Goal: Entertainment & Leisure: Consume media (video, audio)

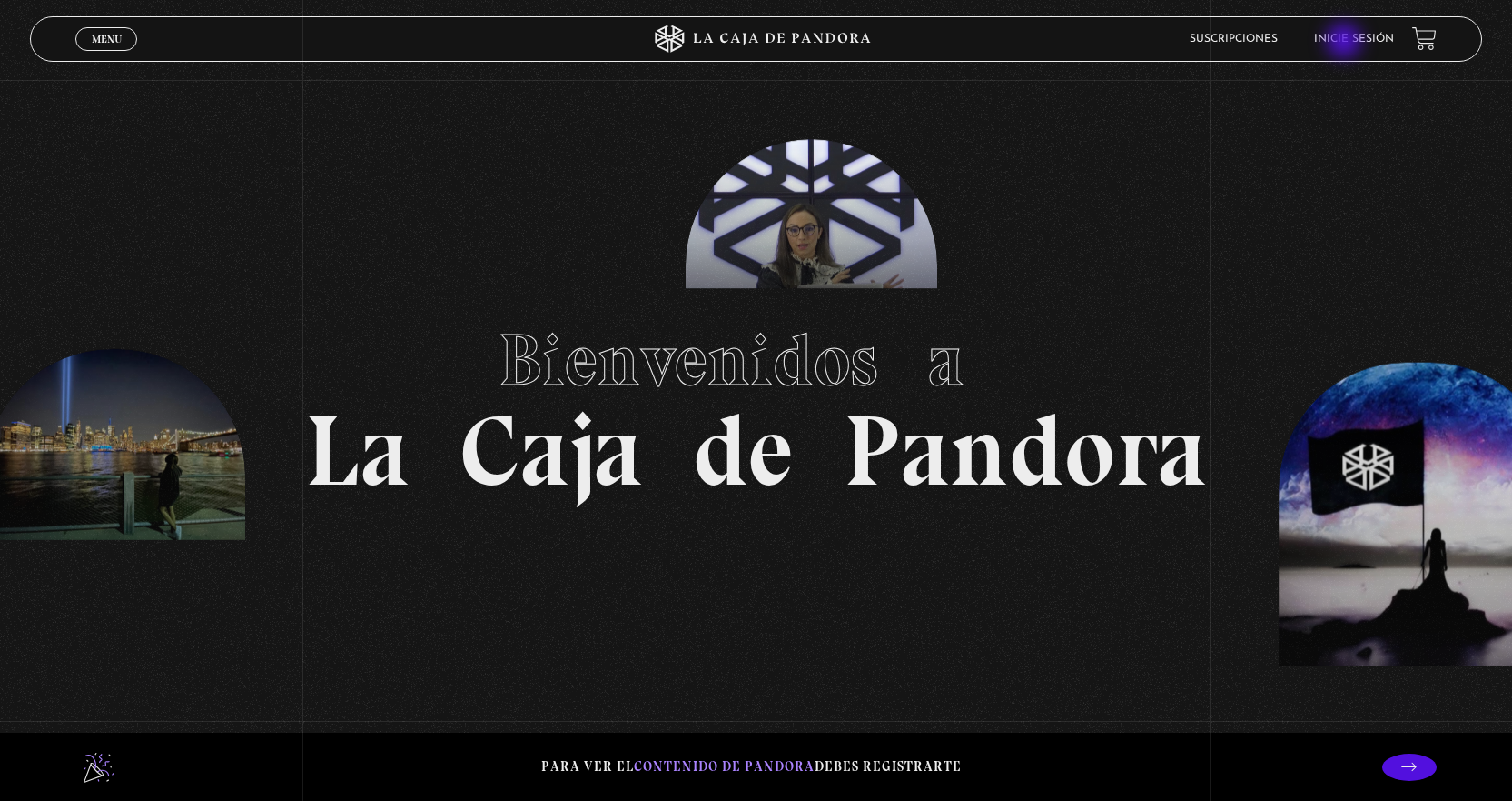
click at [1346, 43] on link "Inicie sesión" at bounding box center [1354, 39] width 80 height 11
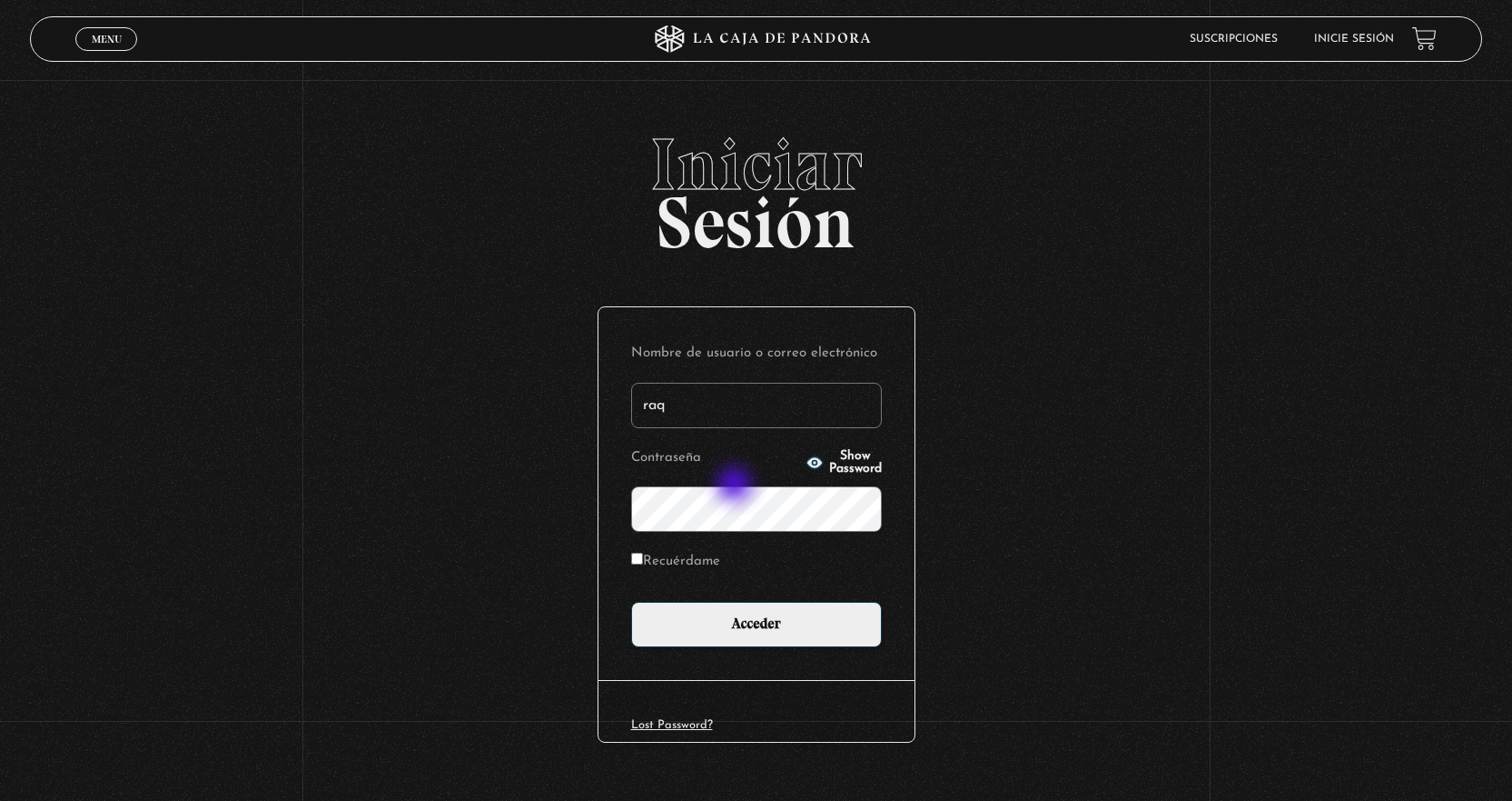
type input "[EMAIL_ADDRESS][DOMAIN_NAME]"
click at [679, 534] on form "Nombre de usuario o correo electrónico [EMAIL_ADDRESS][DOMAIN_NAME] Contraseña …" at bounding box center [757, 493] width 251 height 307
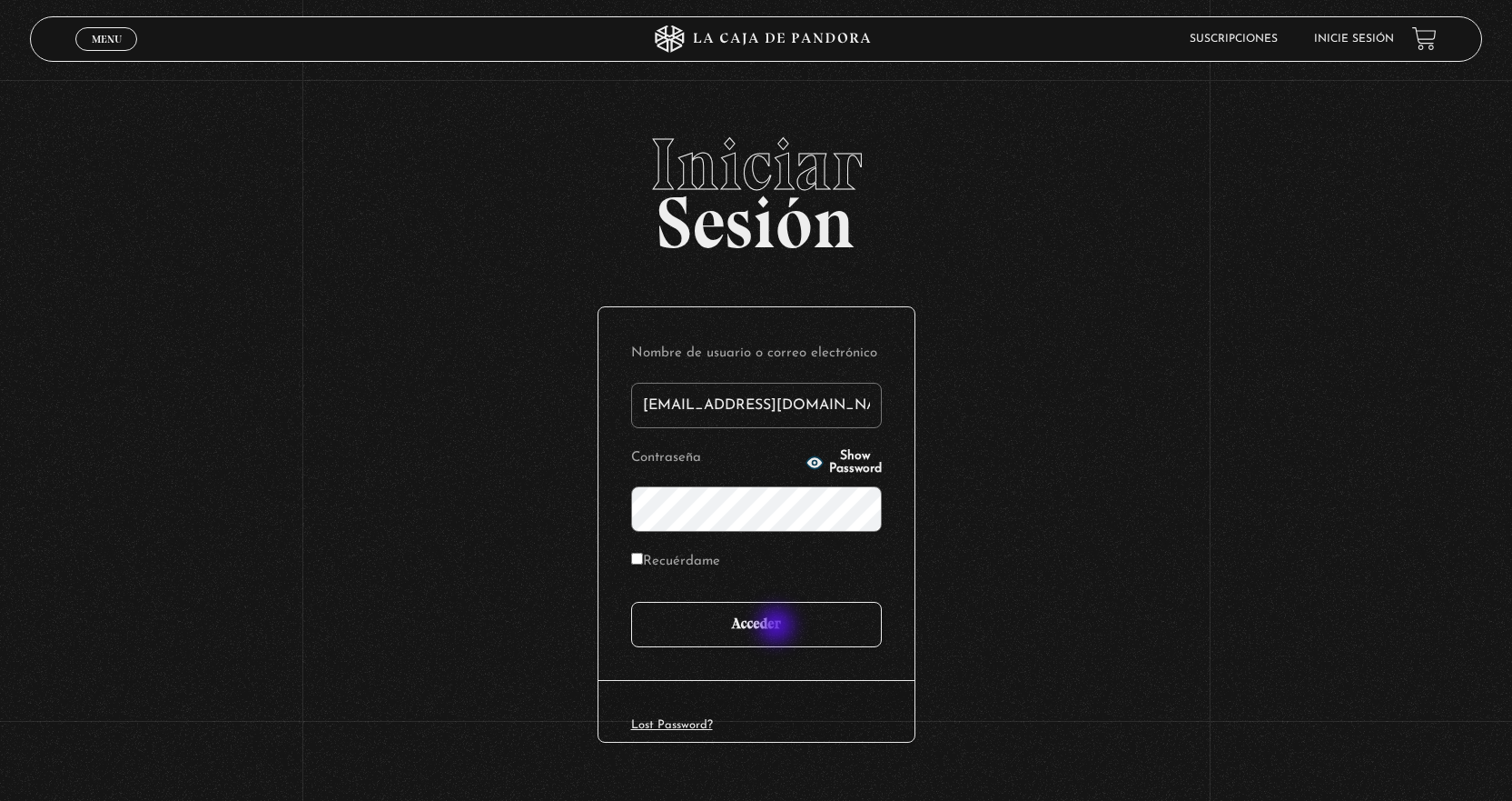
click at [778, 627] on input "Acceder" at bounding box center [757, 624] width 251 height 46
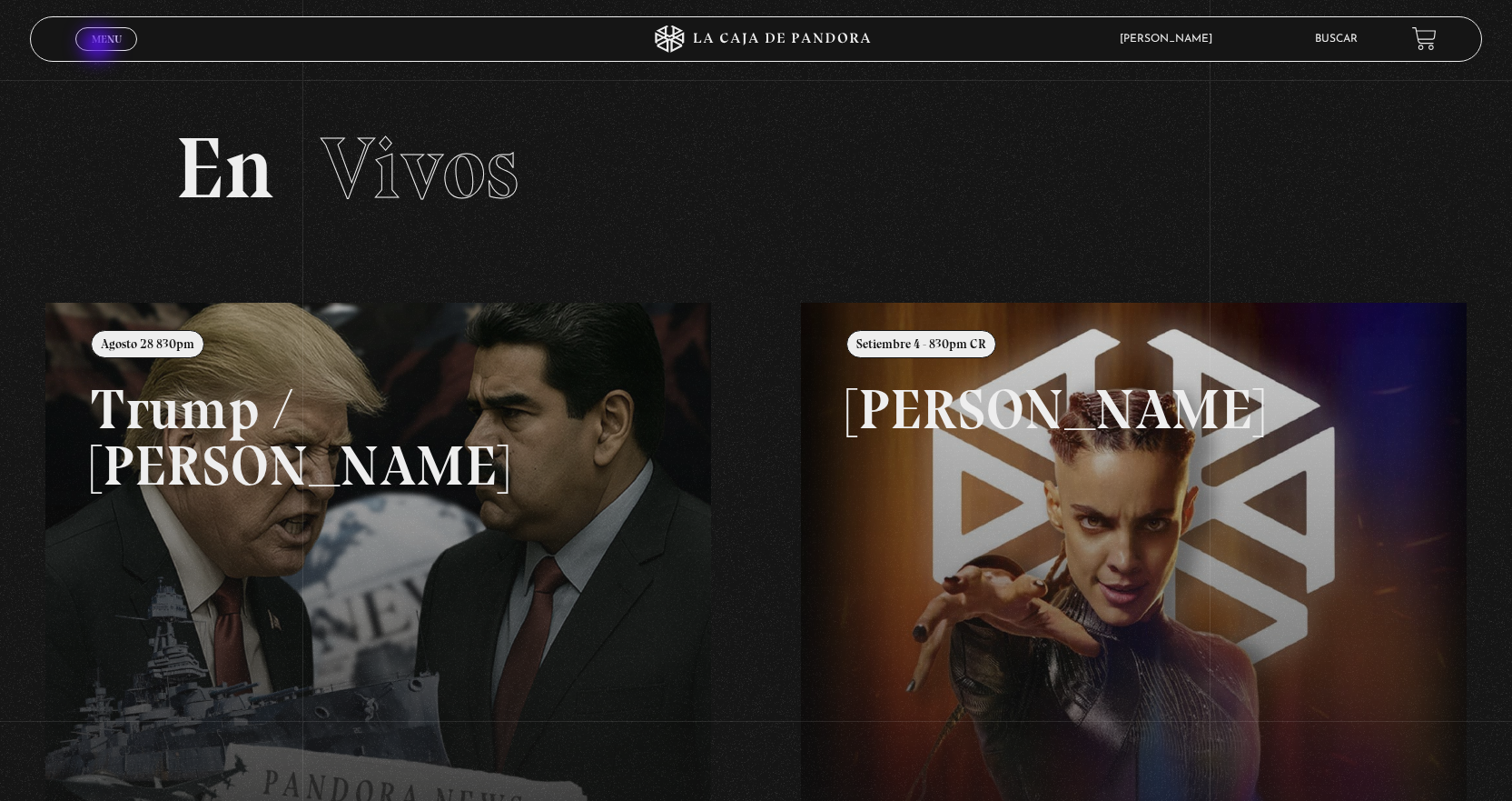
click at [100, 41] on span "Menu" at bounding box center [107, 39] width 30 height 11
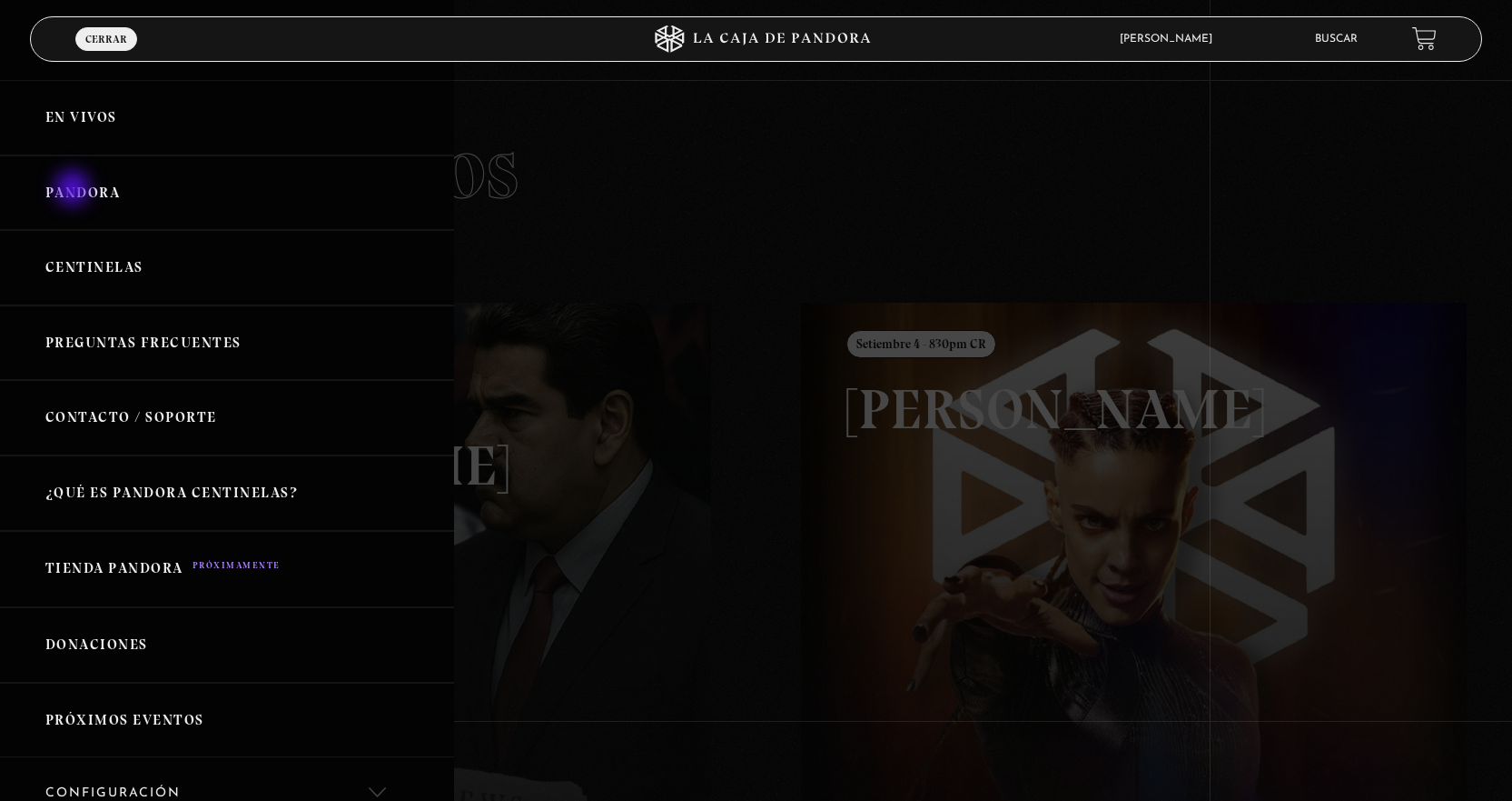
click at [74, 190] on link "Pandora" at bounding box center [227, 193] width 454 height 75
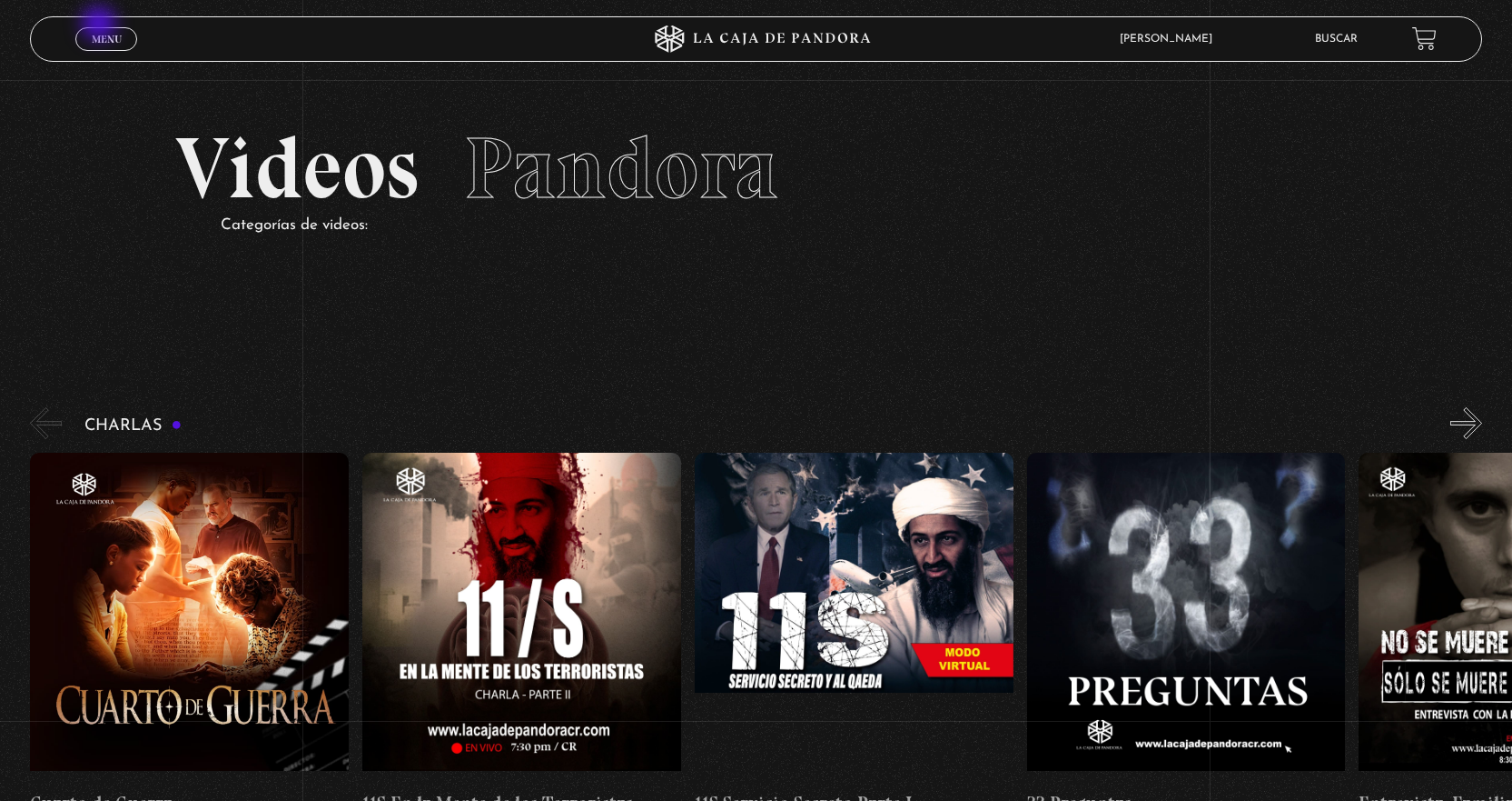
click at [100, 25] on div "Menu Cerrar" at bounding box center [302, 39] width 454 height 44
click at [94, 47] on link "Menu Cerrar" at bounding box center [106, 38] width 61 height 23
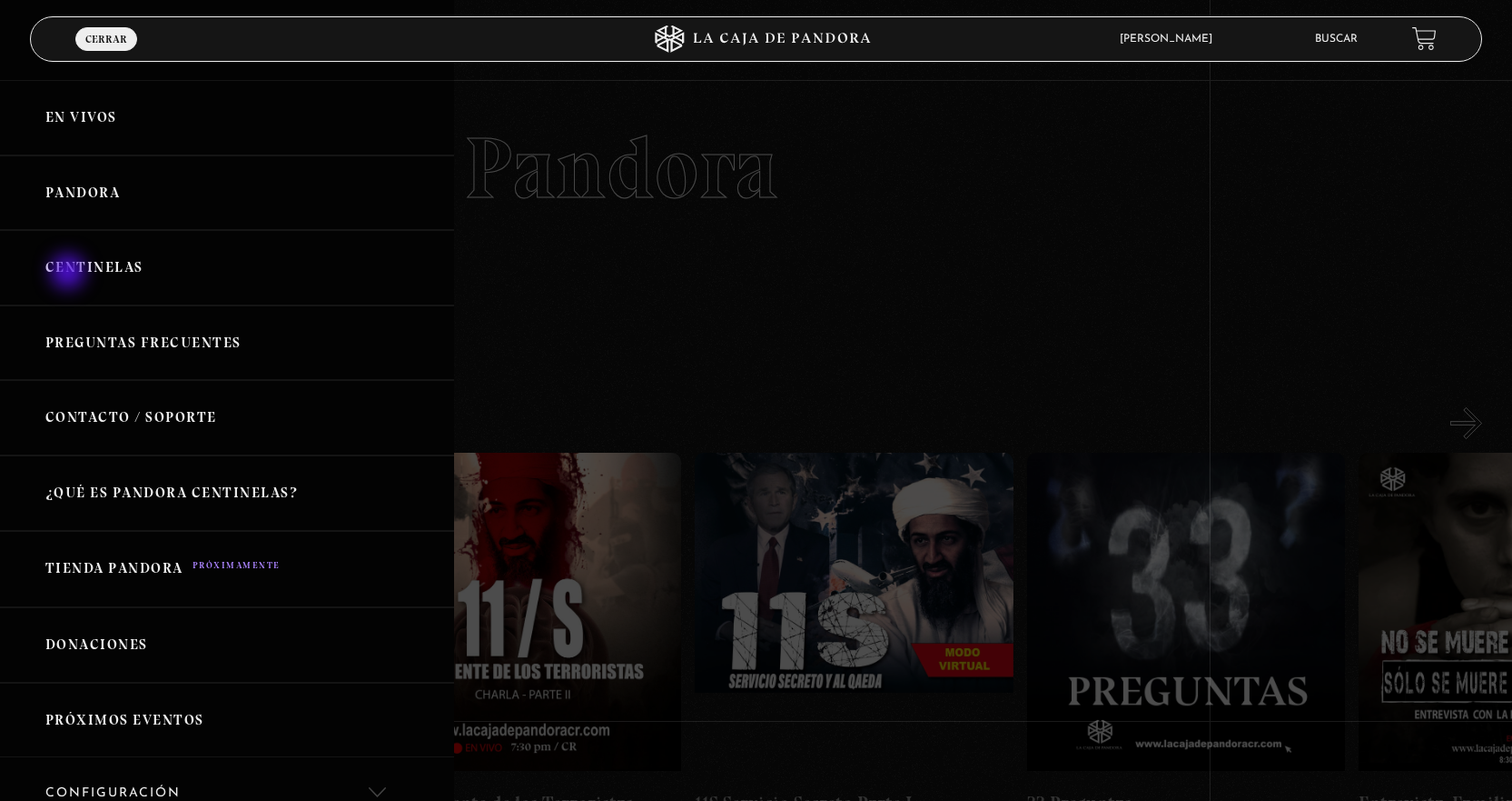
click at [70, 275] on link "Centinelas" at bounding box center [227, 267] width 454 height 75
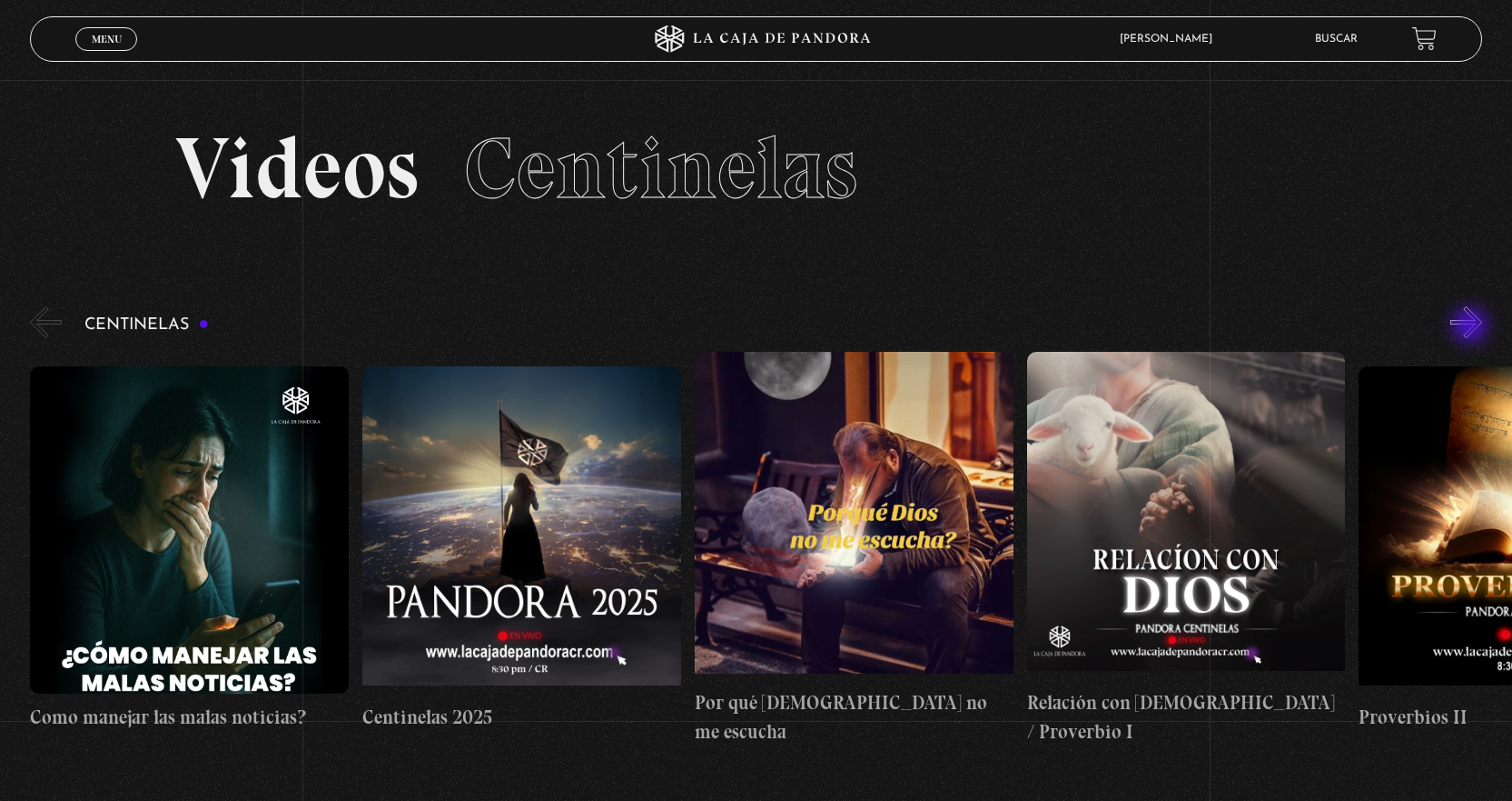
click at [1472, 327] on button "»" at bounding box center [1466, 322] width 32 height 32
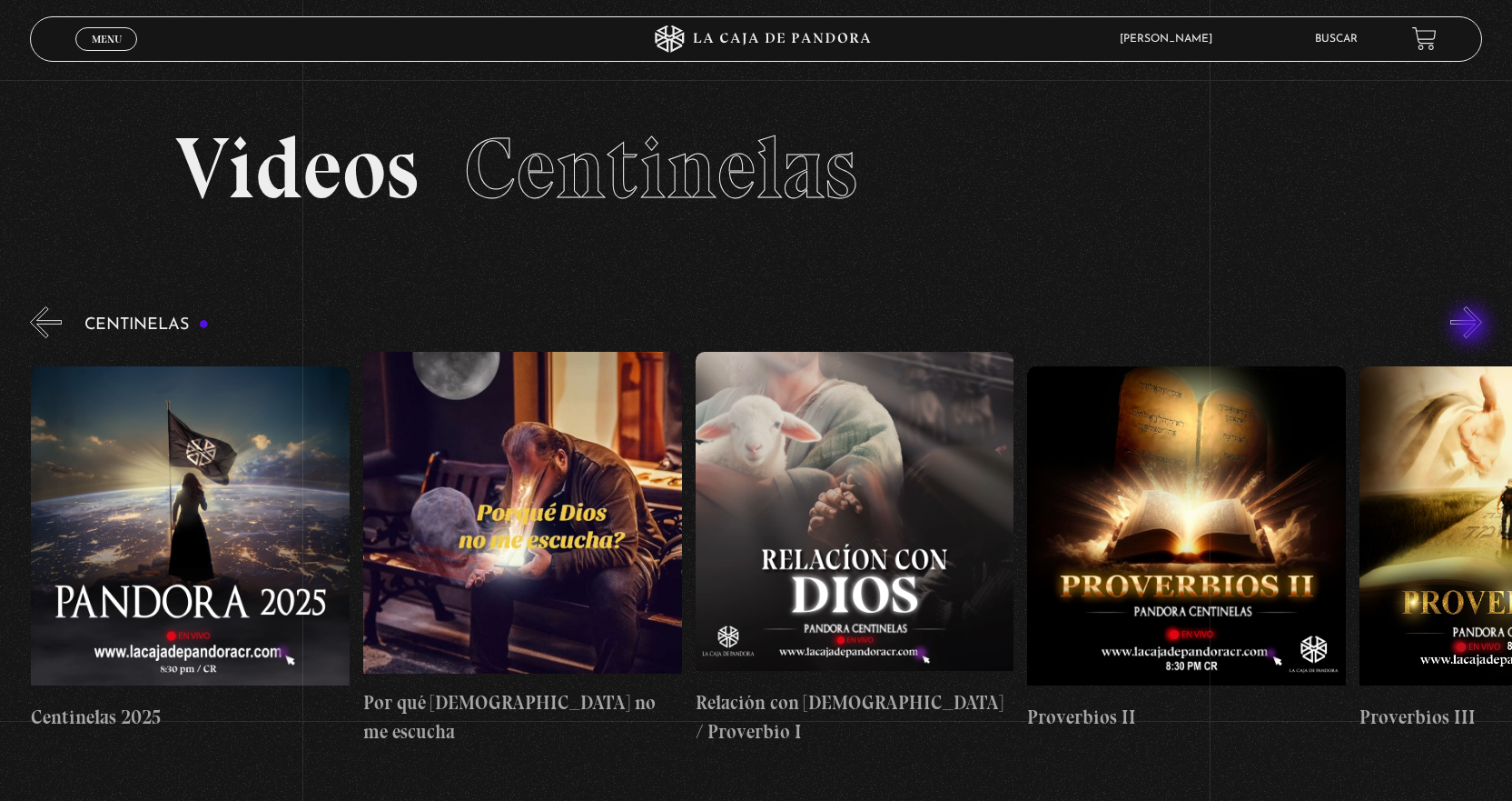
scroll to position [0, 333]
click at [1472, 327] on button "»" at bounding box center [1466, 322] width 32 height 32
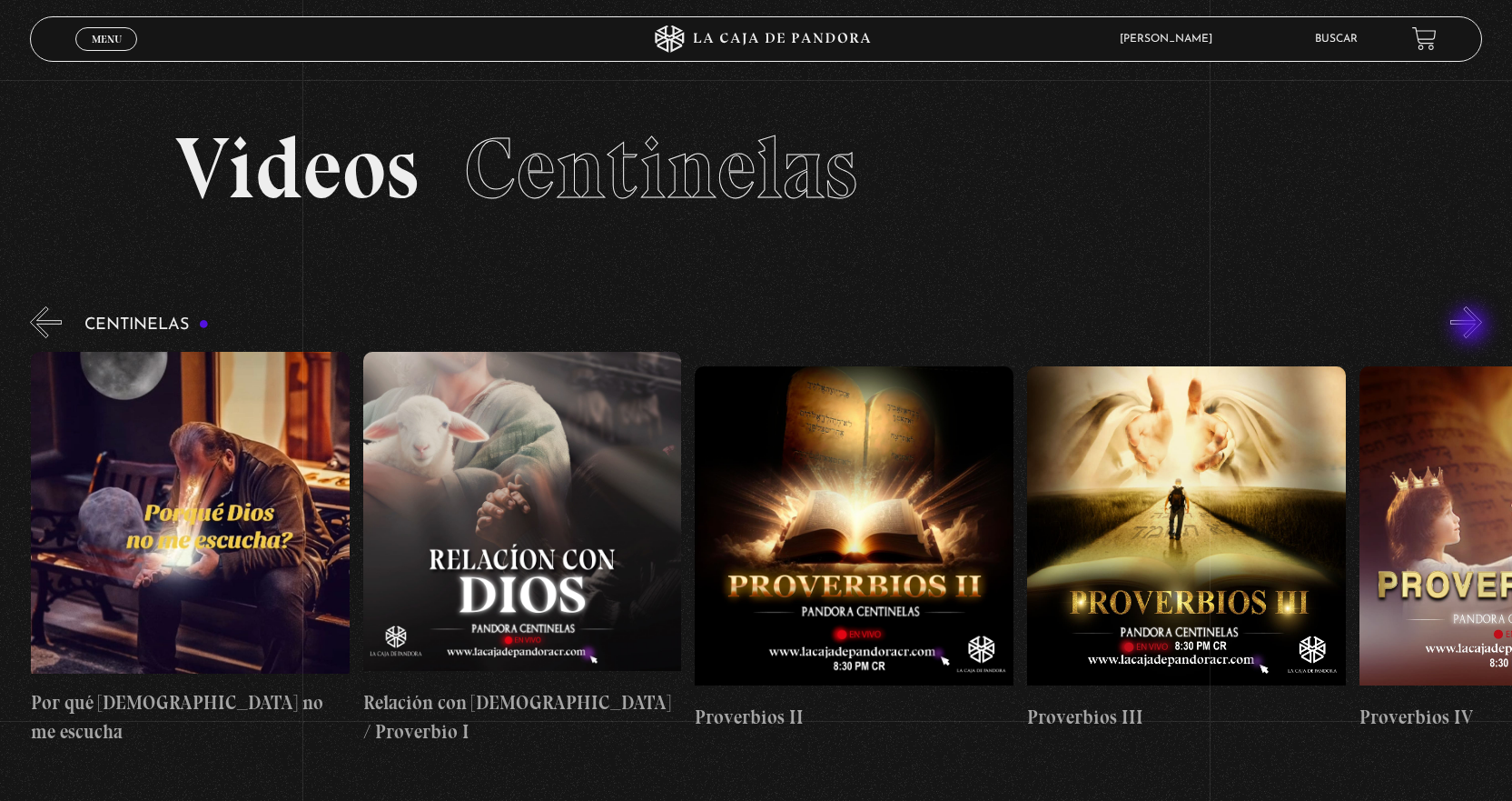
click at [1472, 327] on button "»" at bounding box center [1466, 322] width 32 height 32
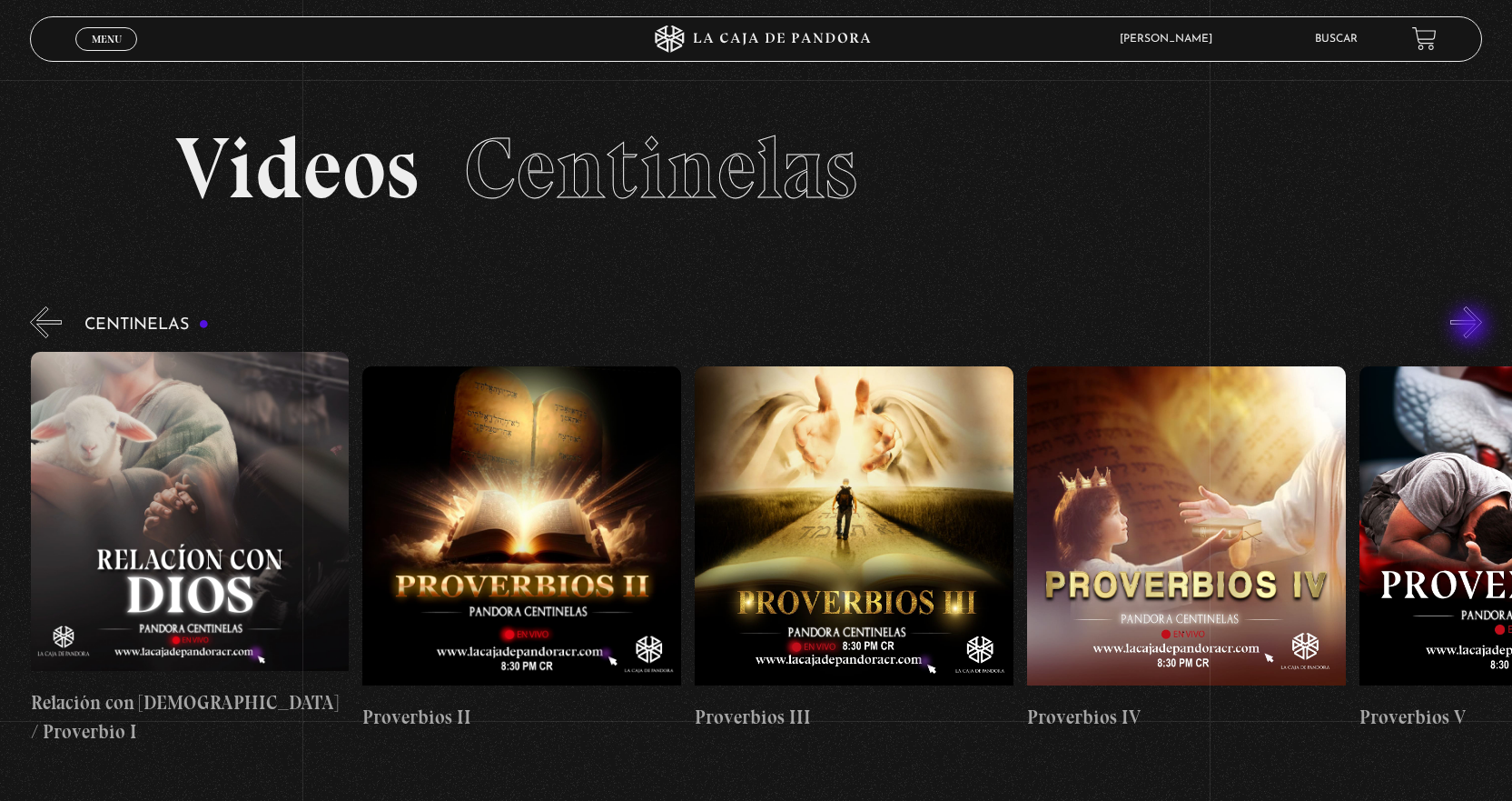
click at [1472, 327] on button "»" at bounding box center [1466, 322] width 32 height 32
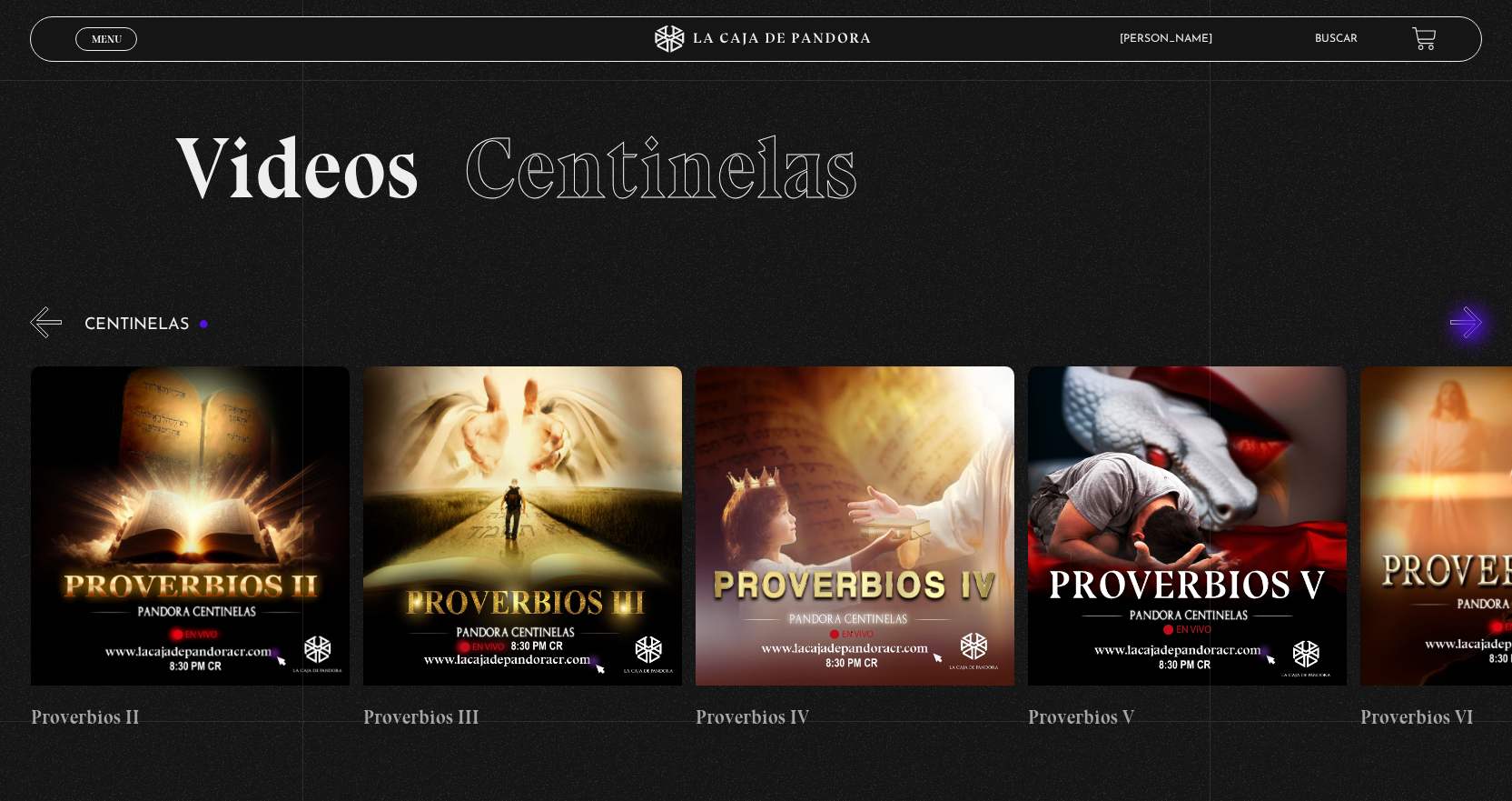
click at [1472, 327] on button "»" at bounding box center [1466, 322] width 32 height 32
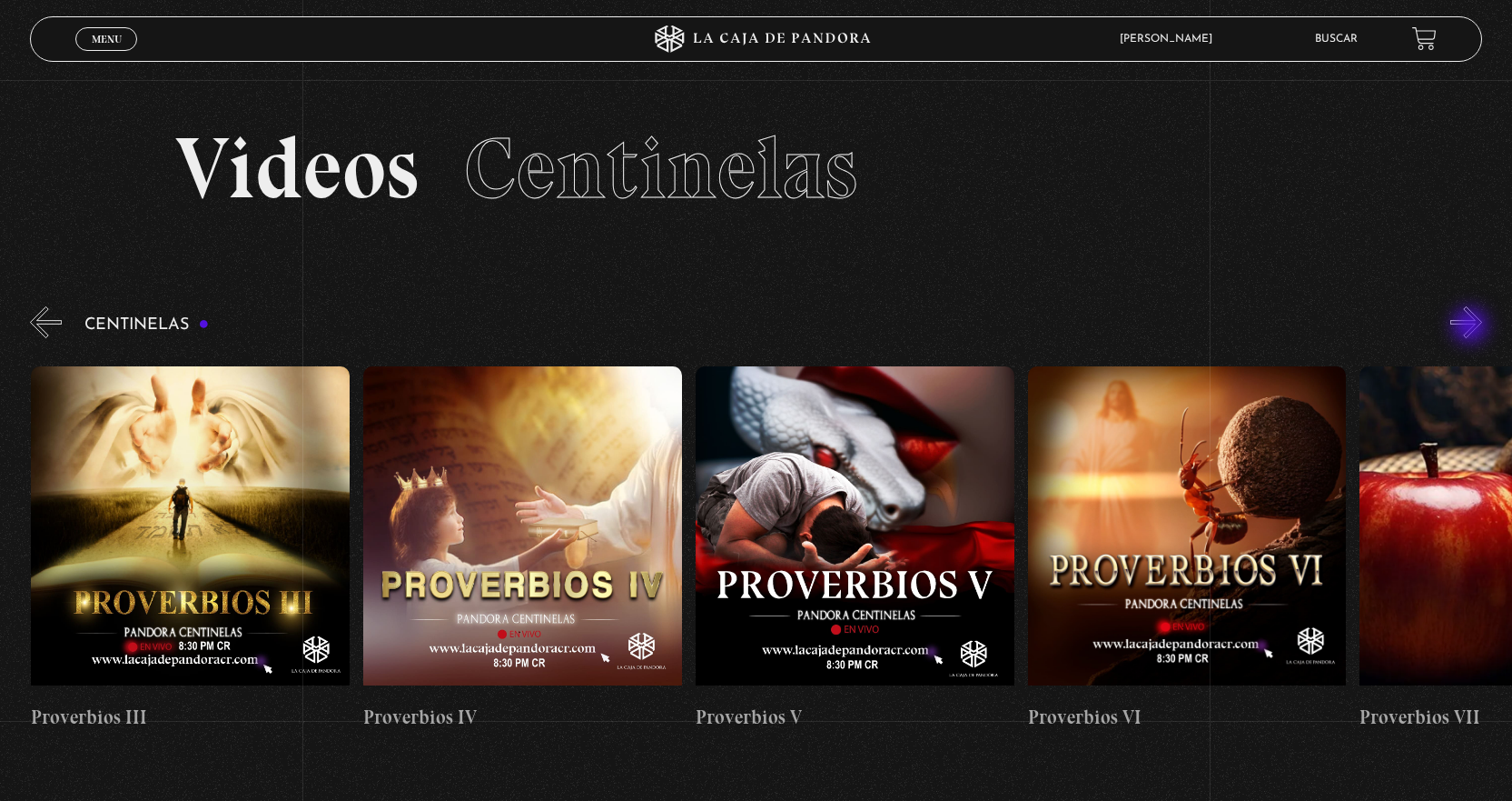
click at [1472, 327] on button "»" at bounding box center [1466, 322] width 32 height 32
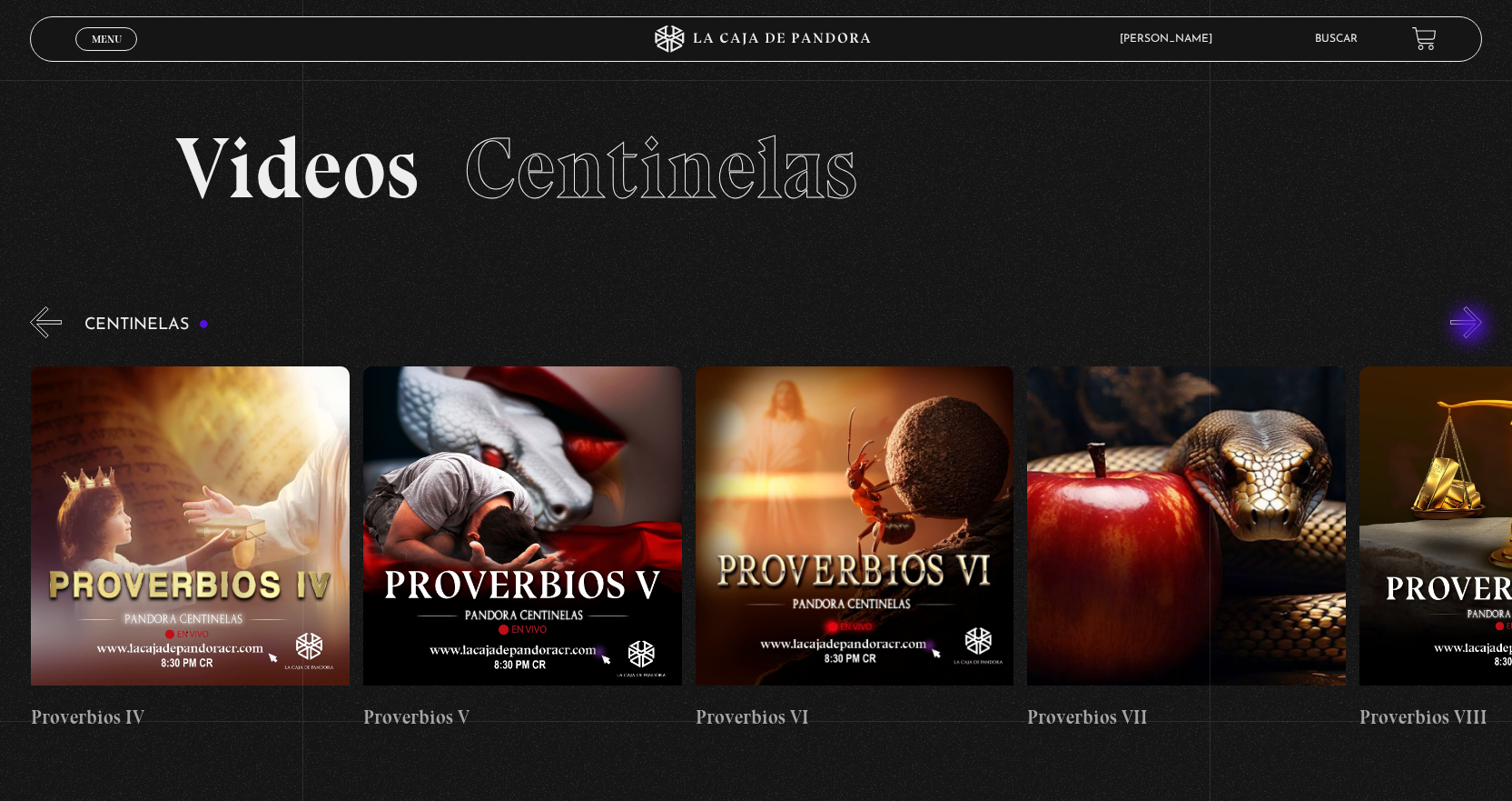
click at [1472, 327] on button "»" at bounding box center [1466, 322] width 32 height 32
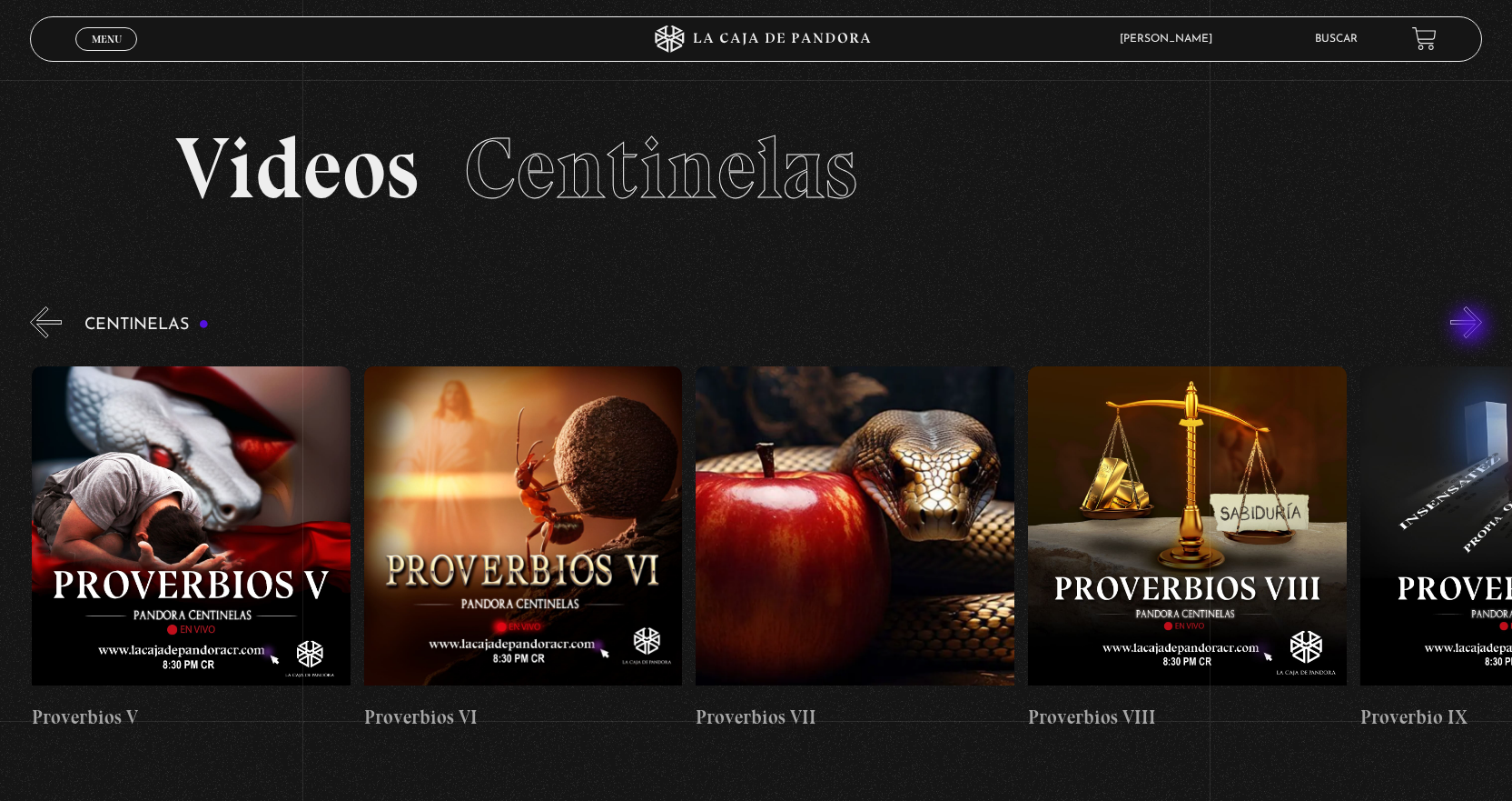
click at [1472, 327] on button "»" at bounding box center [1466, 322] width 32 height 32
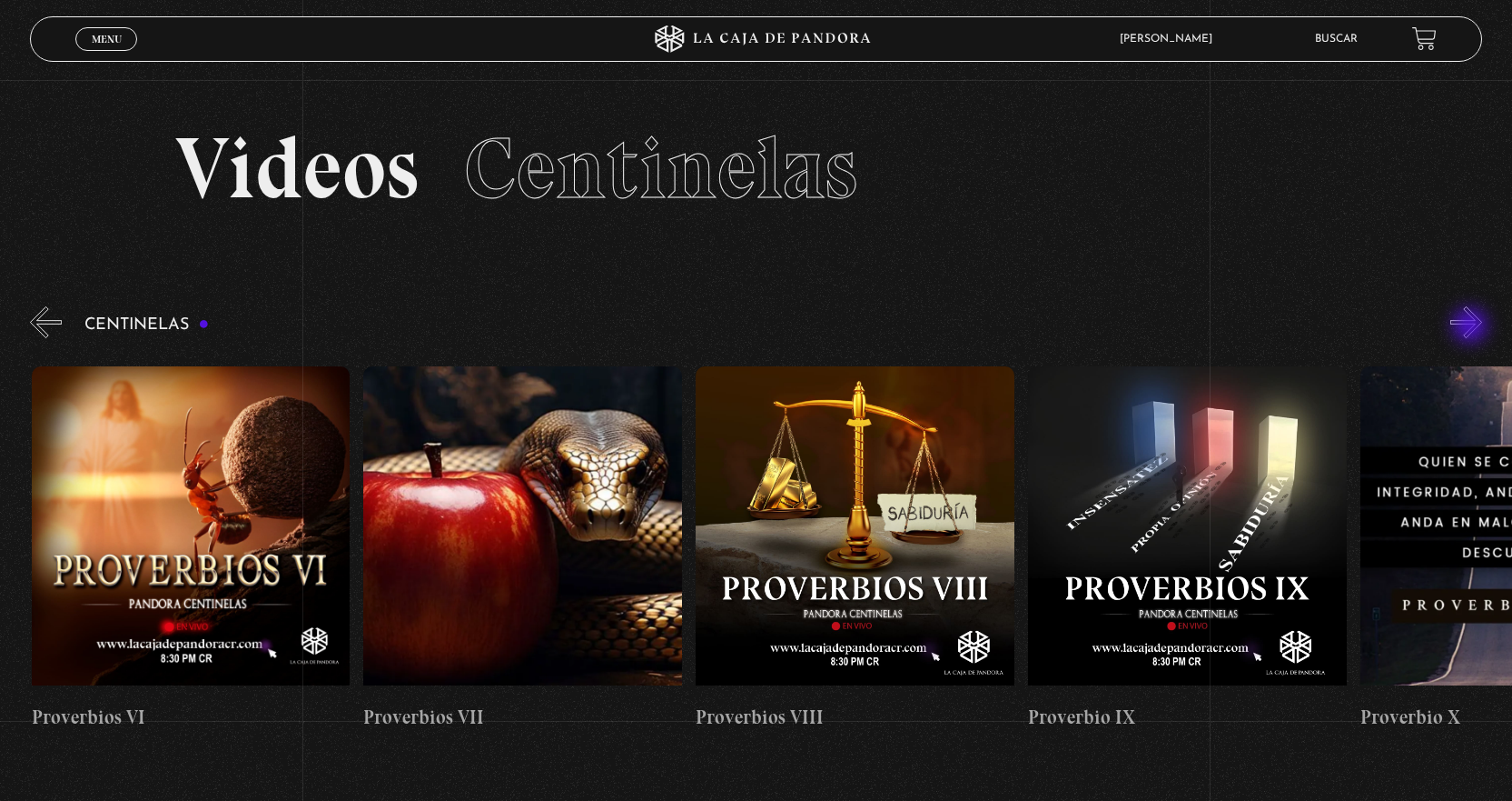
click at [1472, 327] on button "»" at bounding box center [1466, 322] width 32 height 32
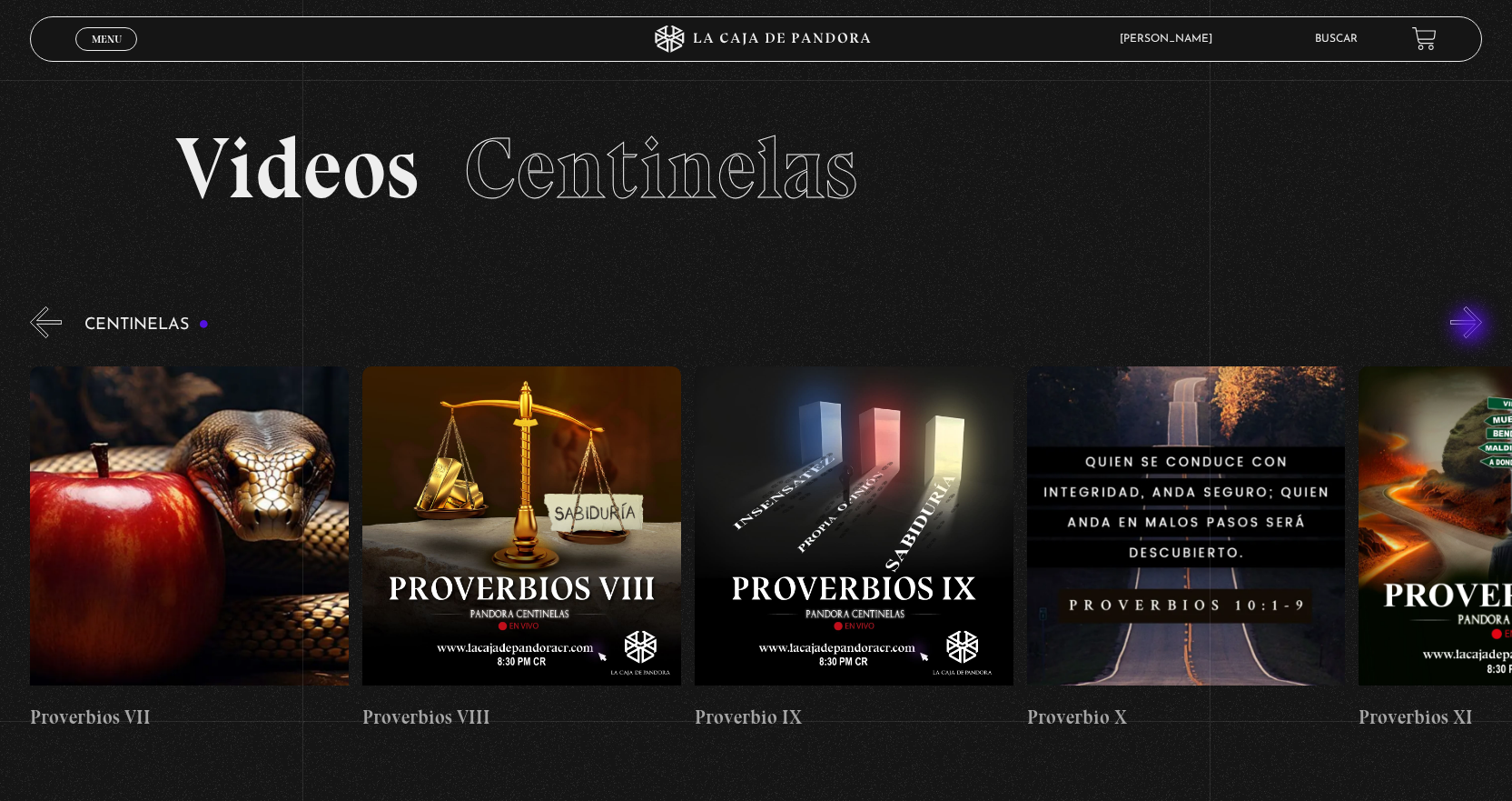
click at [1472, 327] on button "»" at bounding box center [1466, 322] width 32 height 32
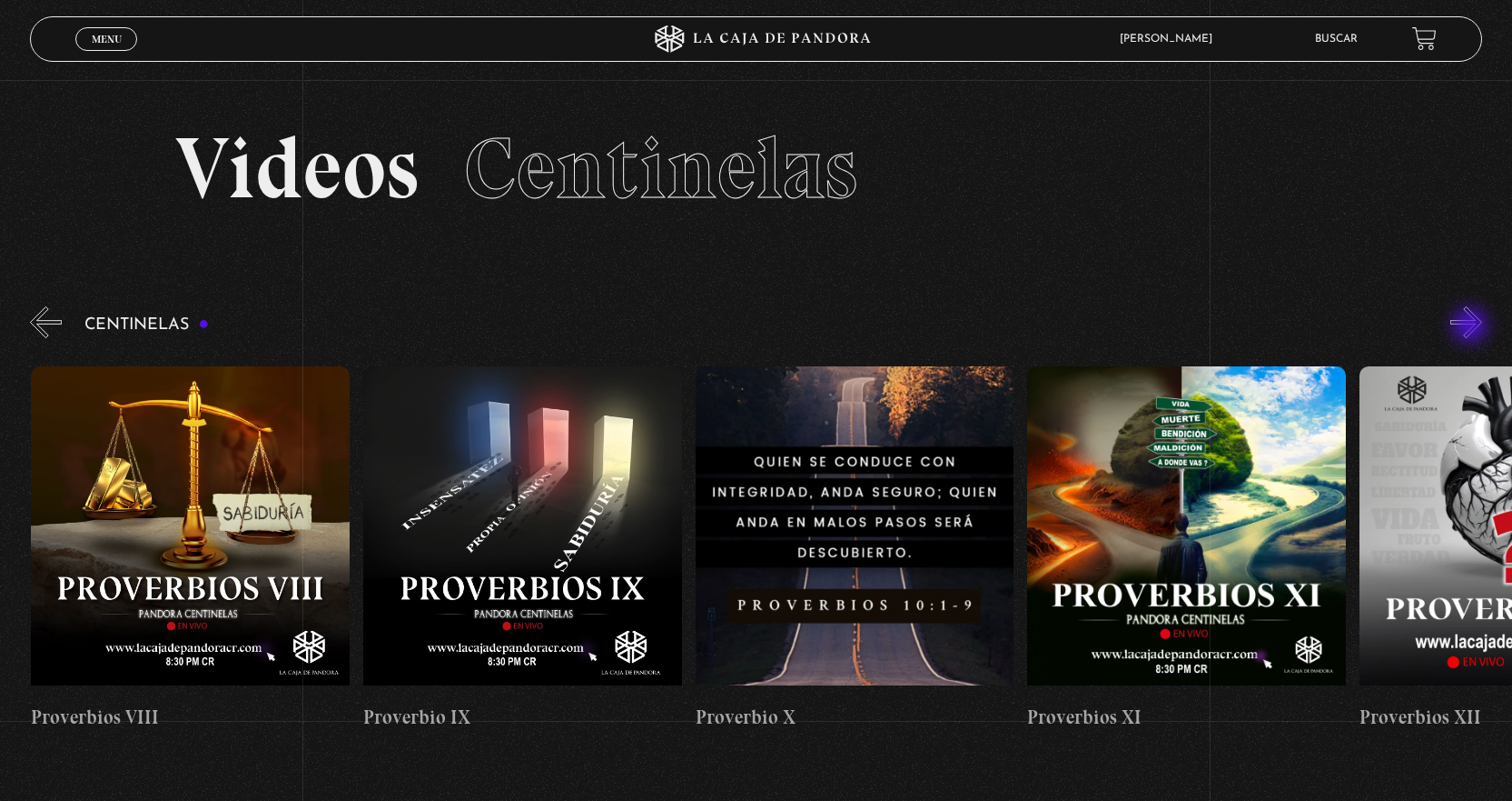
click at [1472, 327] on button "»" at bounding box center [1466, 322] width 32 height 32
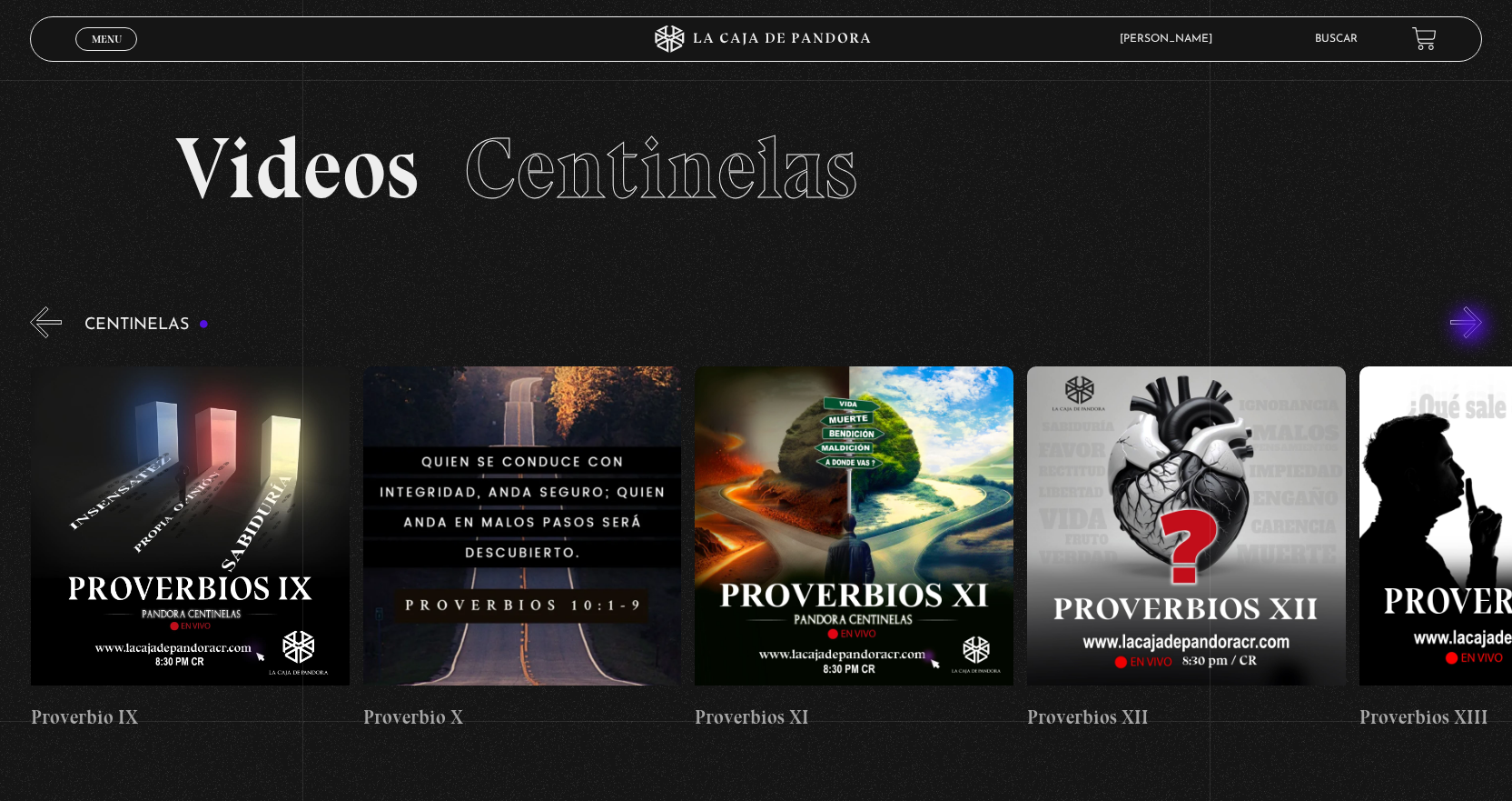
click at [1472, 327] on button "»" at bounding box center [1466, 322] width 32 height 32
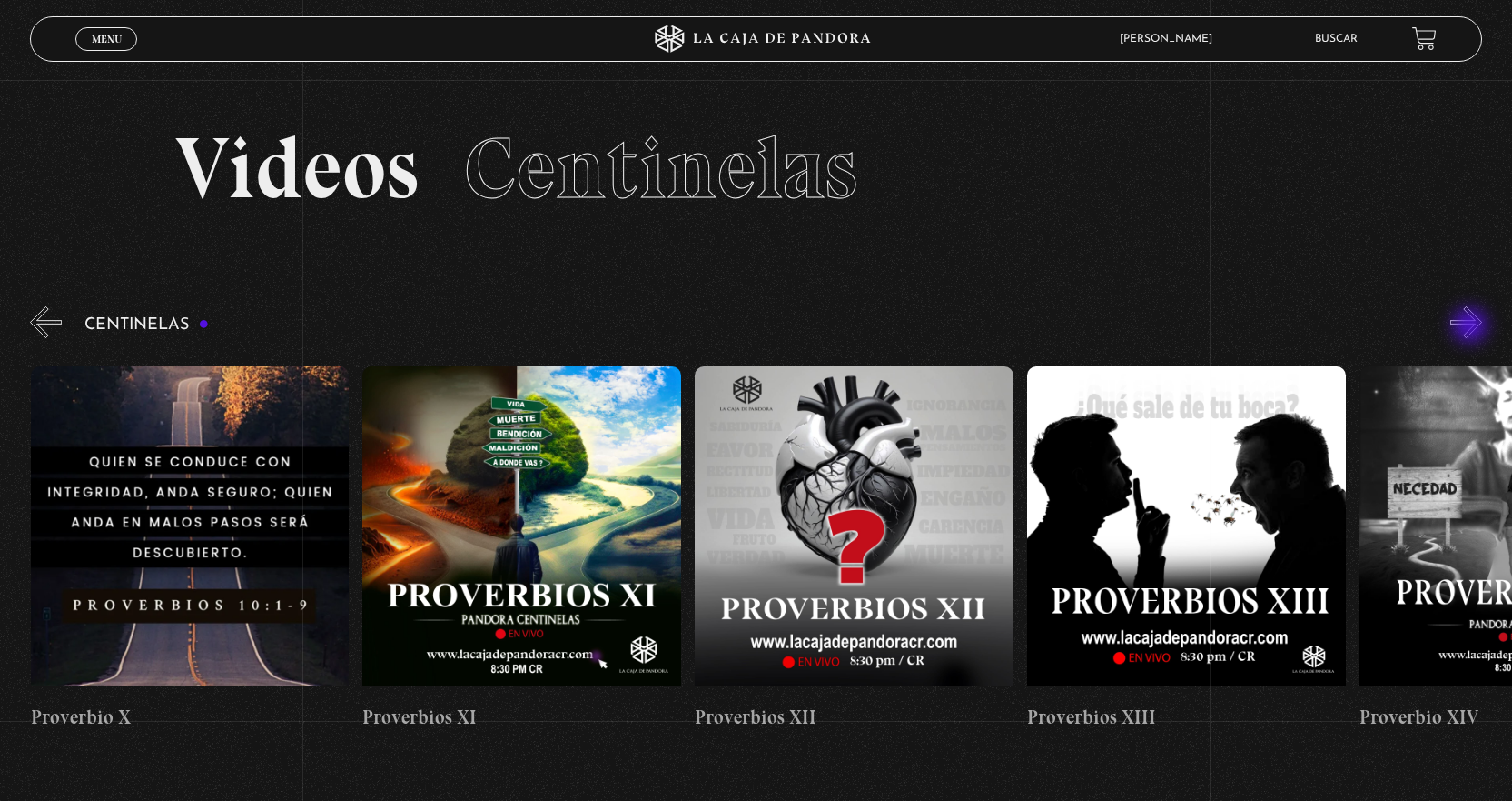
click at [1472, 327] on button "»" at bounding box center [1466, 322] width 32 height 32
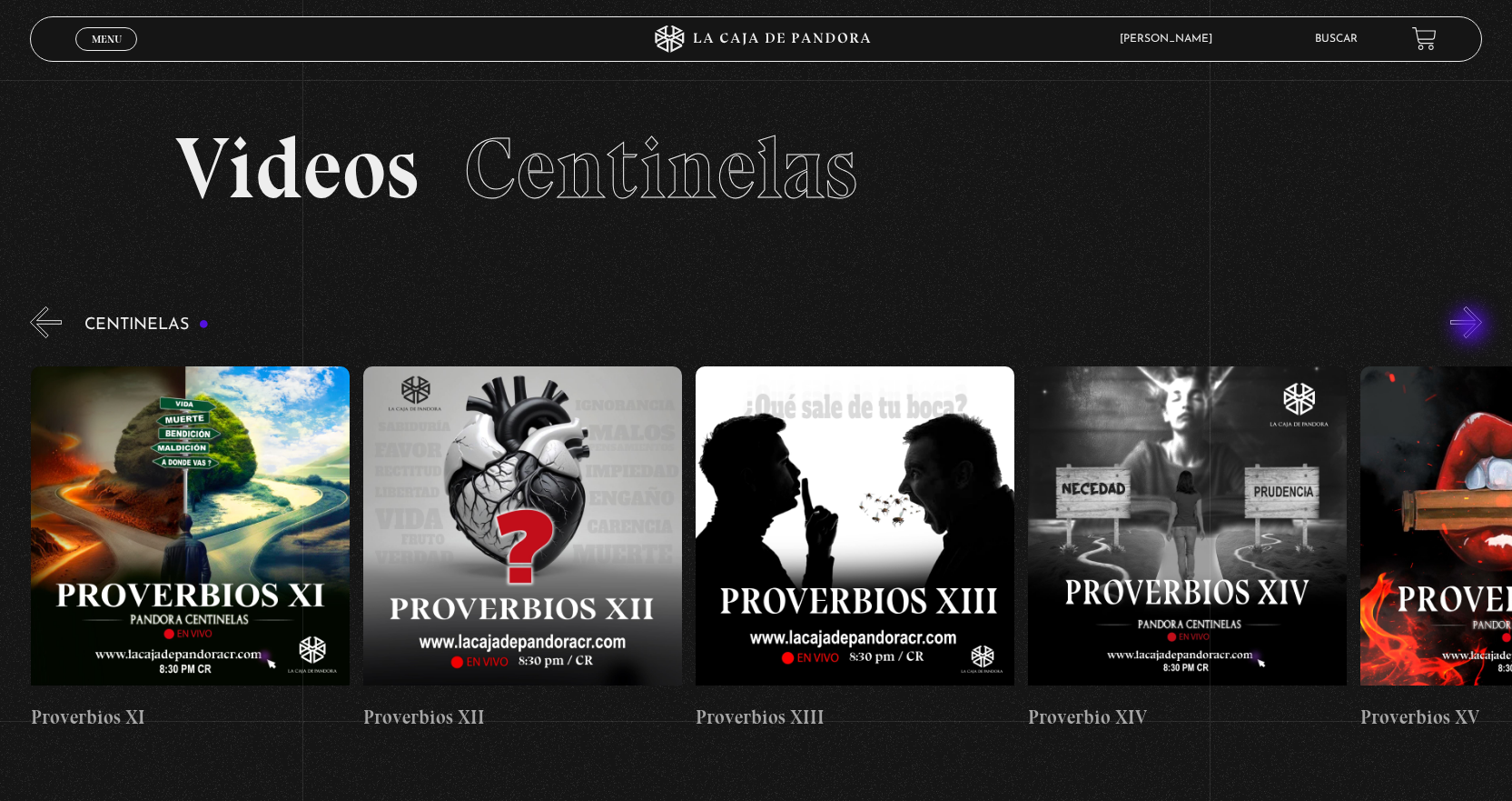
scroll to position [0, 4319]
click at [1472, 327] on button "»" at bounding box center [1466, 322] width 32 height 32
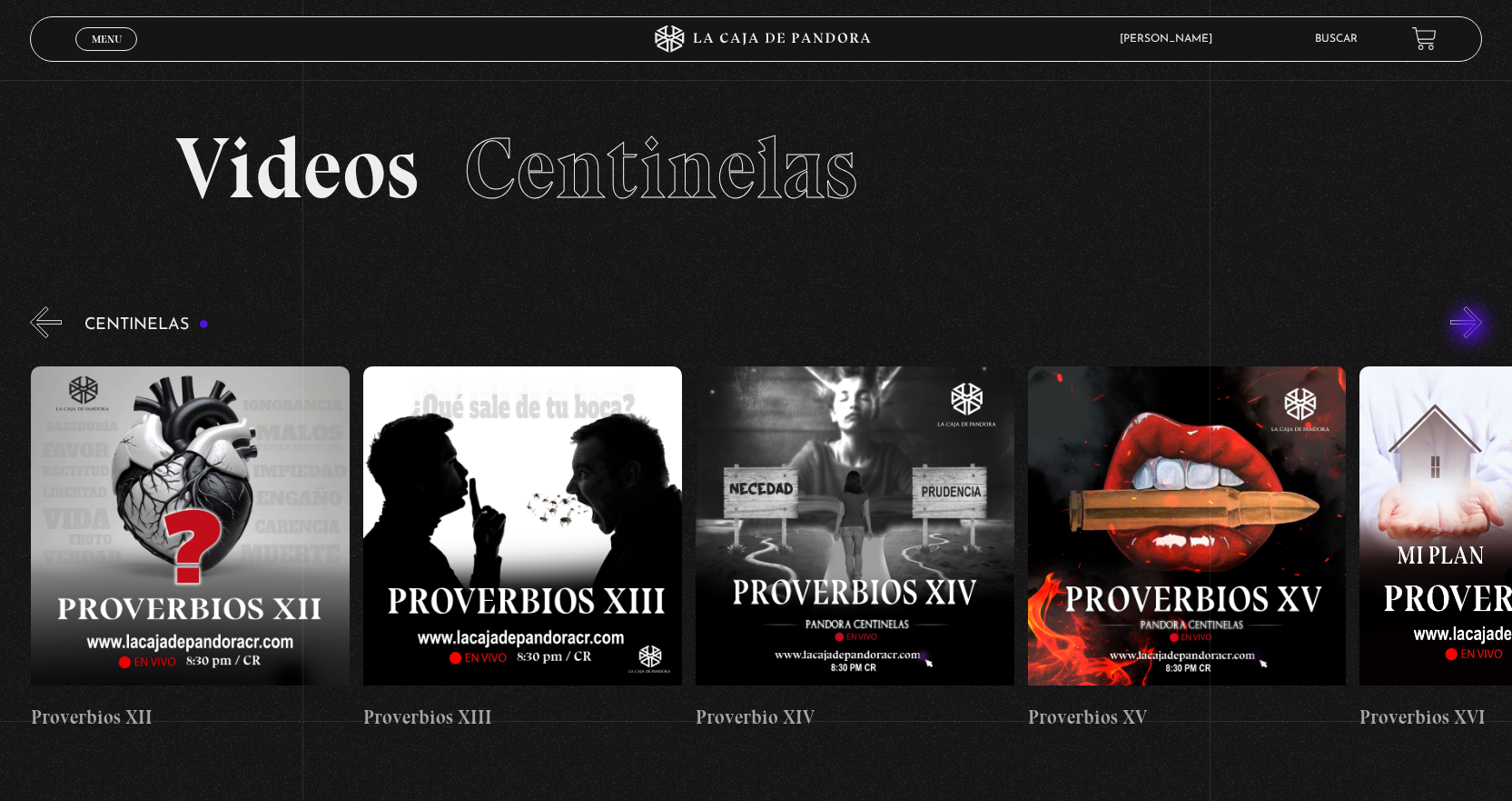
click at [1472, 327] on button "»" at bounding box center [1466, 322] width 32 height 32
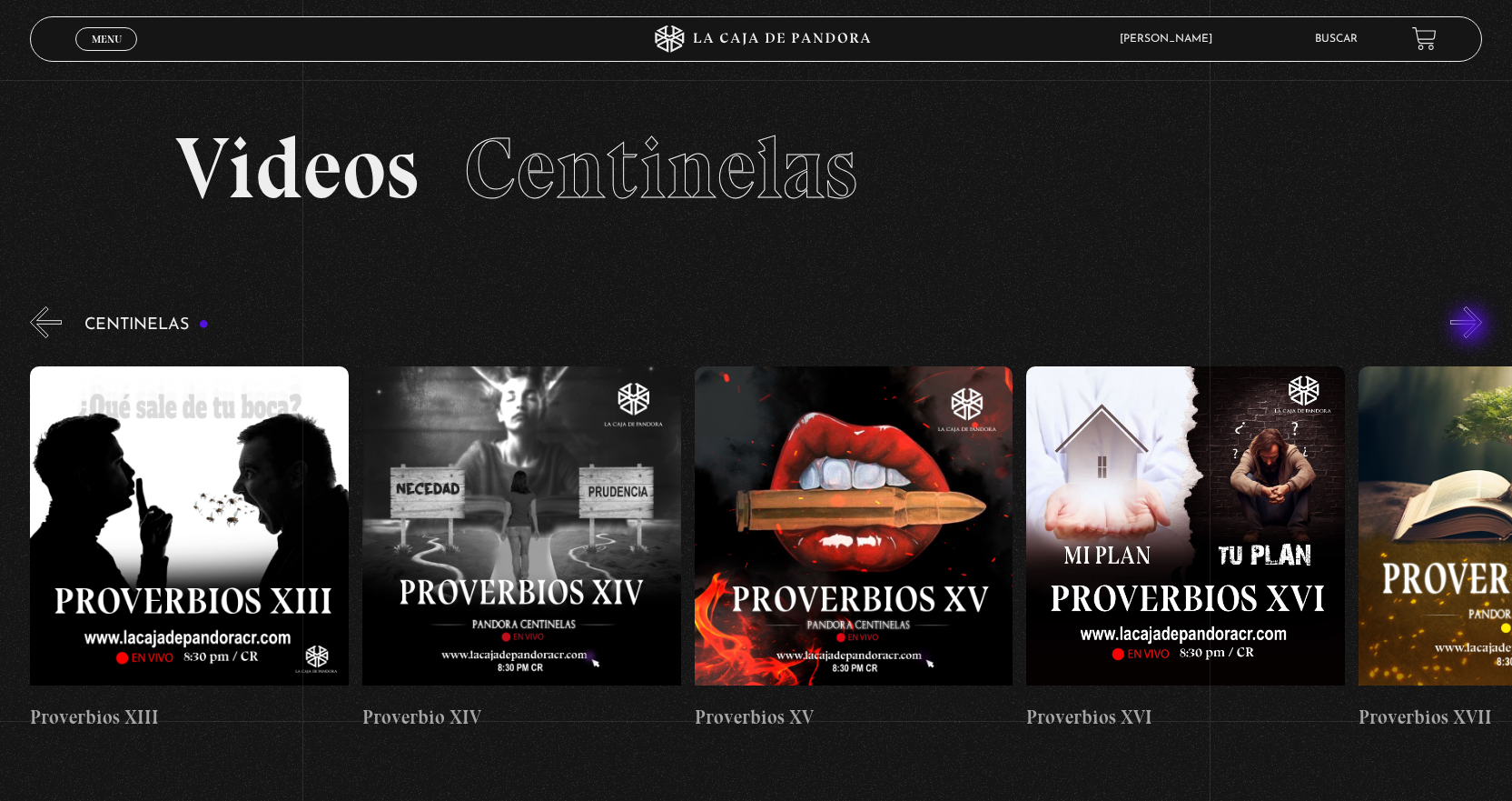
click at [1472, 327] on button "»" at bounding box center [1466, 322] width 32 height 32
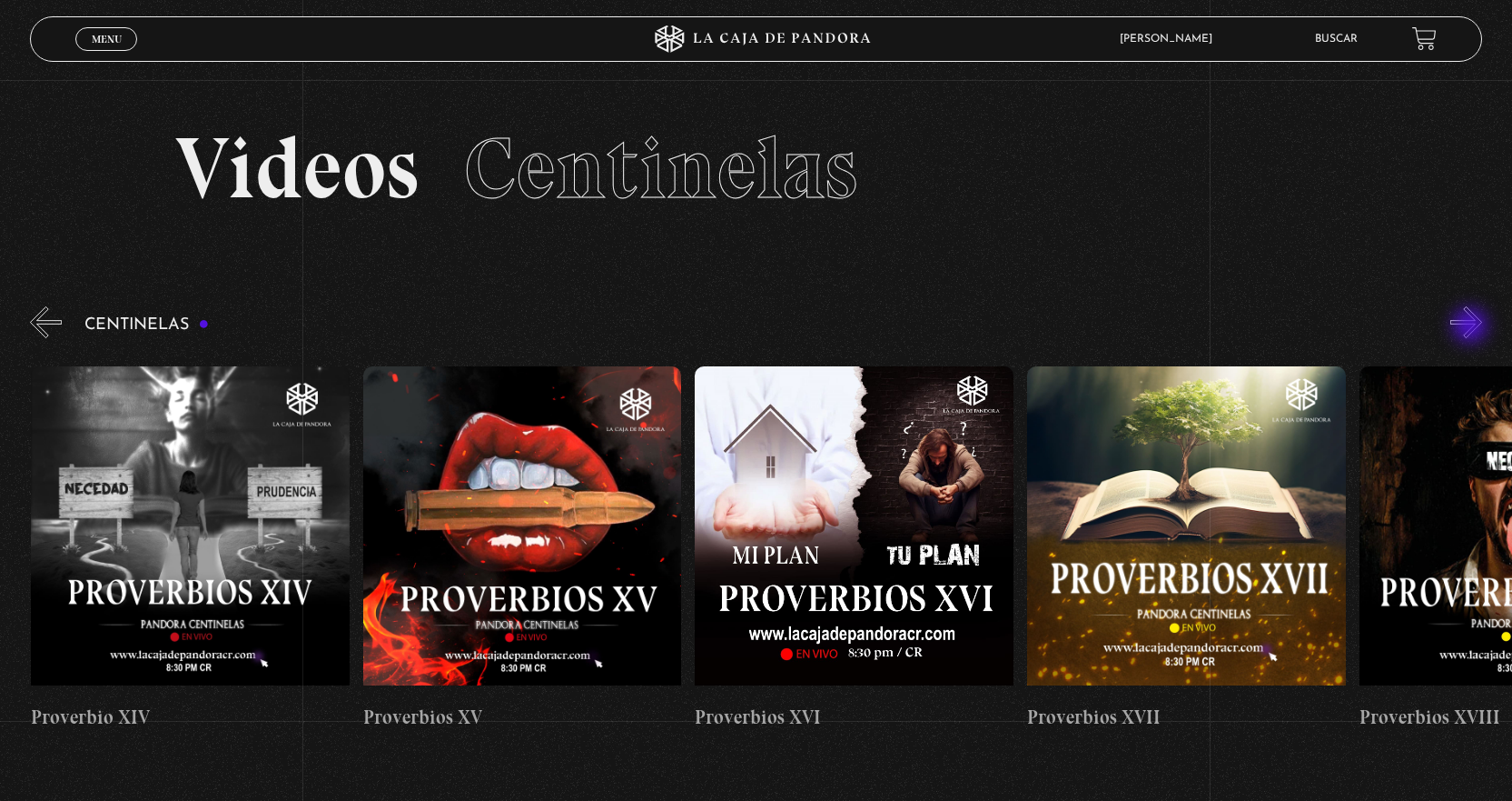
click at [1472, 327] on button "»" at bounding box center [1466, 322] width 32 height 32
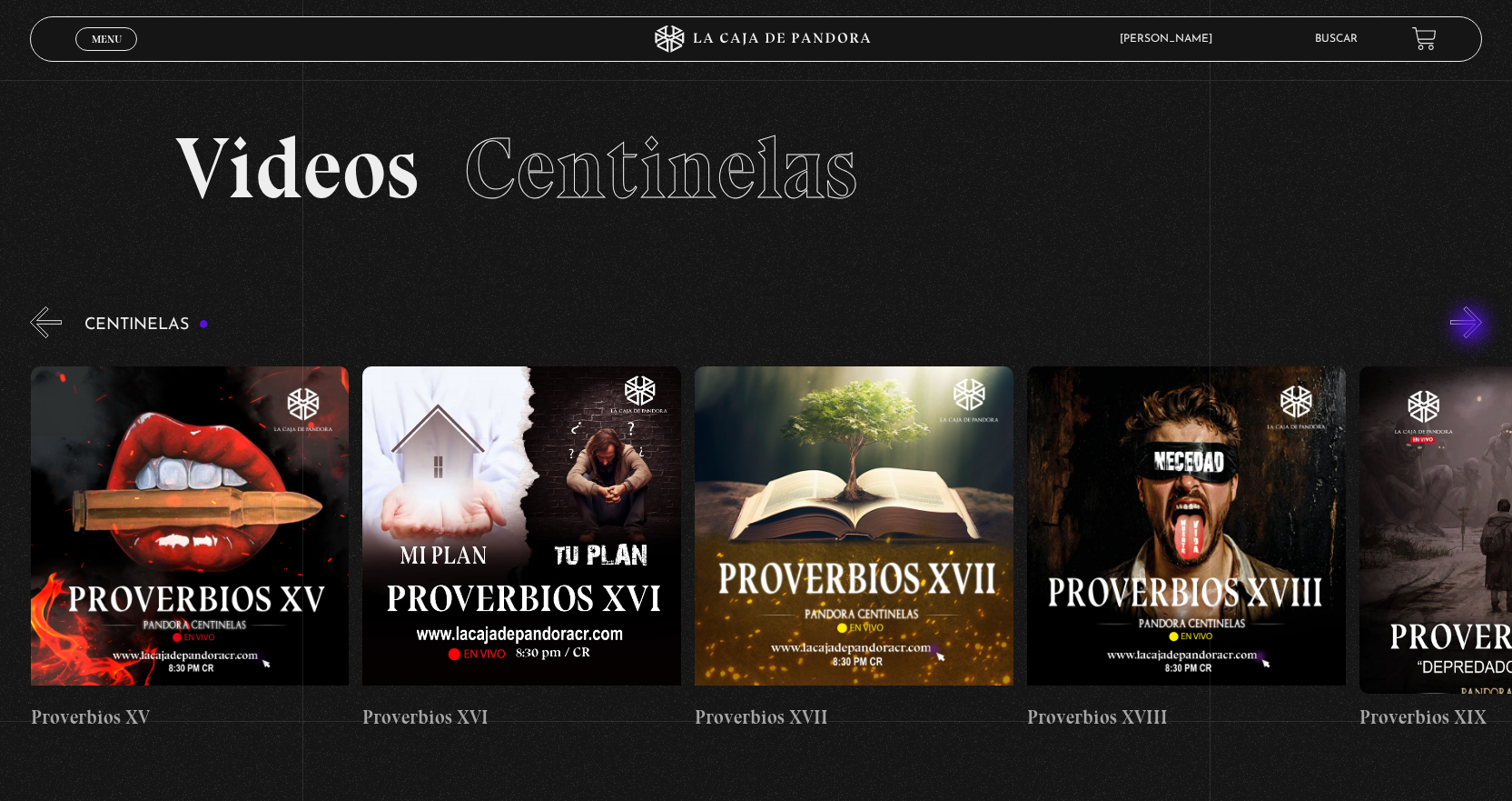
click at [1472, 327] on button "»" at bounding box center [1466, 322] width 32 height 32
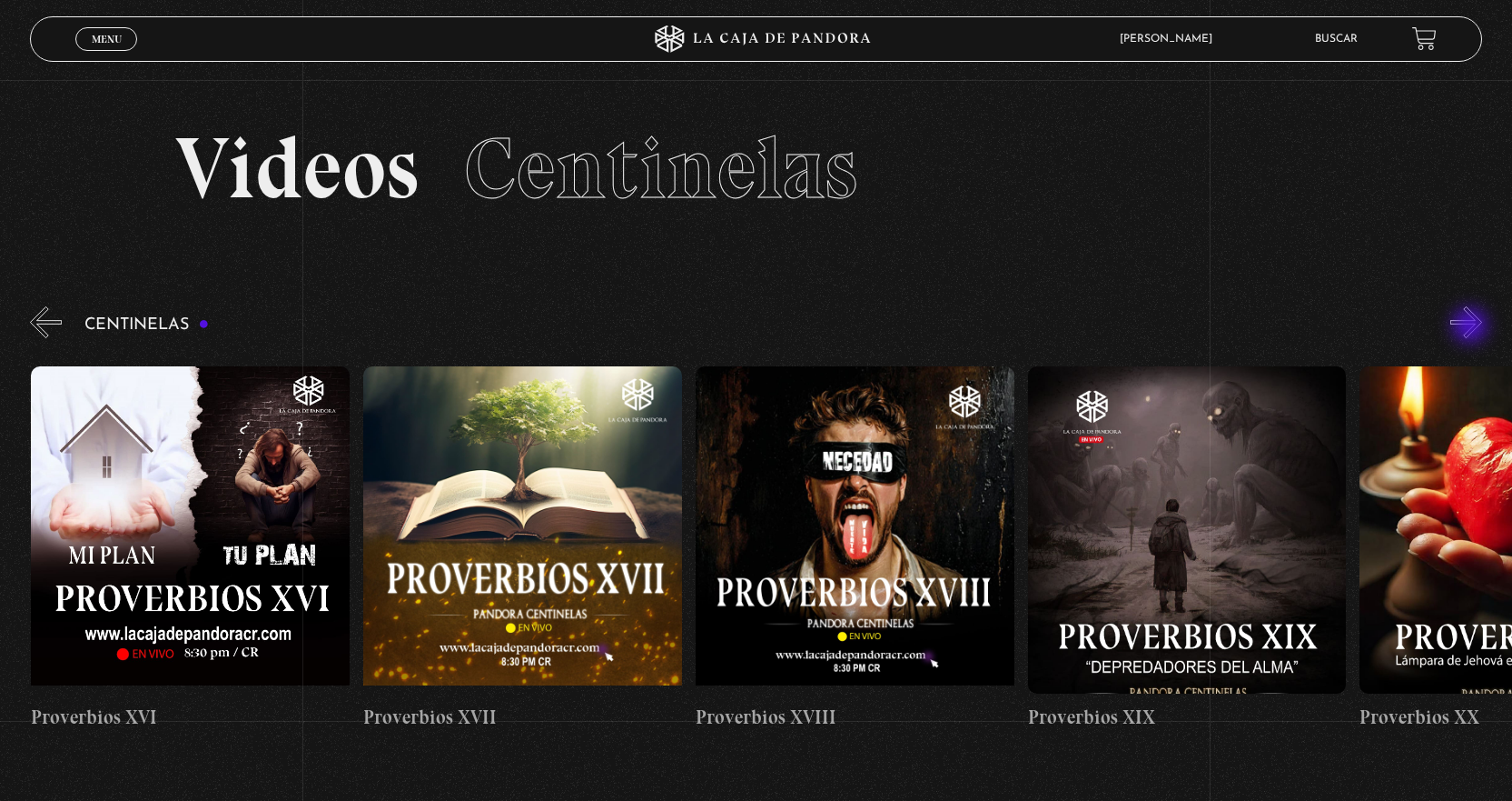
scroll to position [0, 5980]
click at [1472, 327] on button "»" at bounding box center [1466, 322] width 32 height 32
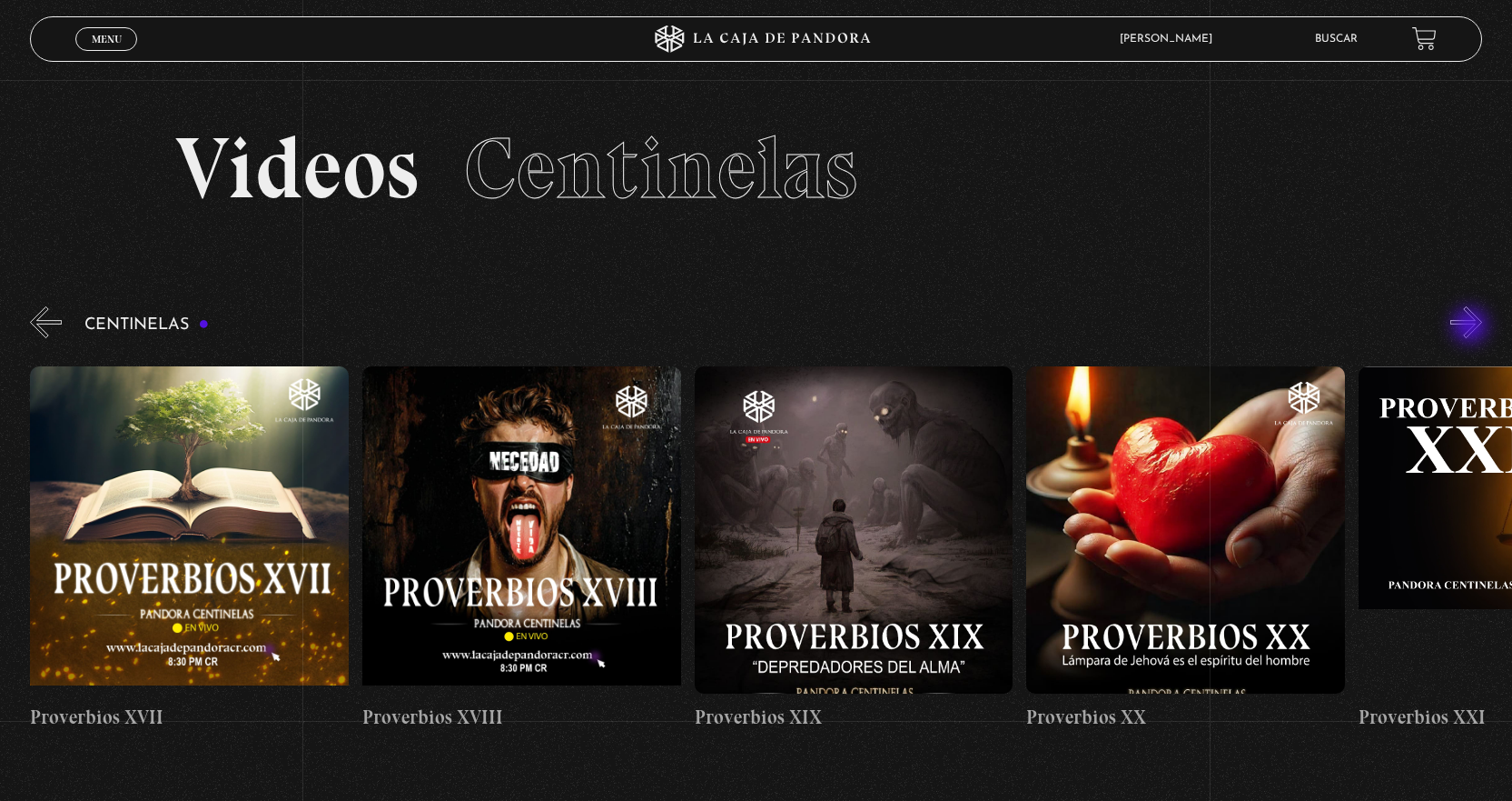
click at [1472, 327] on button "»" at bounding box center [1466, 322] width 32 height 32
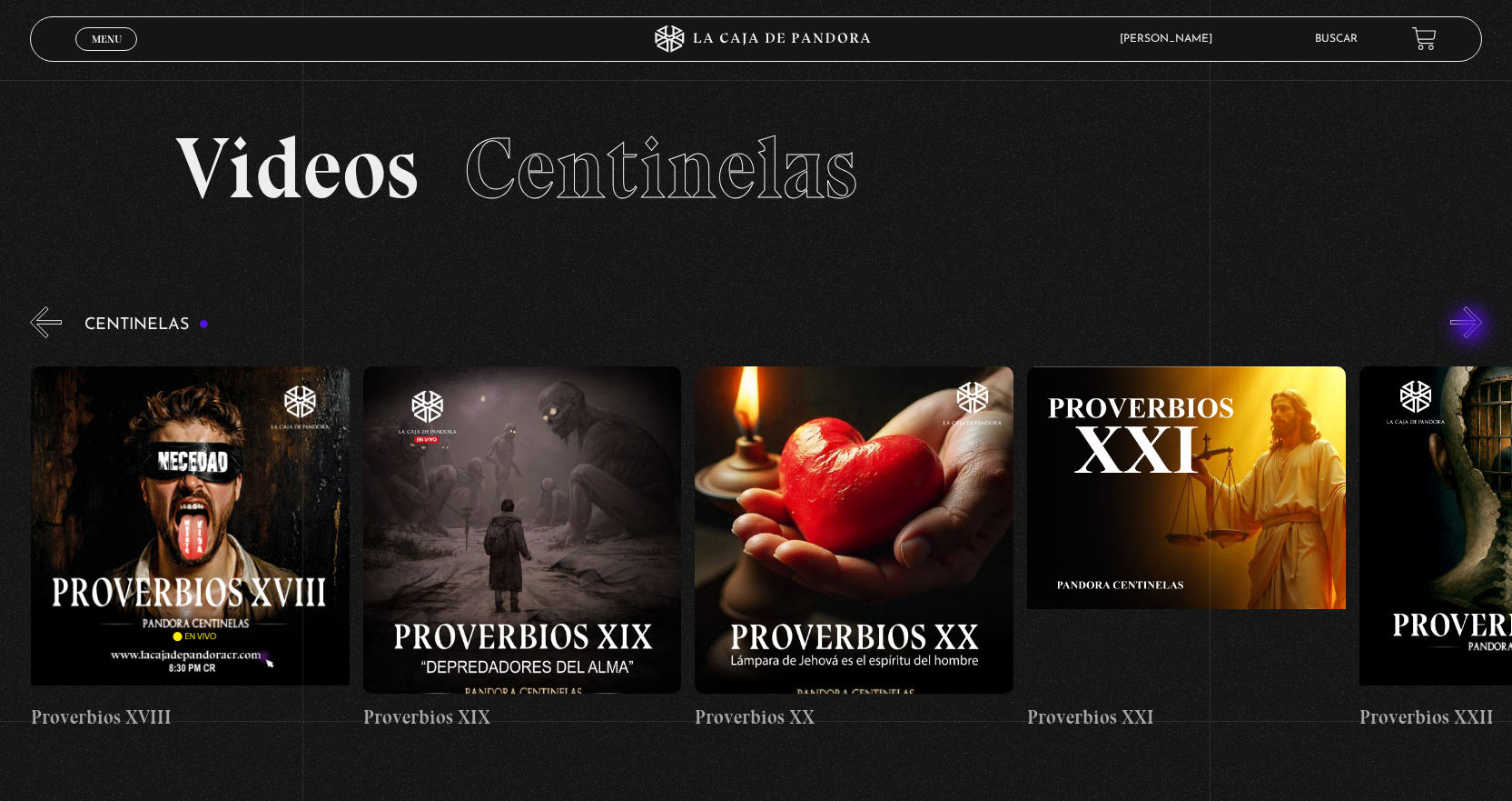
scroll to position [0, 6645]
click at [1472, 327] on button "»" at bounding box center [1466, 322] width 32 height 32
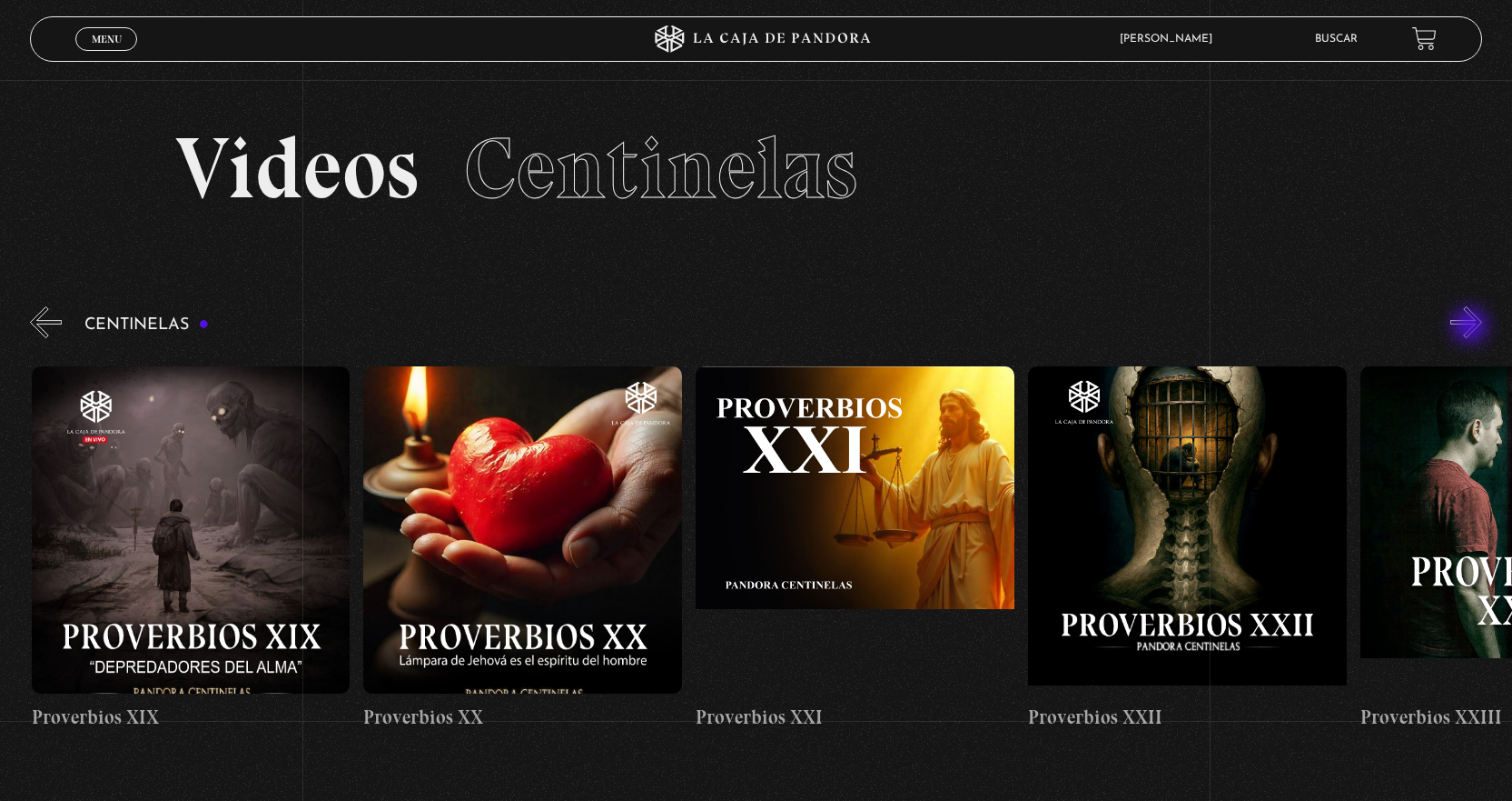
scroll to position [0, 6977]
click at [1472, 327] on button "»" at bounding box center [1466, 322] width 32 height 32
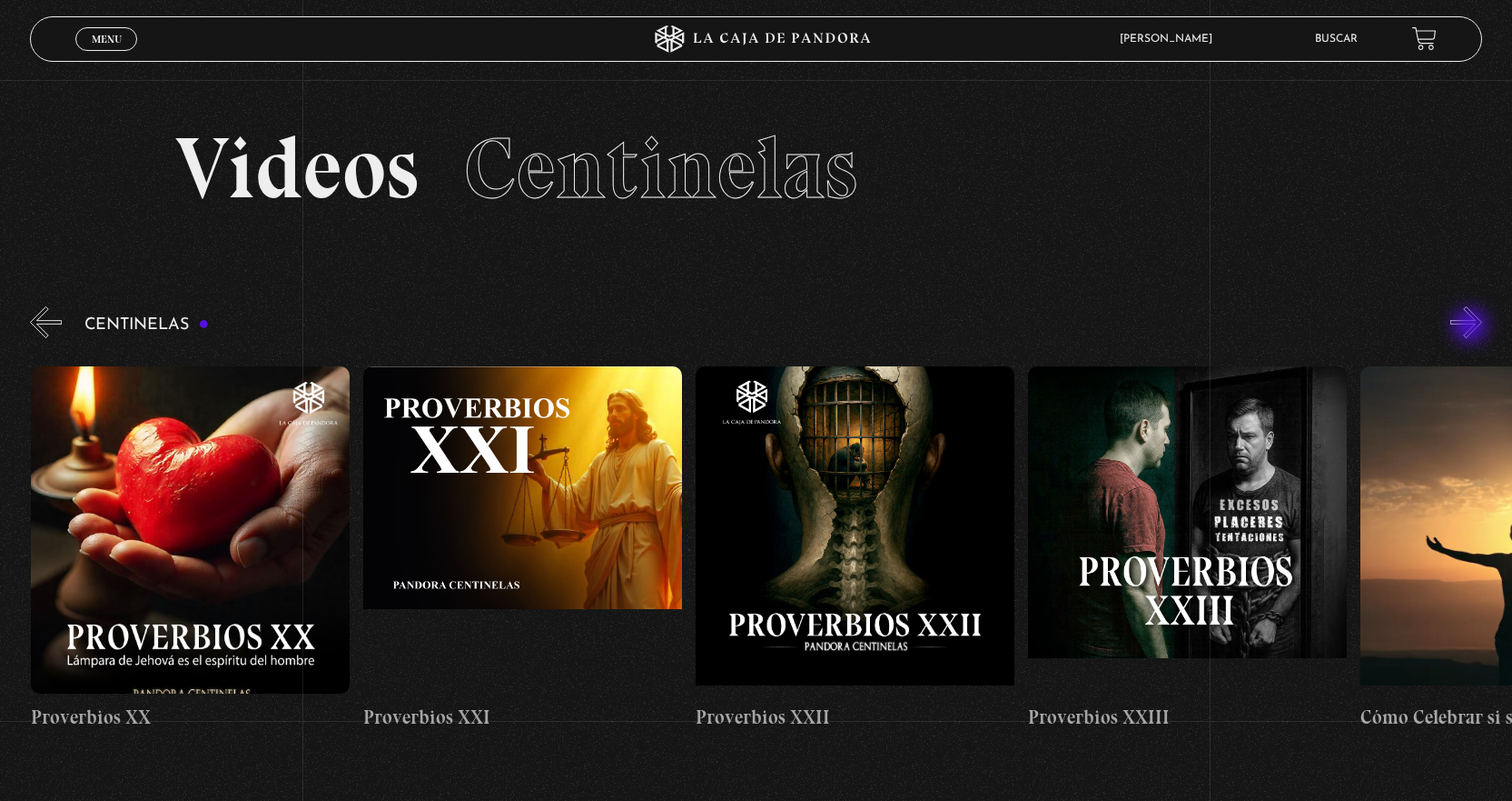
scroll to position [0, 7309]
click at [1472, 327] on button "»" at bounding box center [1466, 322] width 32 height 32
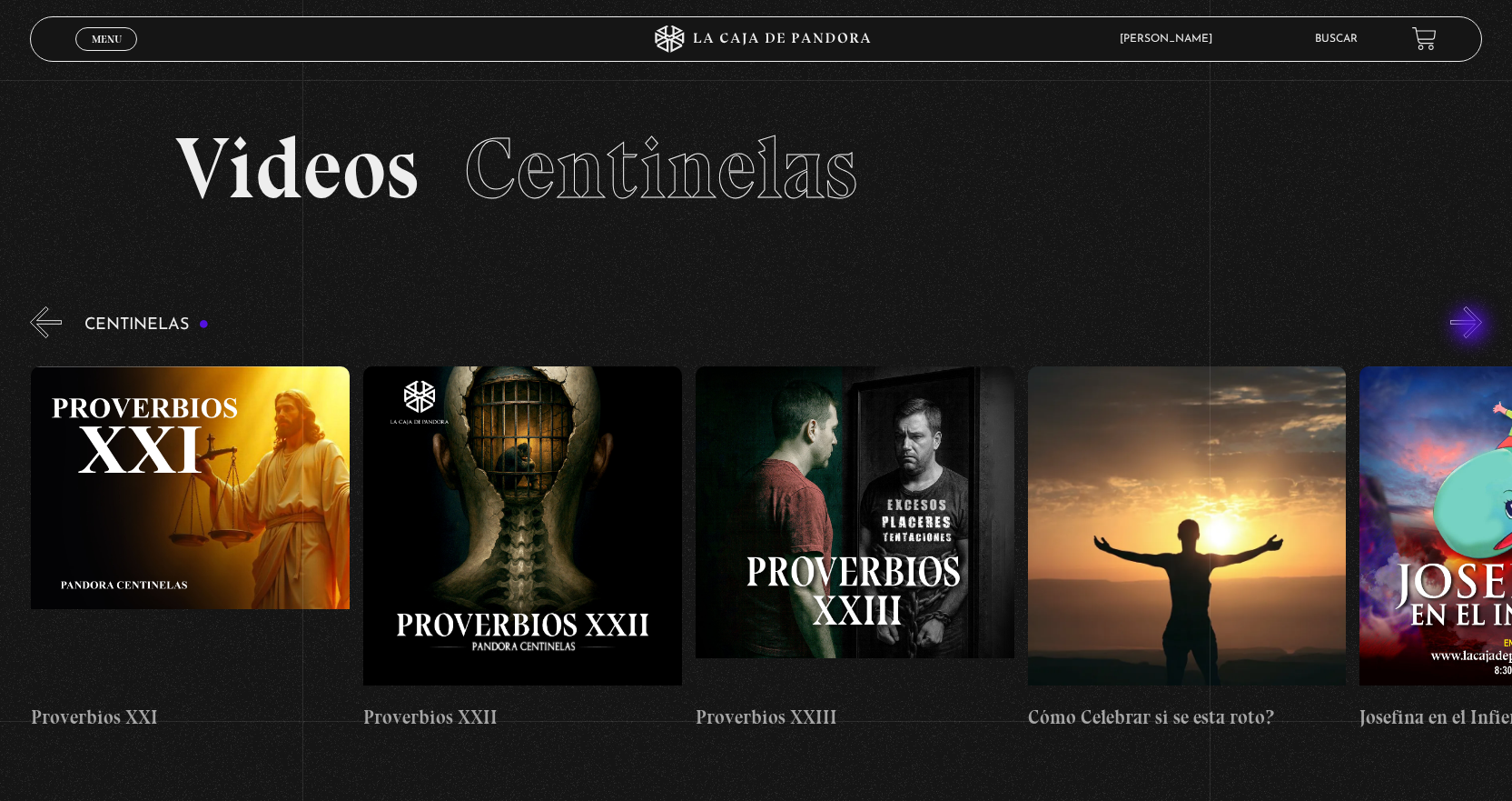
scroll to position [0, 7642]
click at [50, 322] on button "«" at bounding box center [46, 322] width 32 height 32
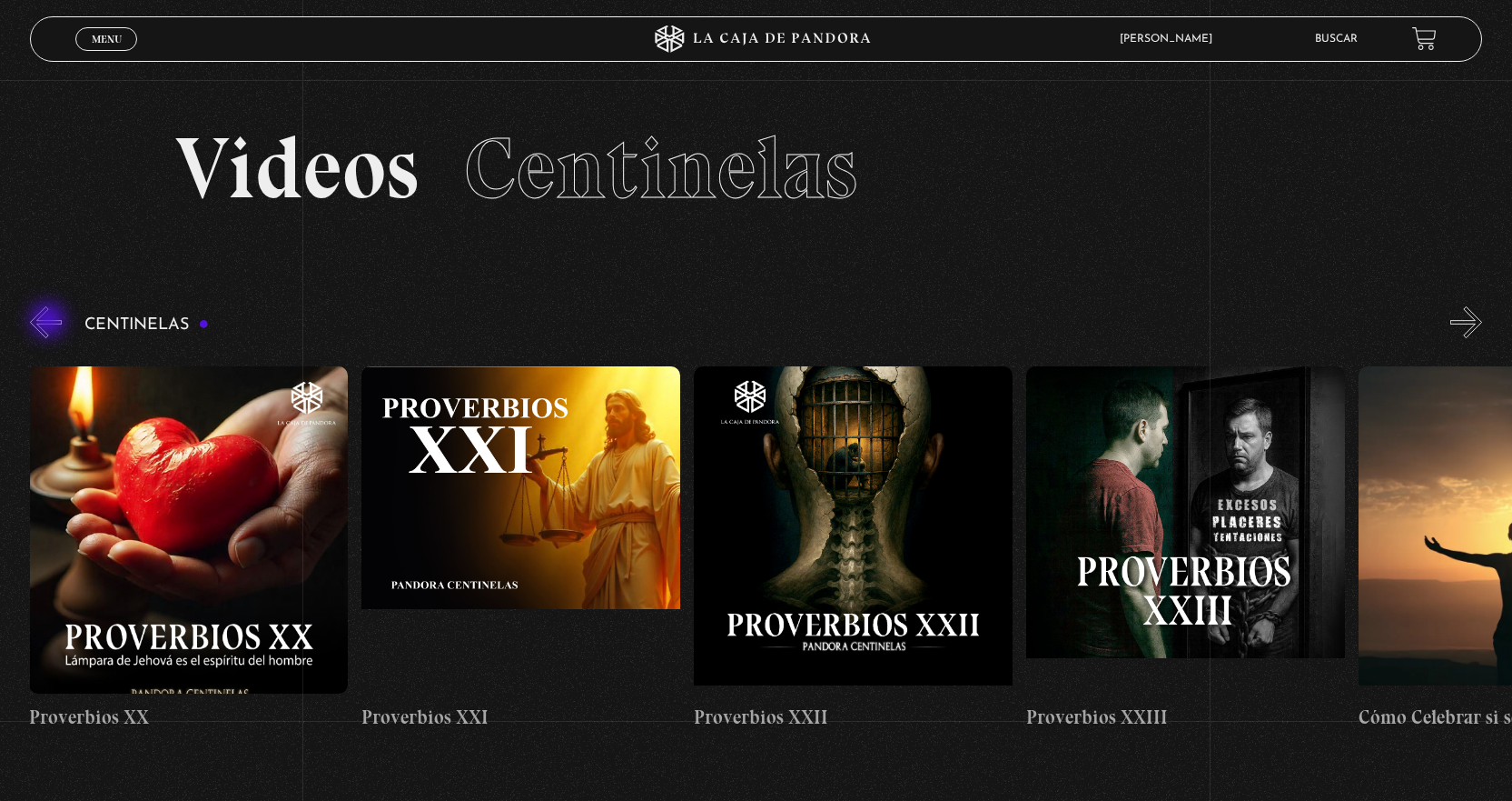
scroll to position [0, 7309]
click at [41, 337] on button "«" at bounding box center [46, 322] width 32 height 32
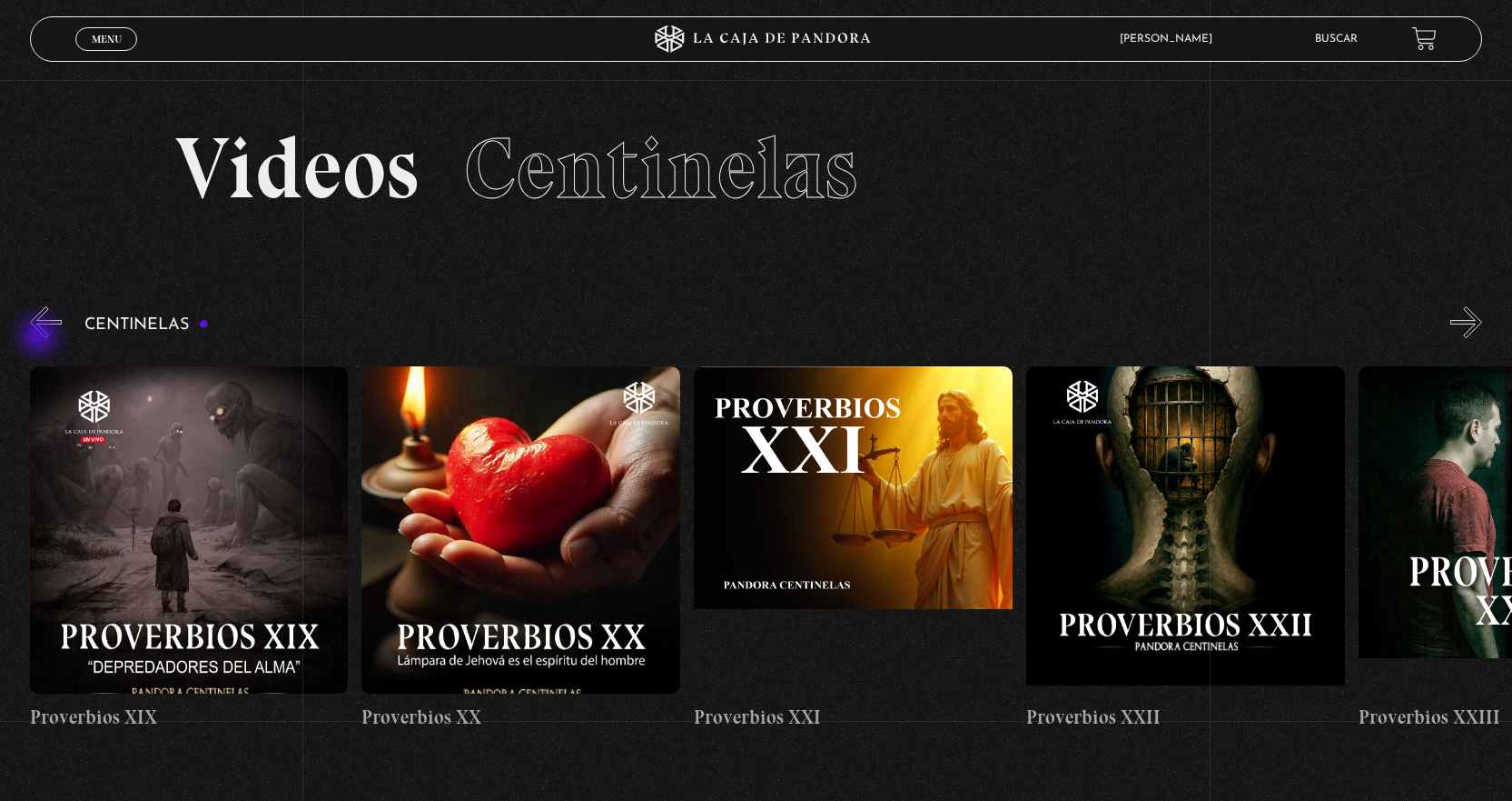
scroll to position [0, 6977]
click at [165, 501] on figure at bounding box center [190, 530] width 319 height 327
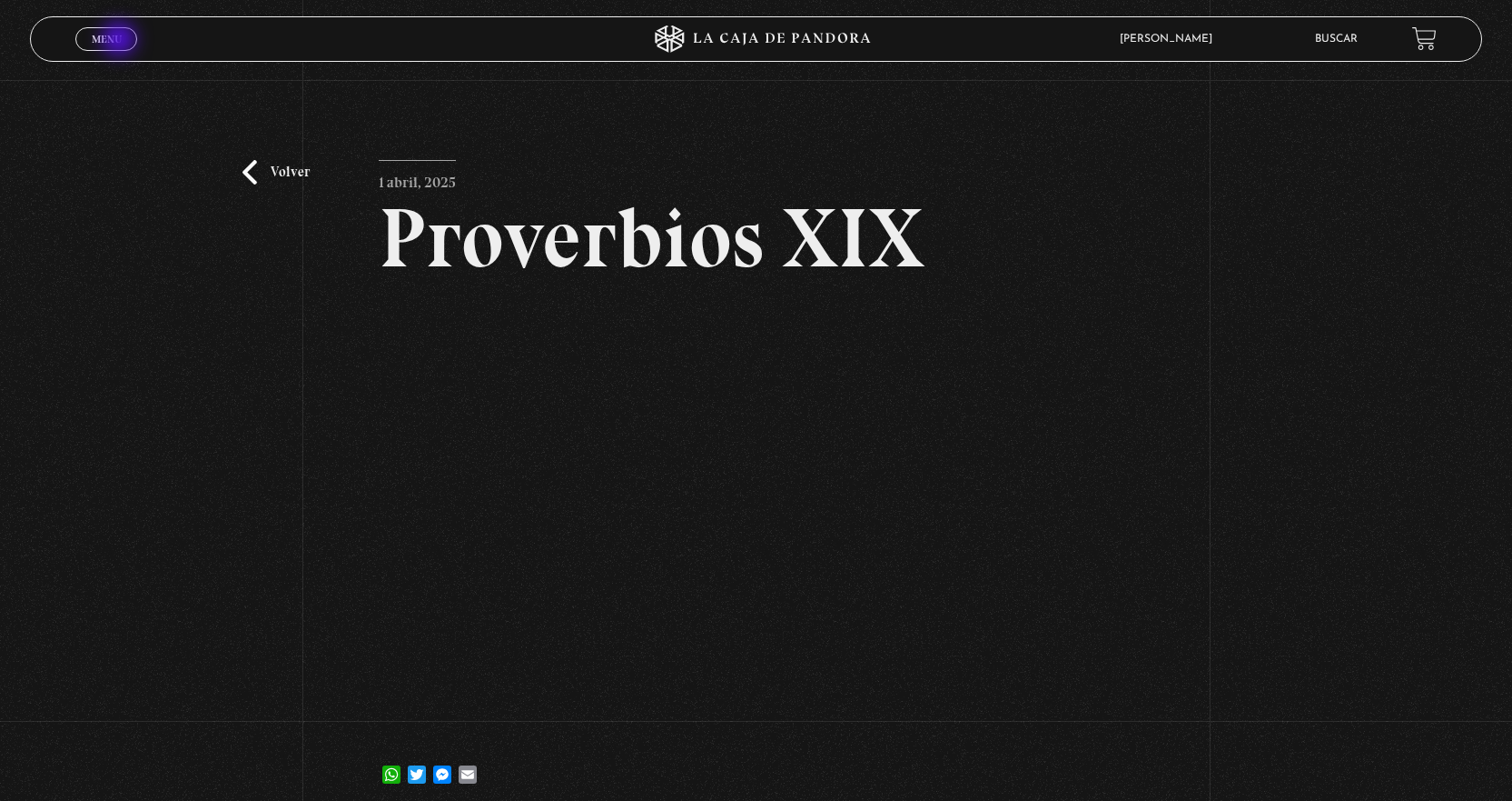
click at [121, 41] on span "Menu" at bounding box center [107, 39] width 30 height 11
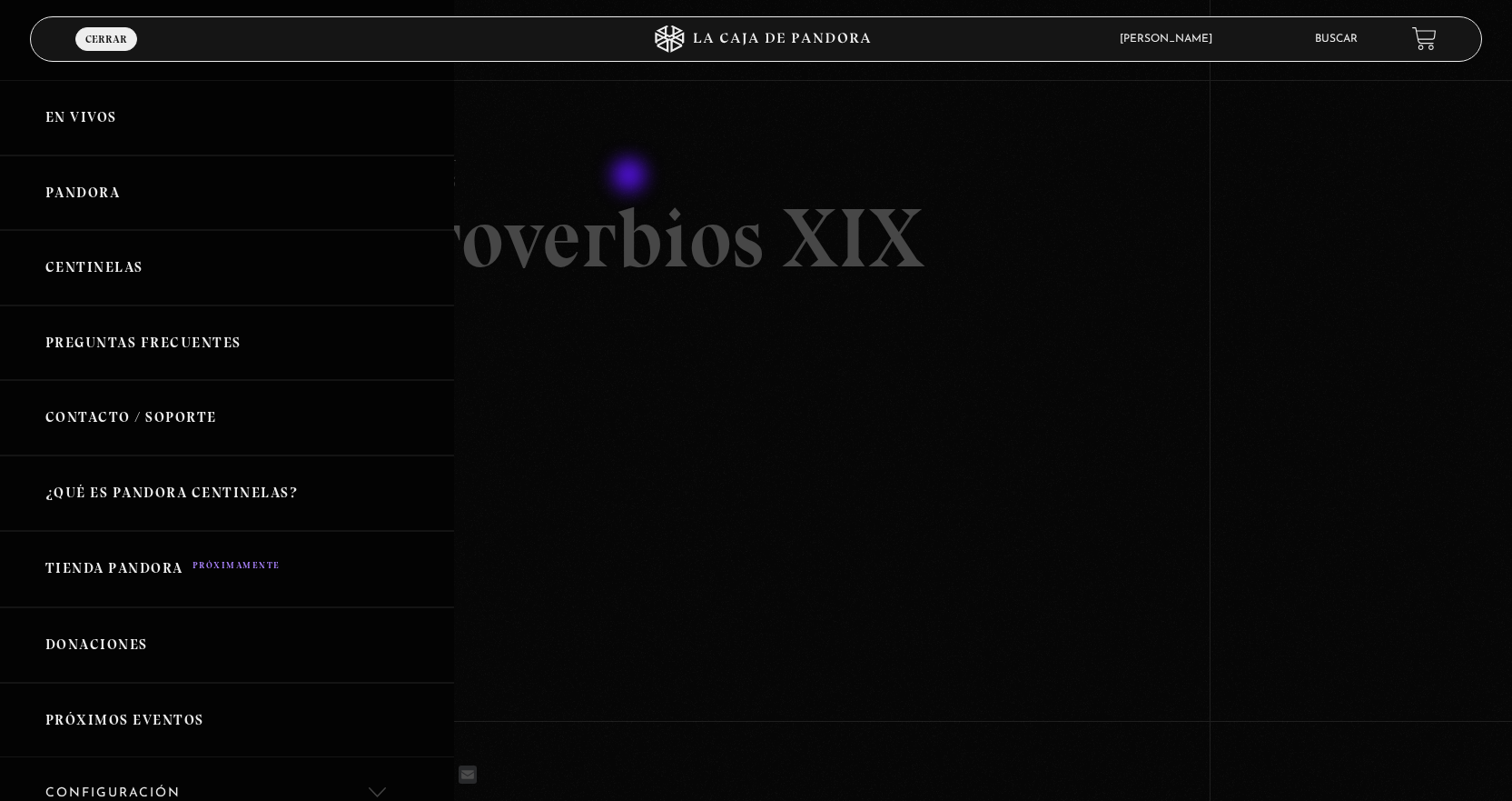
drag, startPoint x: 631, startPoint y: 177, endPoint x: 444, endPoint y: 165, distance: 187.4
click at [631, 177] on div at bounding box center [756, 400] width 1512 height 801
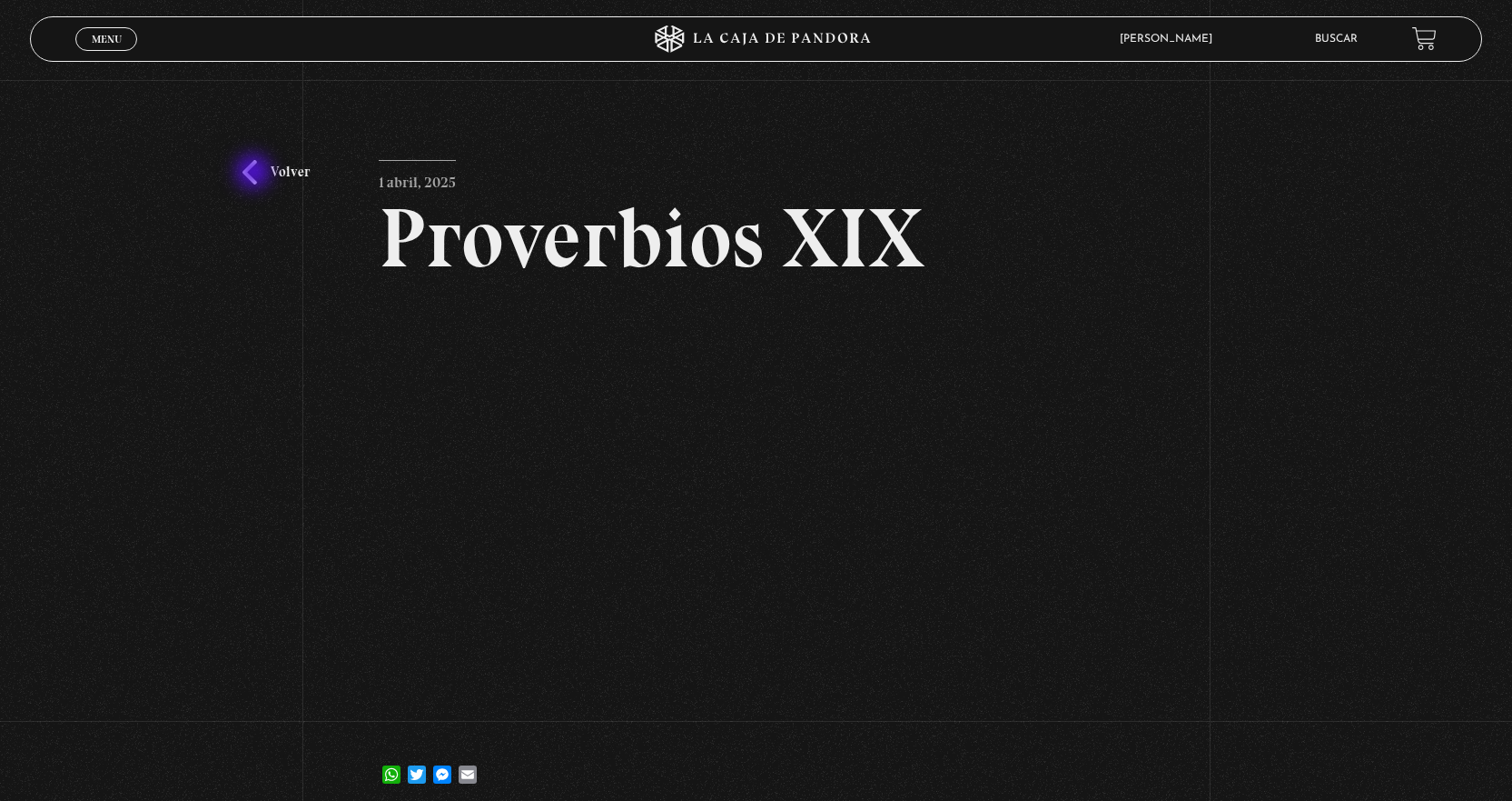
click at [254, 173] on link "Volver" at bounding box center [276, 172] width 67 height 24
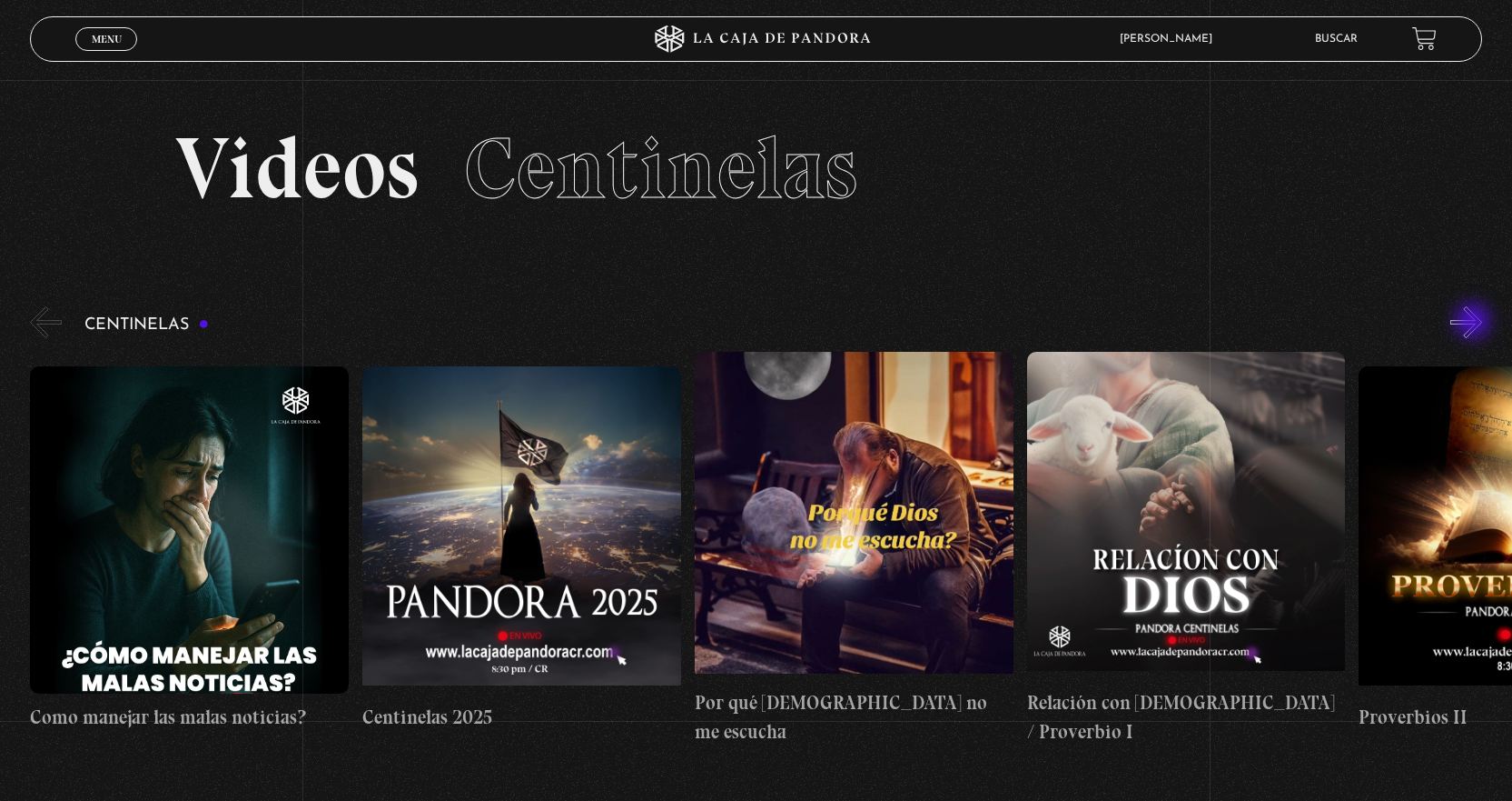
click at [1475, 323] on button "»" at bounding box center [1466, 322] width 32 height 32
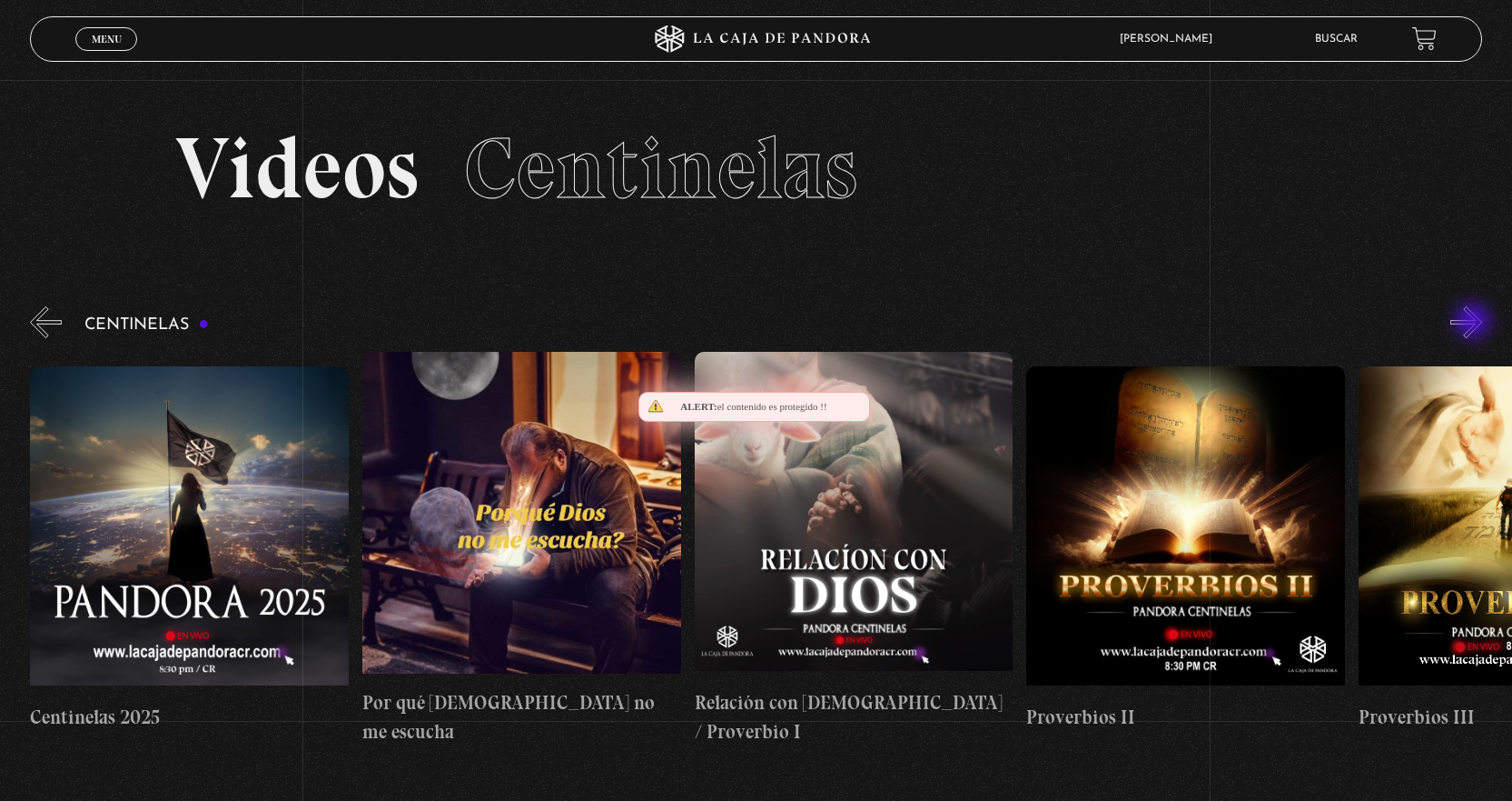
click at [1475, 323] on button "»" at bounding box center [1466, 322] width 32 height 32
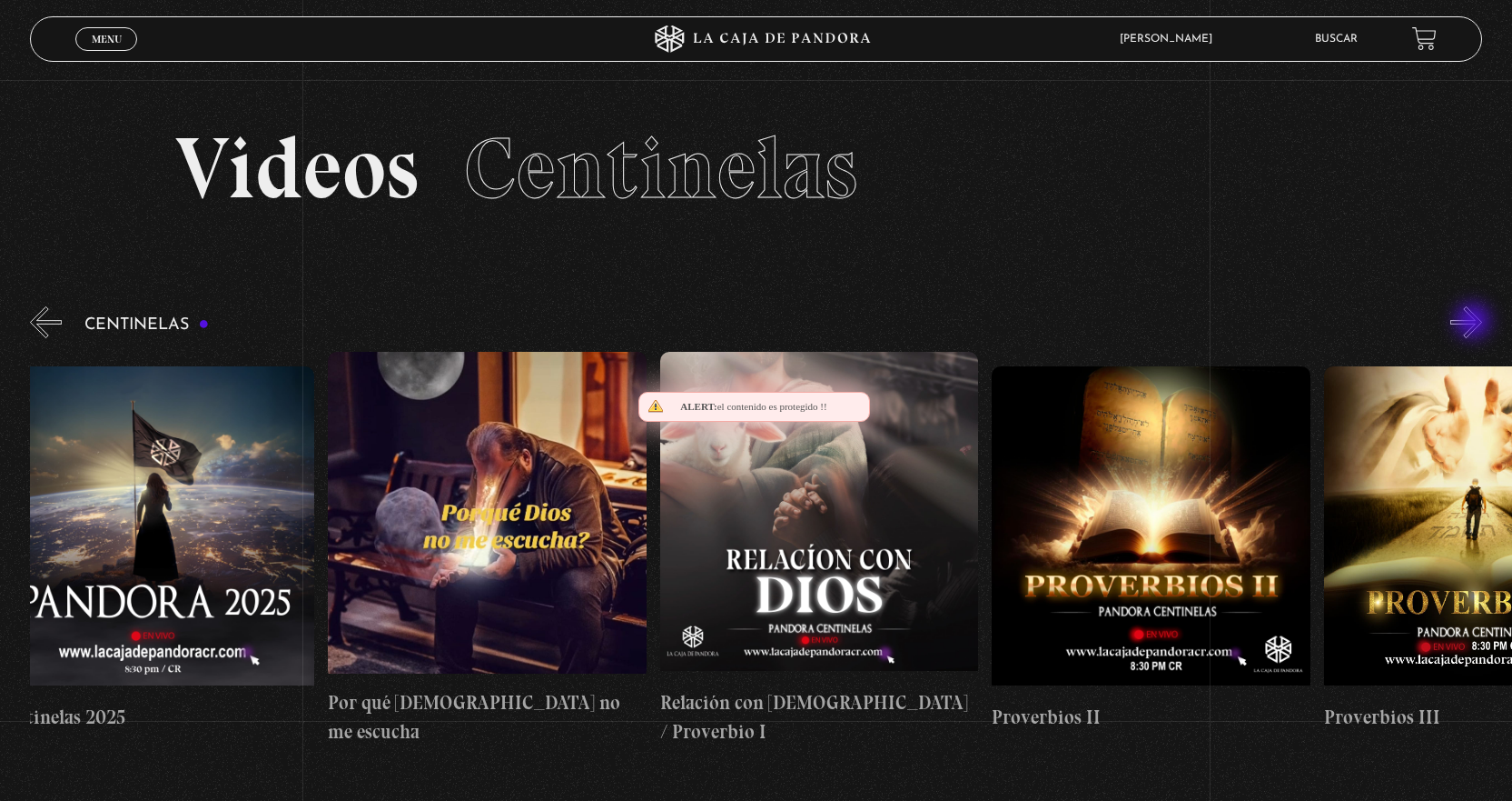
click at [1475, 323] on button "»" at bounding box center [1466, 322] width 32 height 32
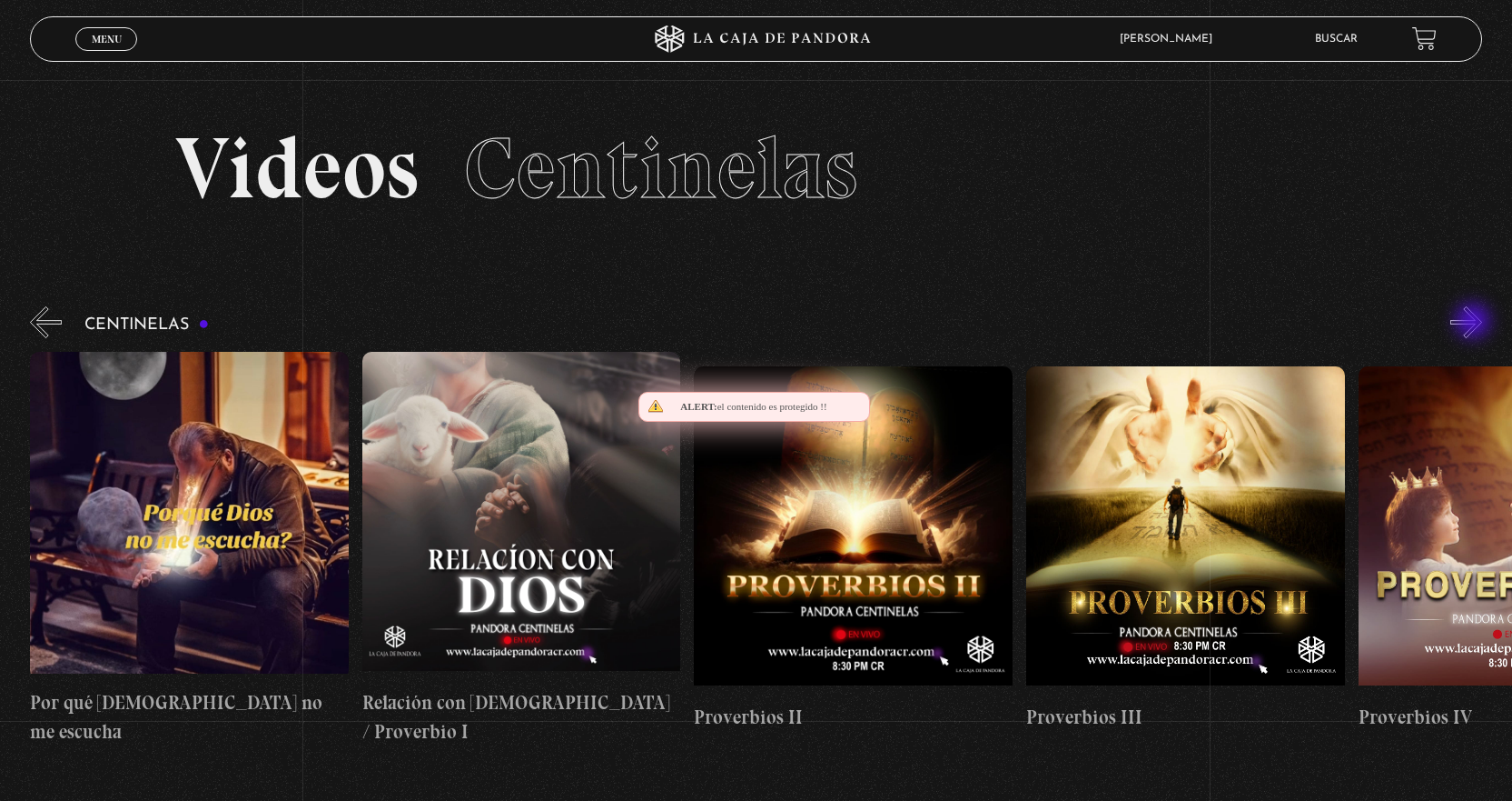
click at [1475, 323] on button "»" at bounding box center [1466, 322] width 32 height 32
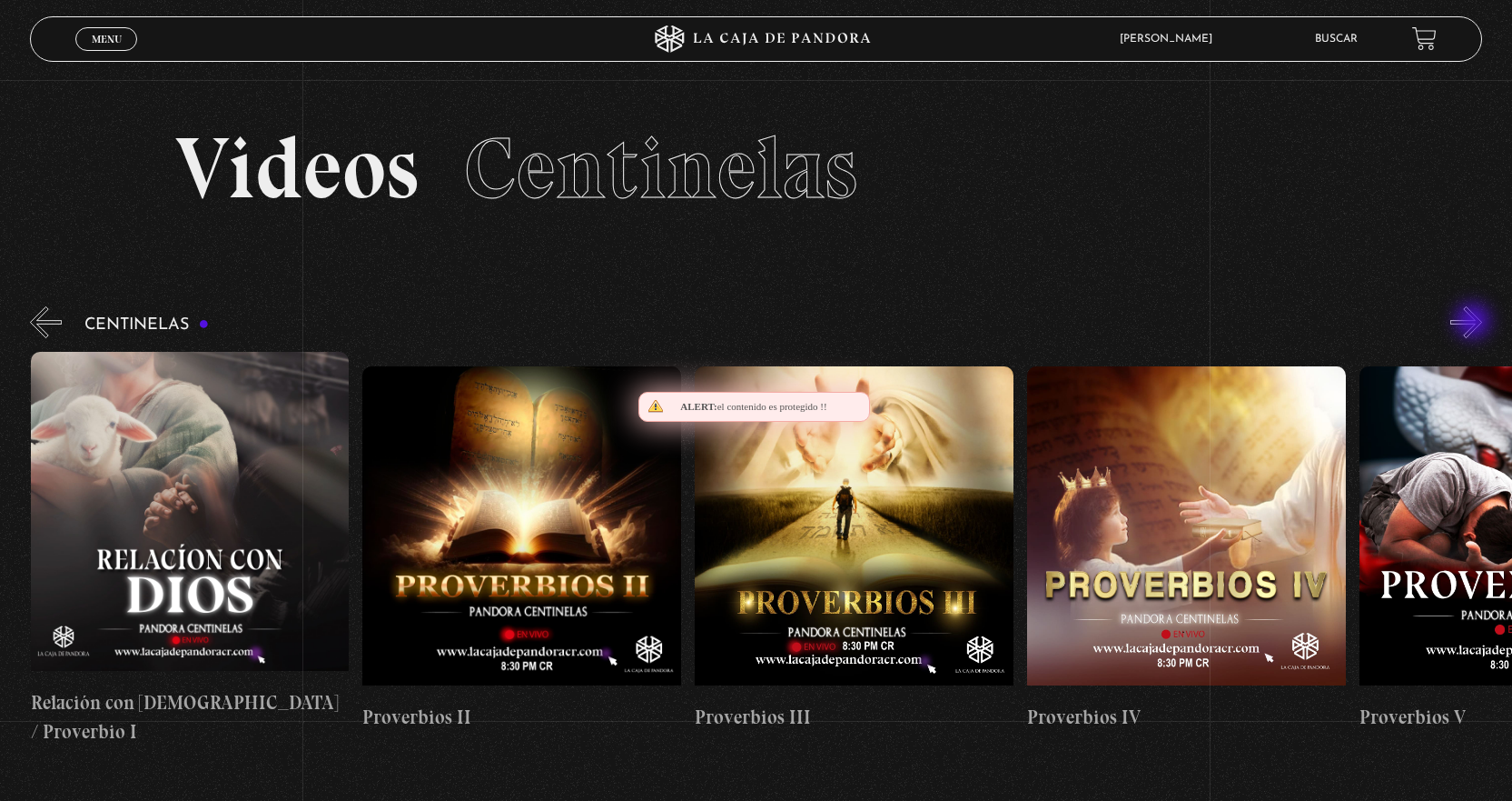
click at [1475, 323] on button "»" at bounding box center [1466, 322] width 32 height 32
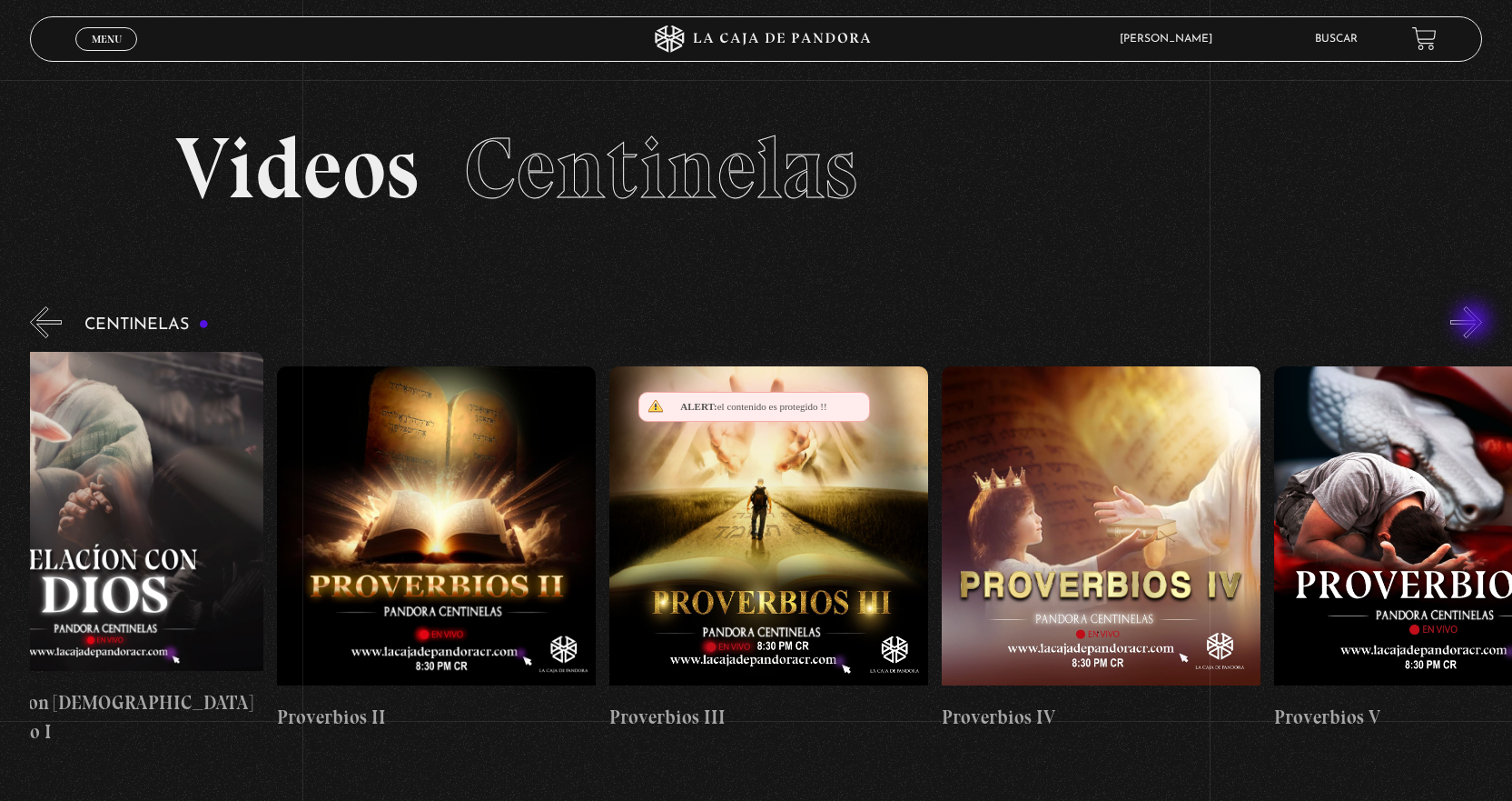
click at [1475, 323] on button "»" at bounding box center [1466, 322] width 32 height 32
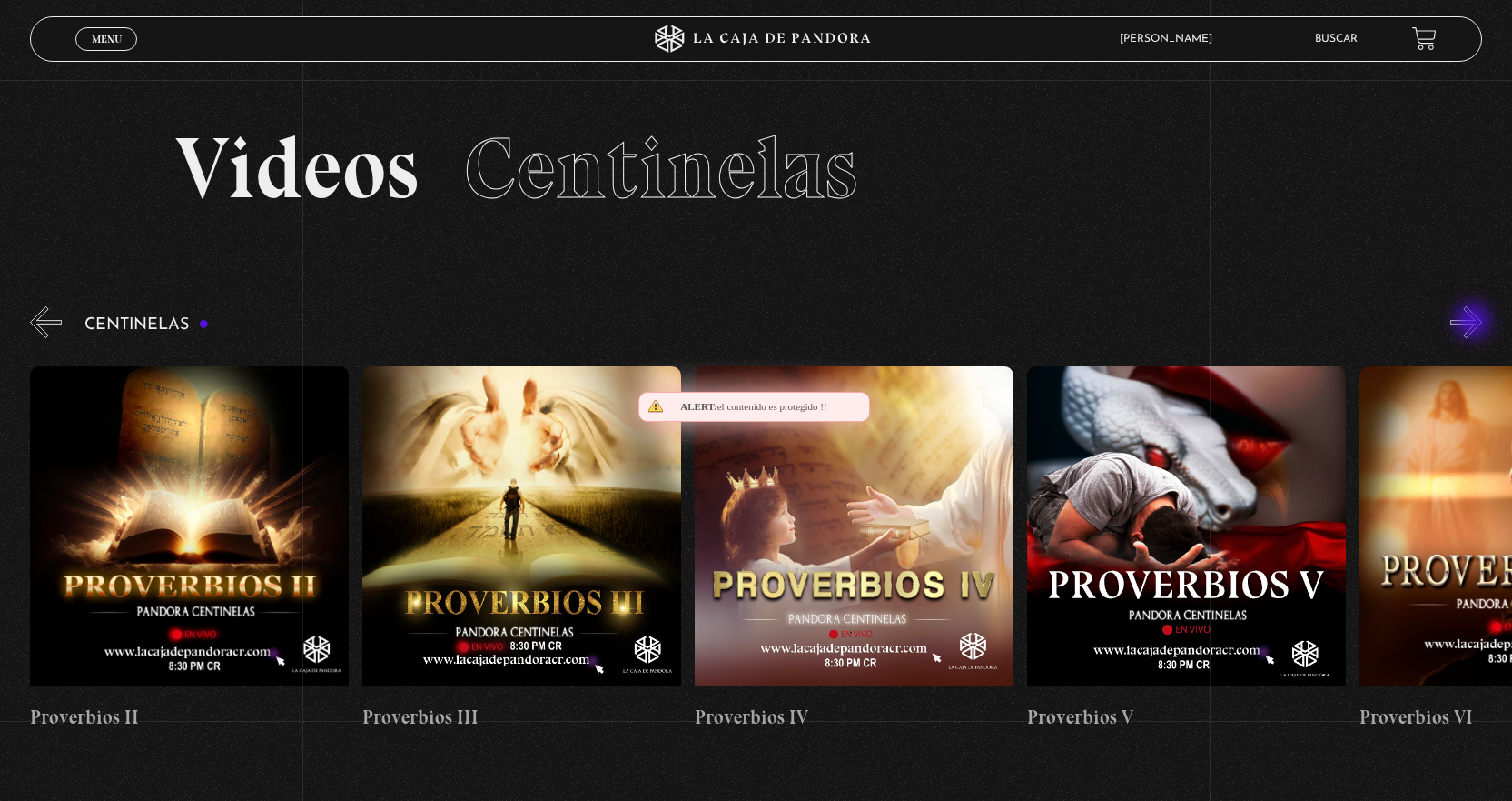
click at [1475, 323] on button "»" at bounding box center [1466, 322] width 32 height 32
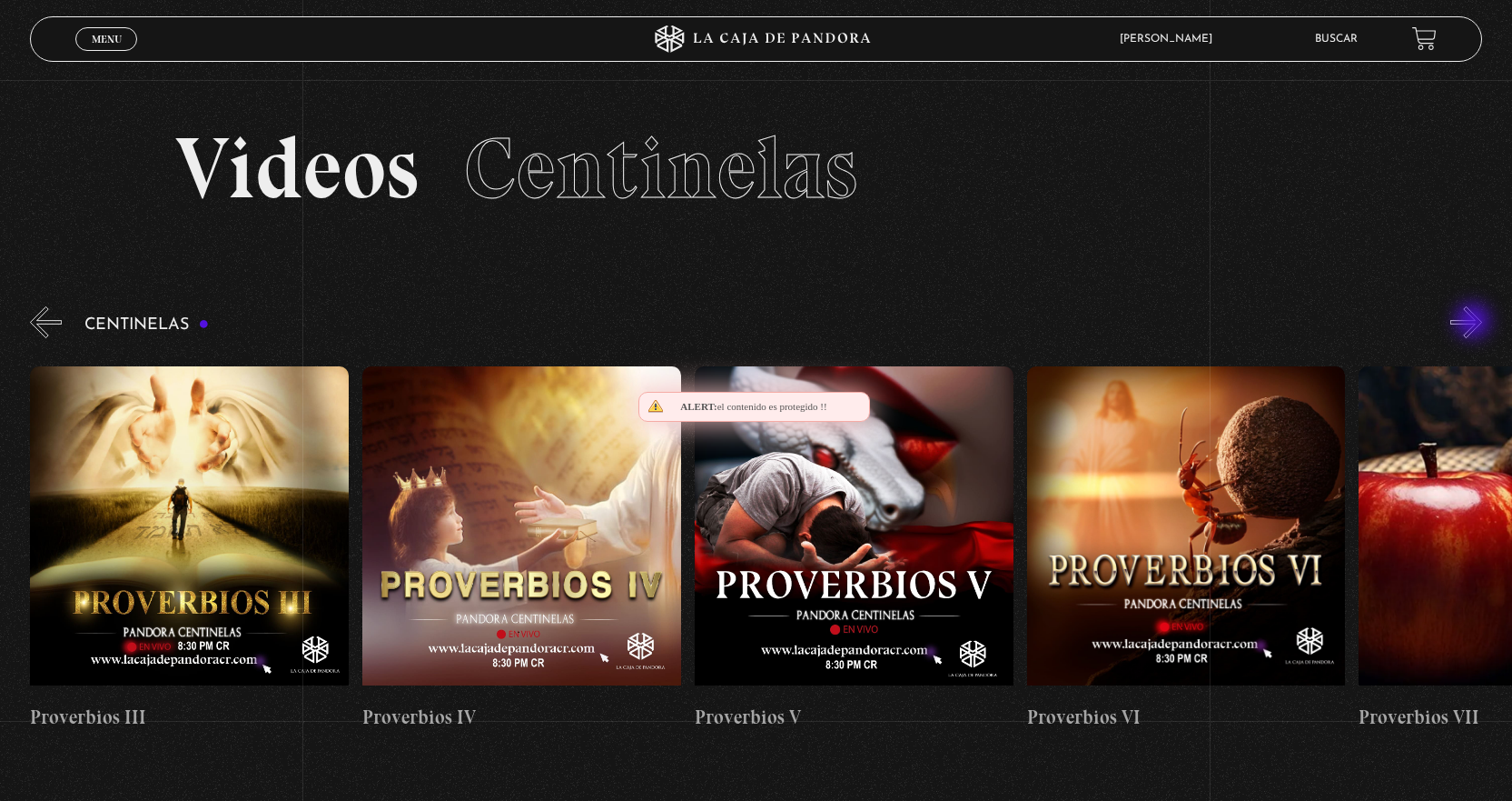
click at [1475, 323] on button "»" at bounding box center [1466, 322] width 32 height 32
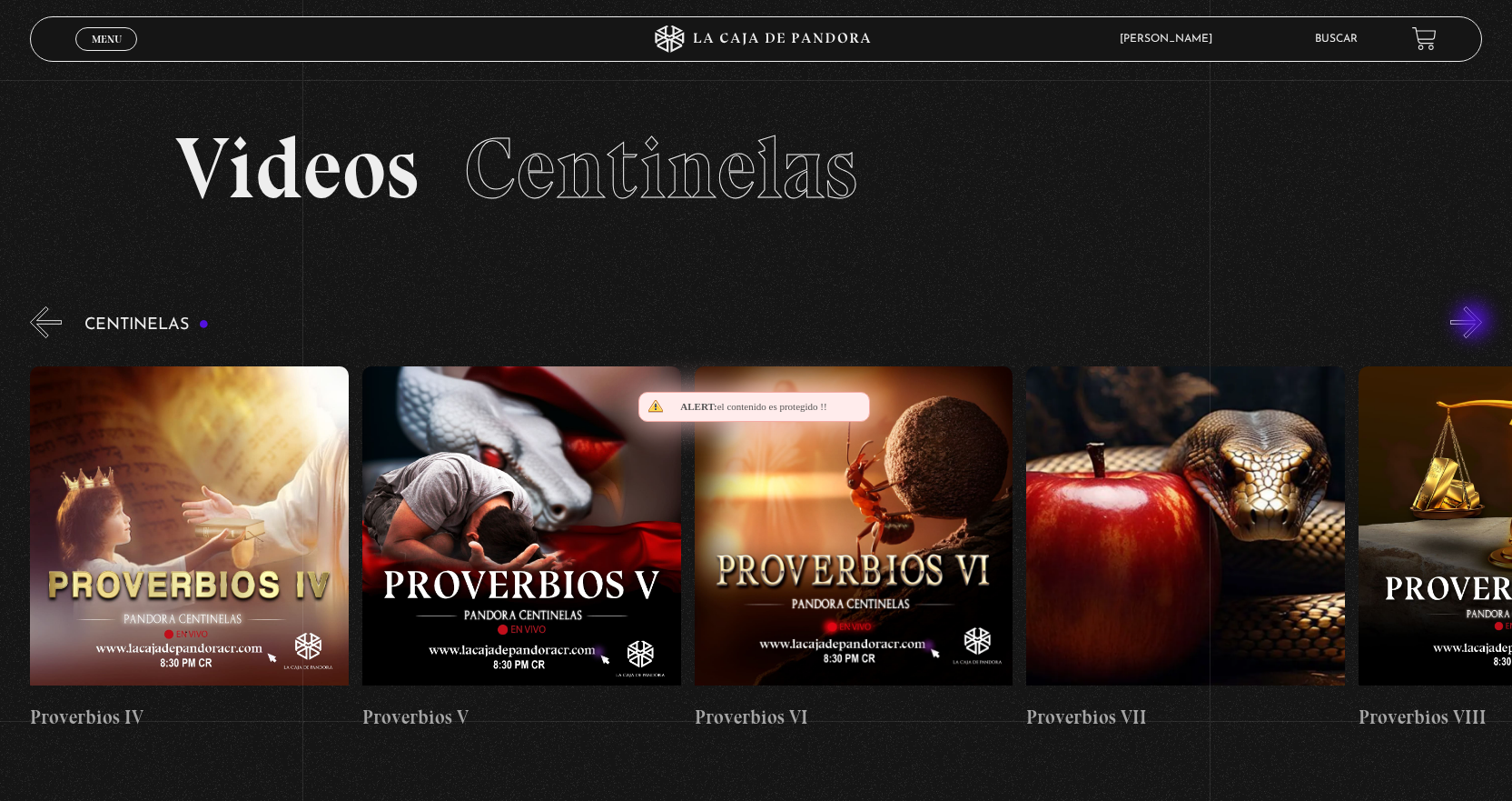
click at [1475, 323] on button "»" at bounding box center [1466, 322] width 32 height 32
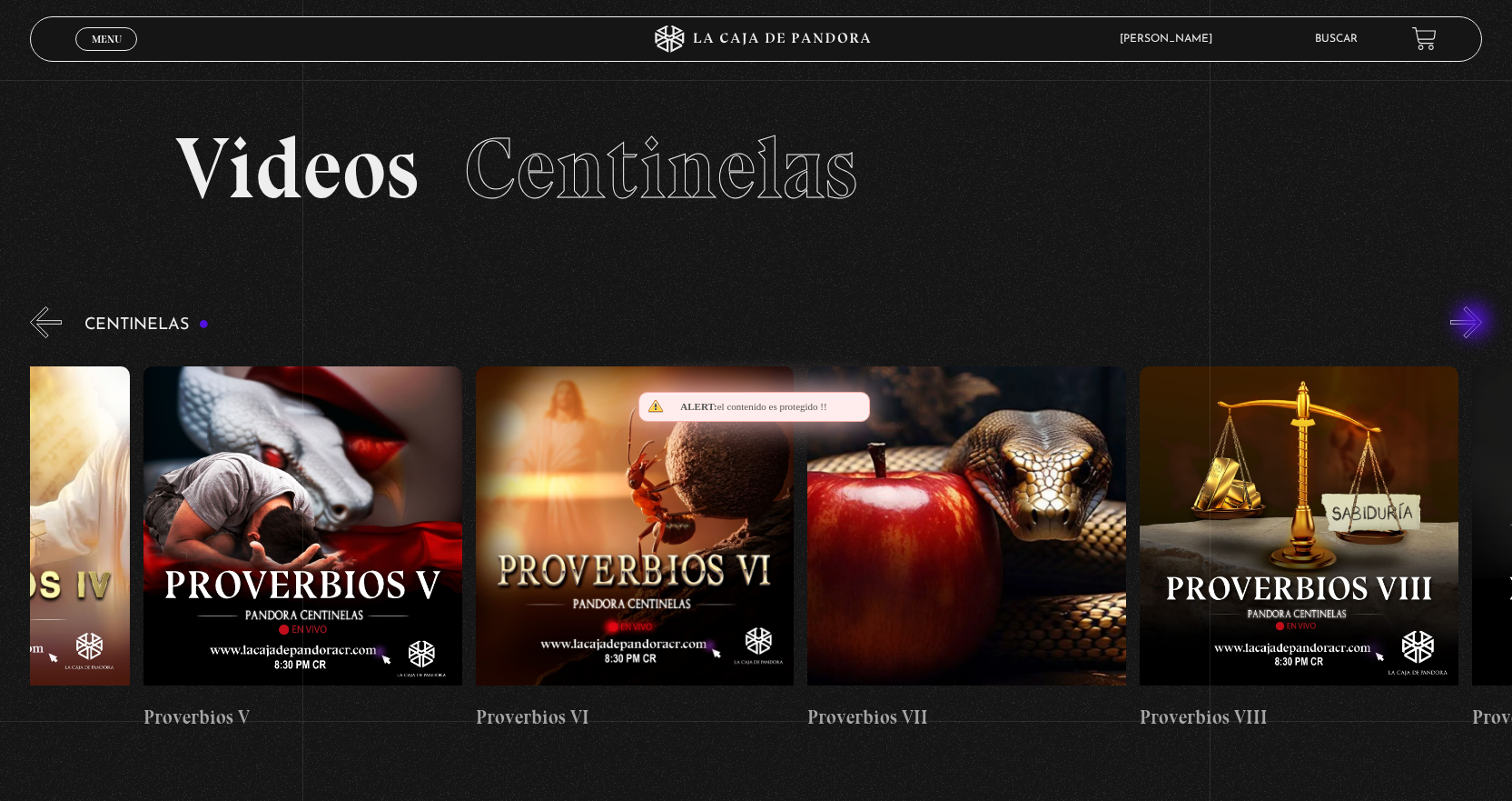
click at [1475, 323] on button "»" at bounding box center [1466, 322] width 32 height 32
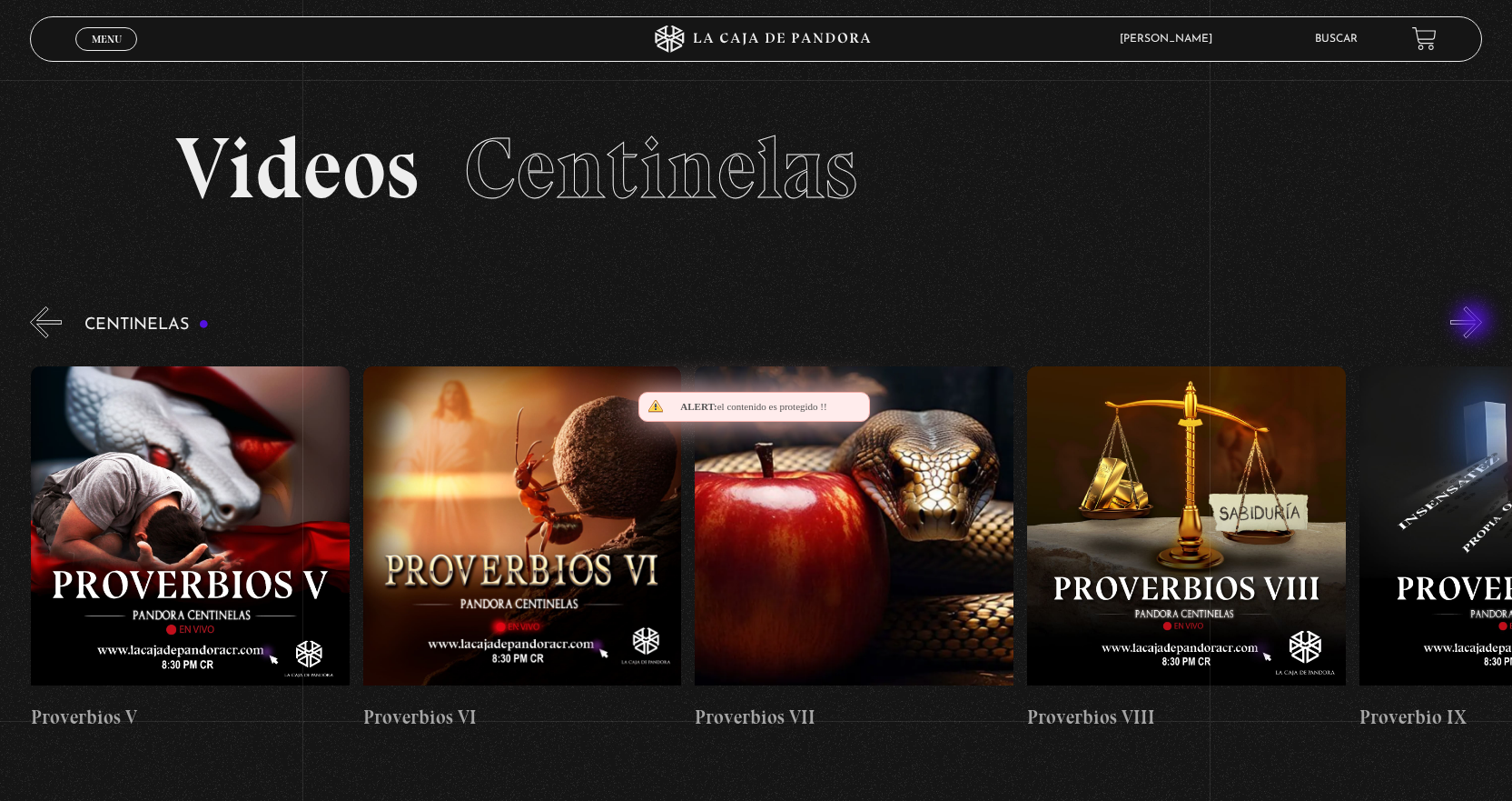
click at [1475, 323] on button "»" at bounding box center [1466, 322] width 32 height 32
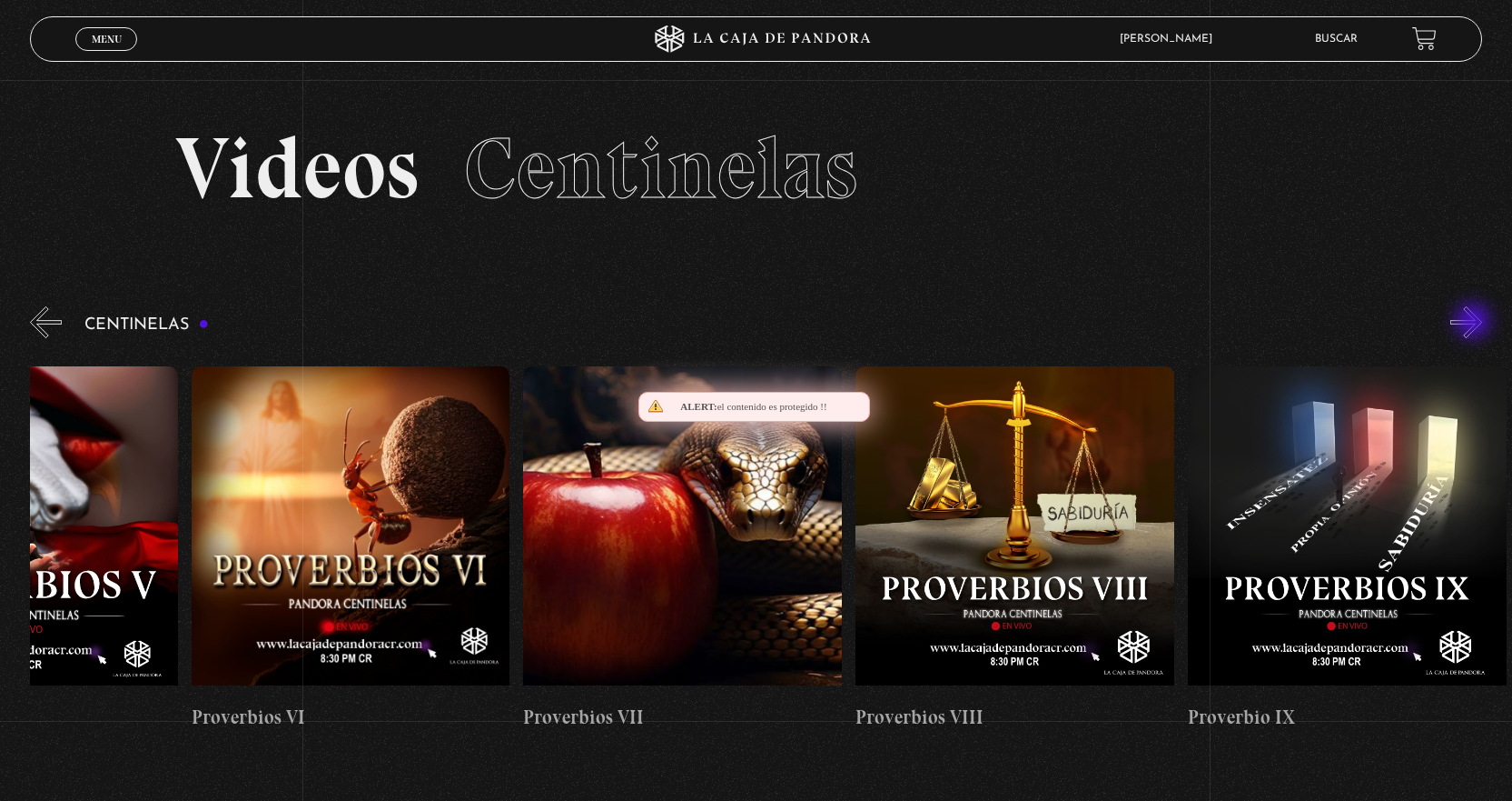
click at [1475, 323] on button "»" at bounding box center [1466, 322] width 32 height 32
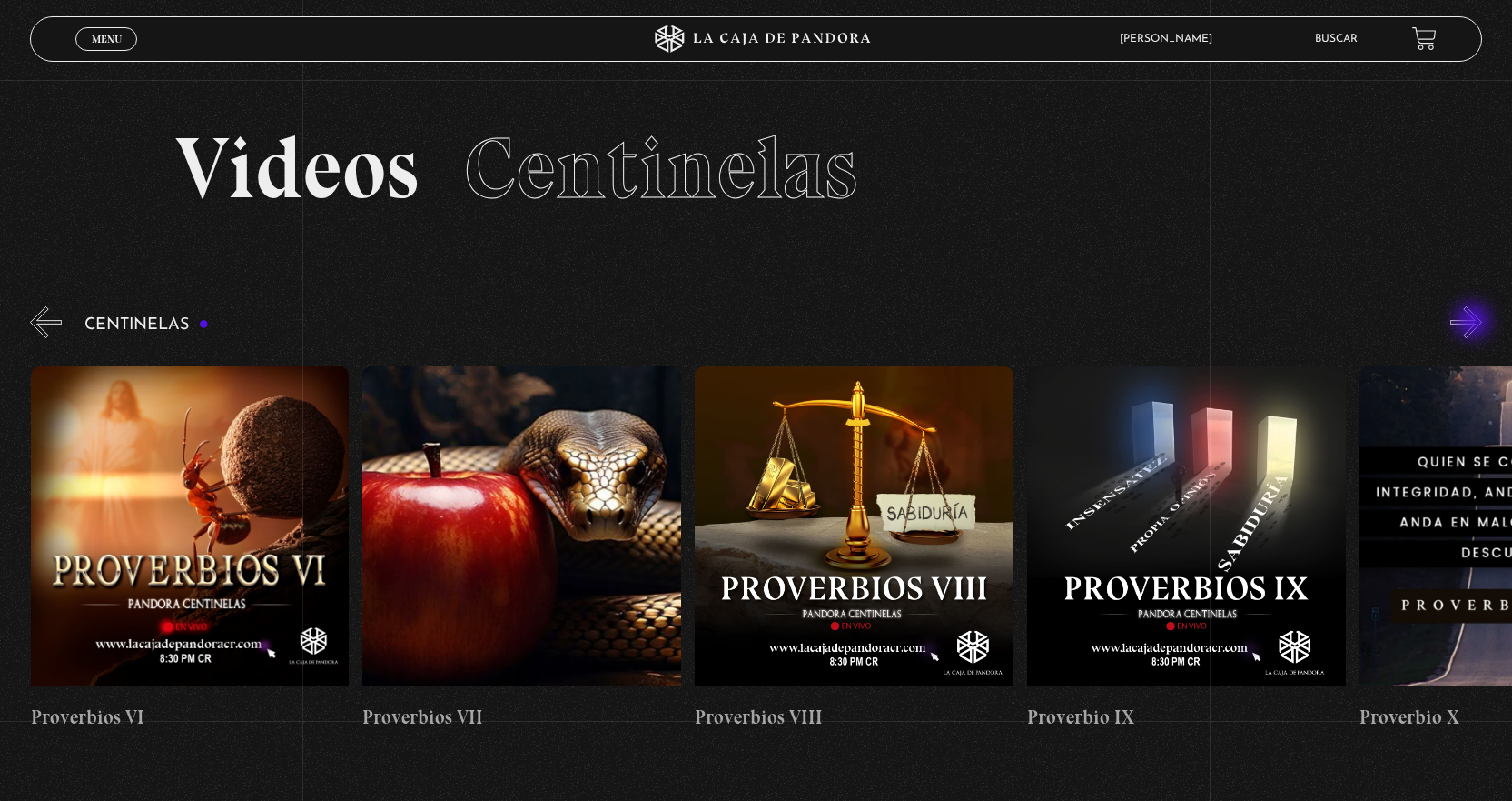
click at [1475, 323] on button "»" at bounding box center [1466, 322] width 32 height 32
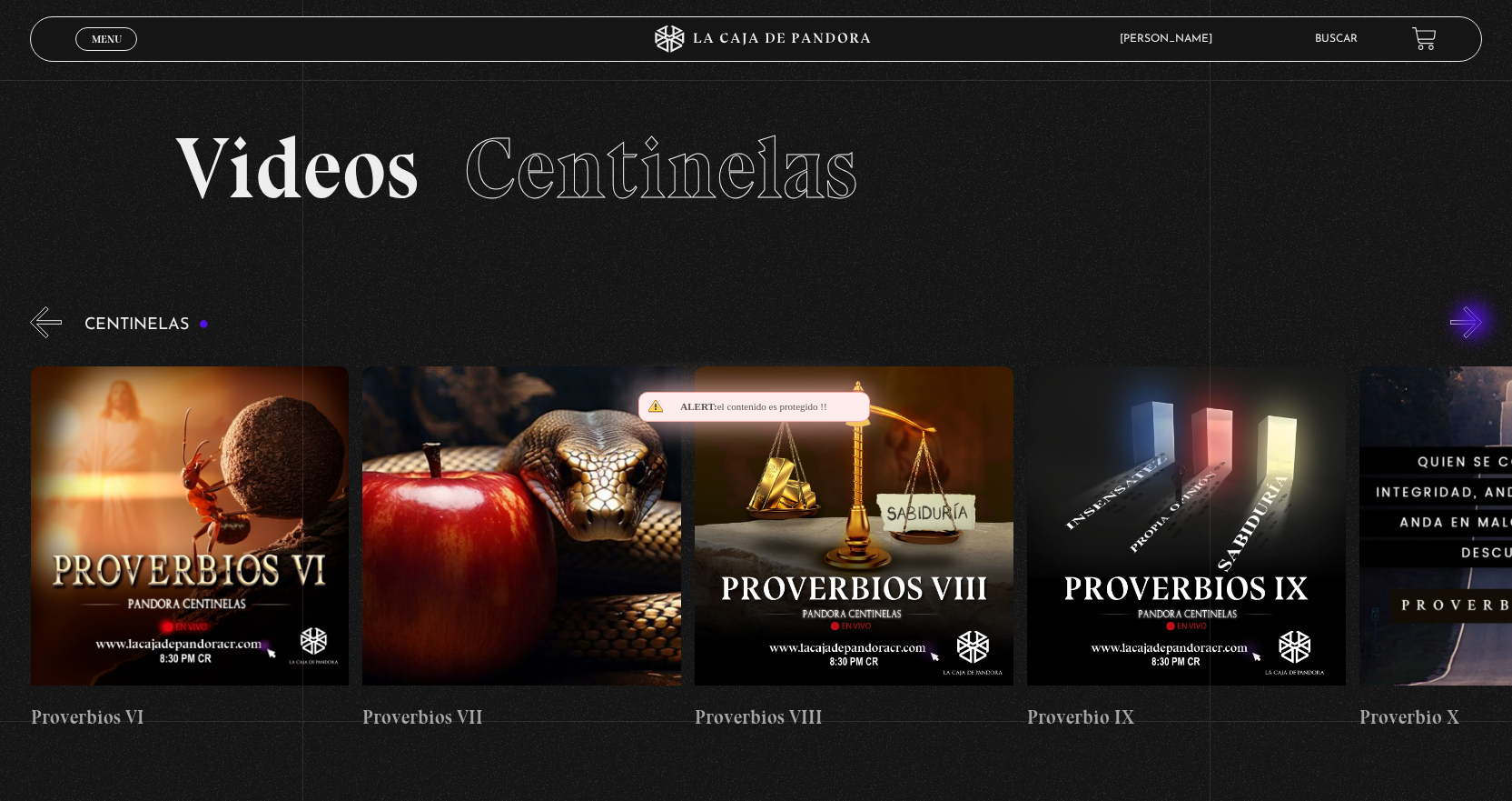
click at [1475, 323] on button "»" at bounding box center [1466, 322] width 32 height 32
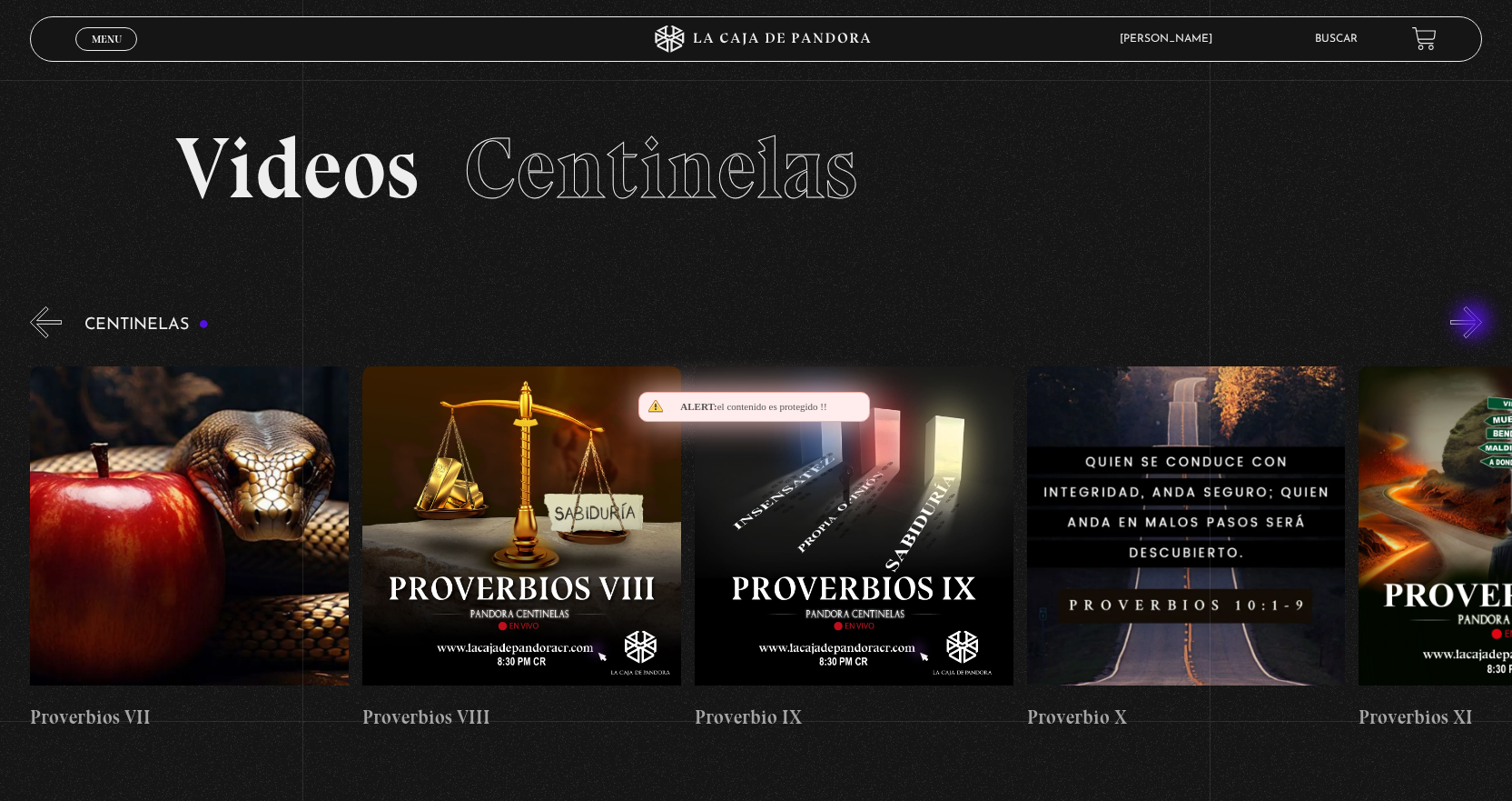
click at [1475, 323] on button "»" at bounding box center [1466, 322] width 32 height 32
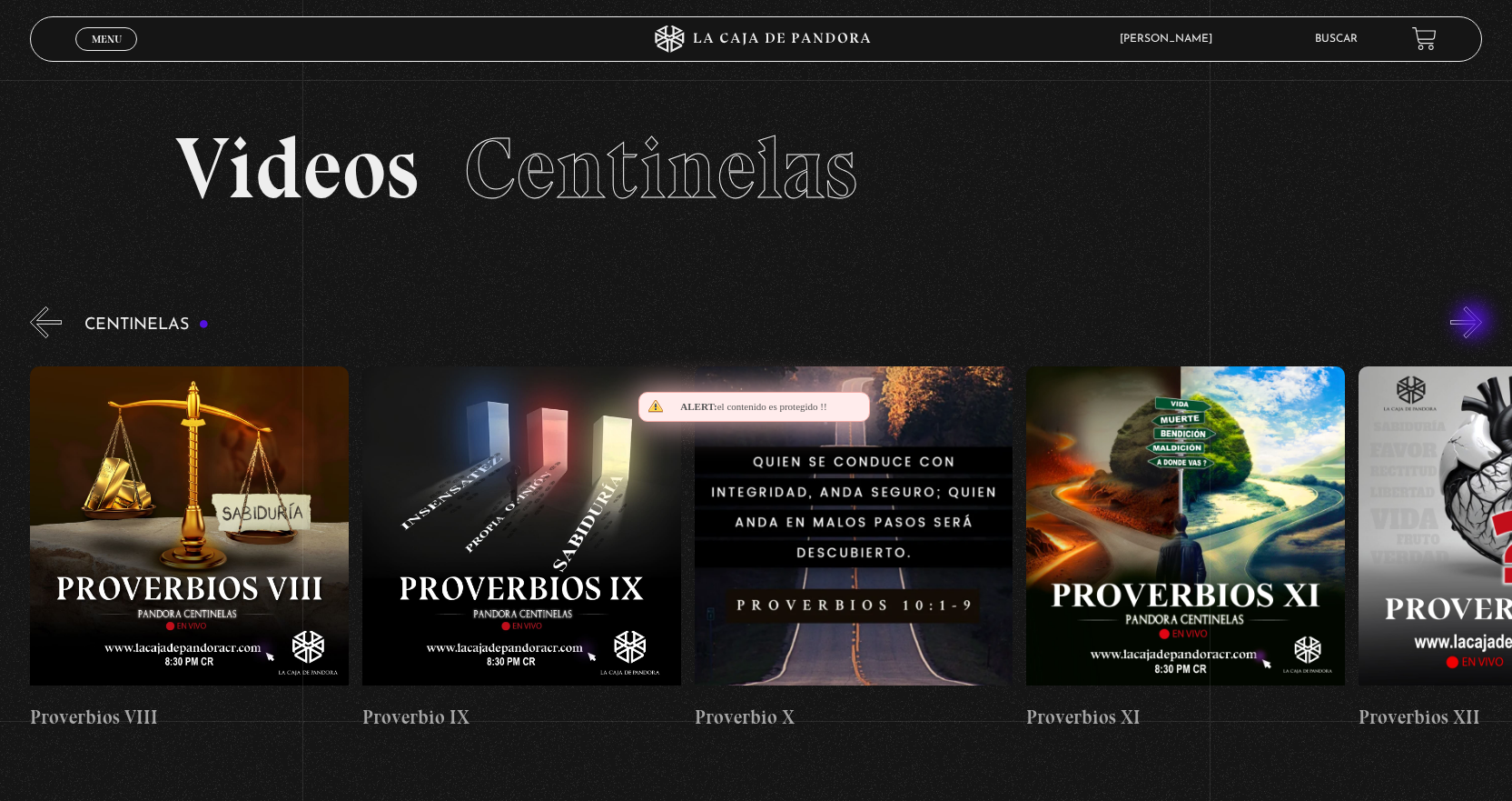
click at [1475, 323] on button "»" at bounding box center [1466, 322] width 32 height 32
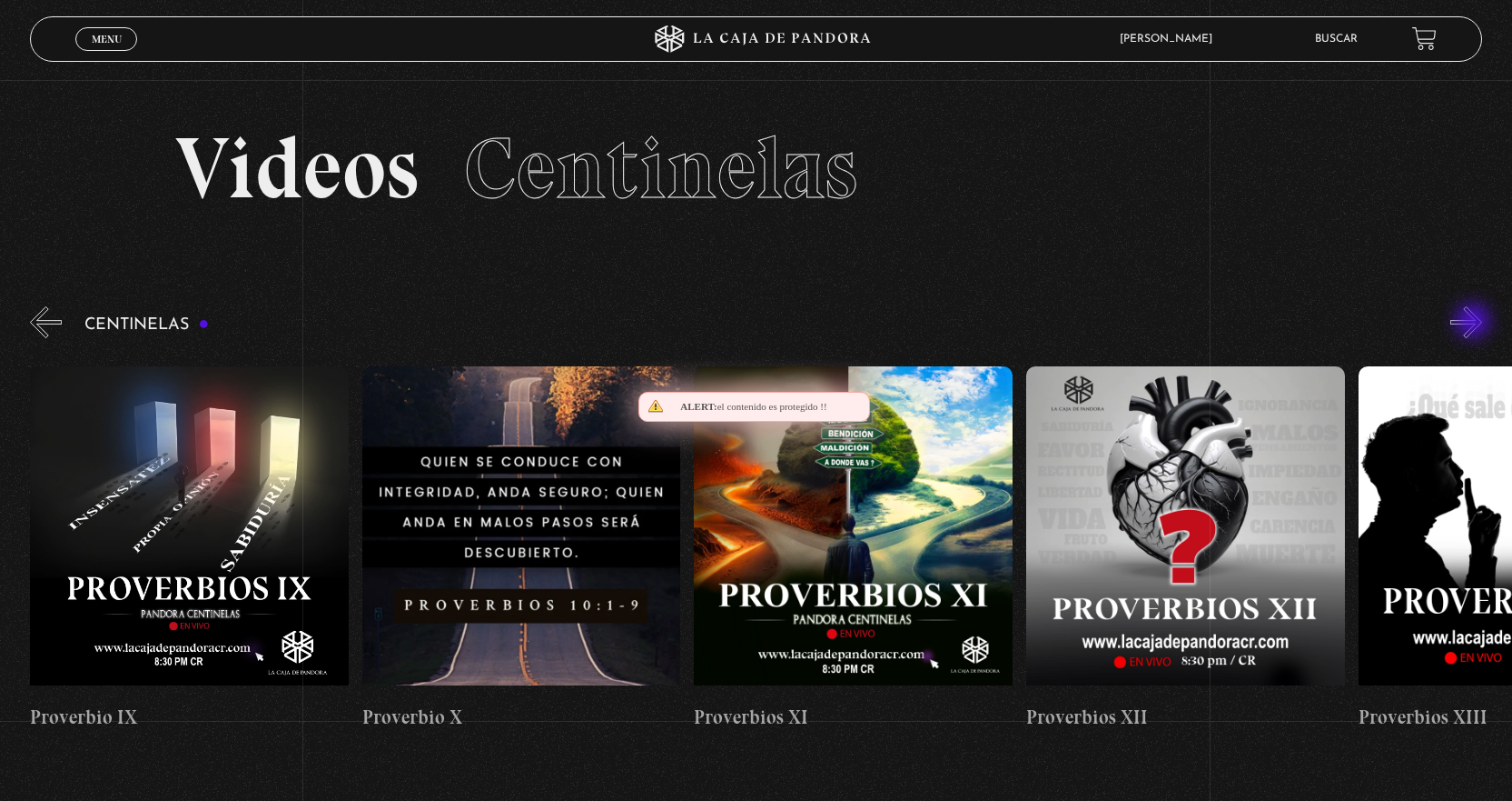
click at [1475, 323] on button "»" at bounding box center [1466, 322] width 32 height 32
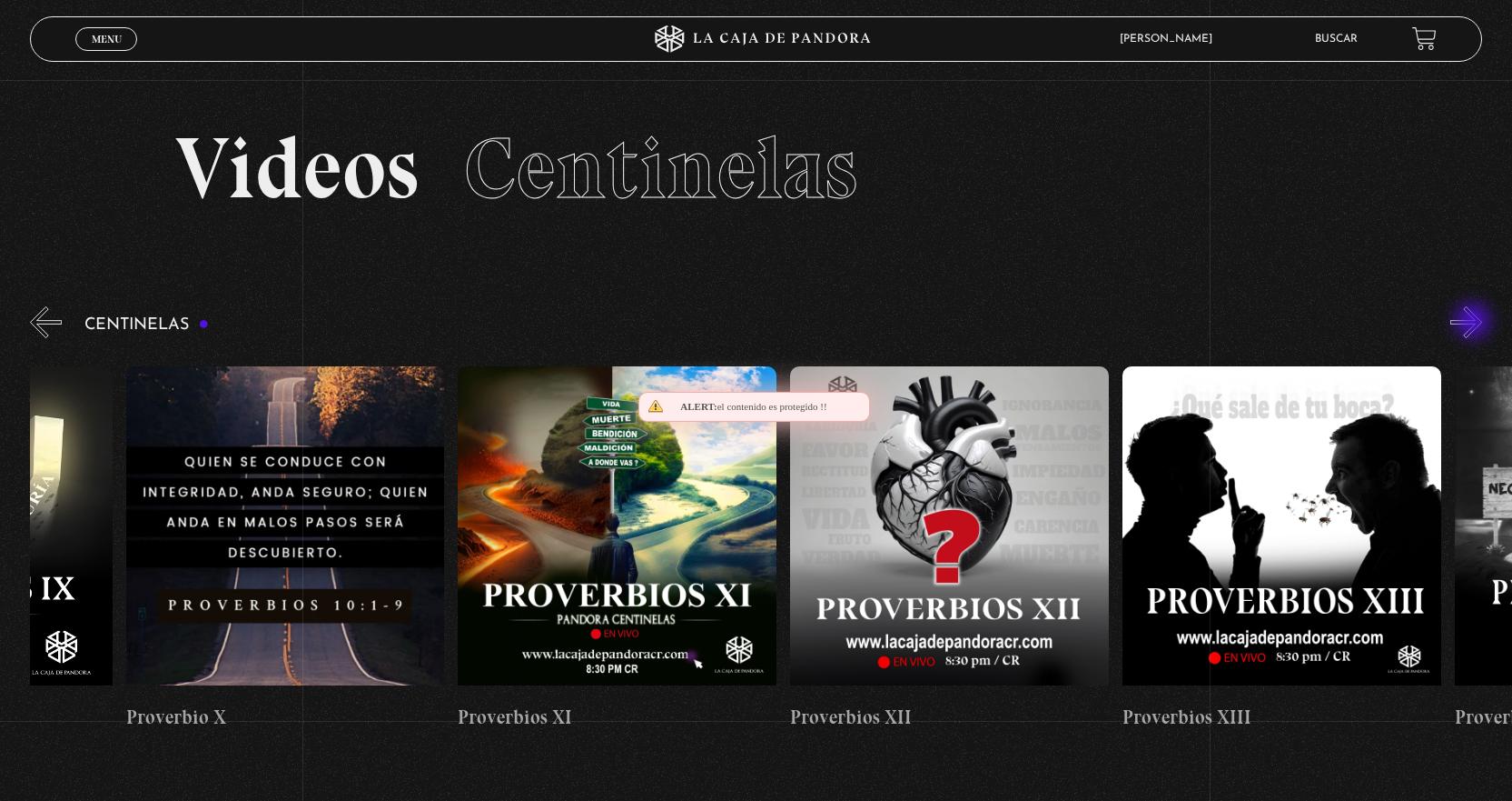
click at [1475, 323] on button "»" at bounding box center [1466, 322] width 32 height 32
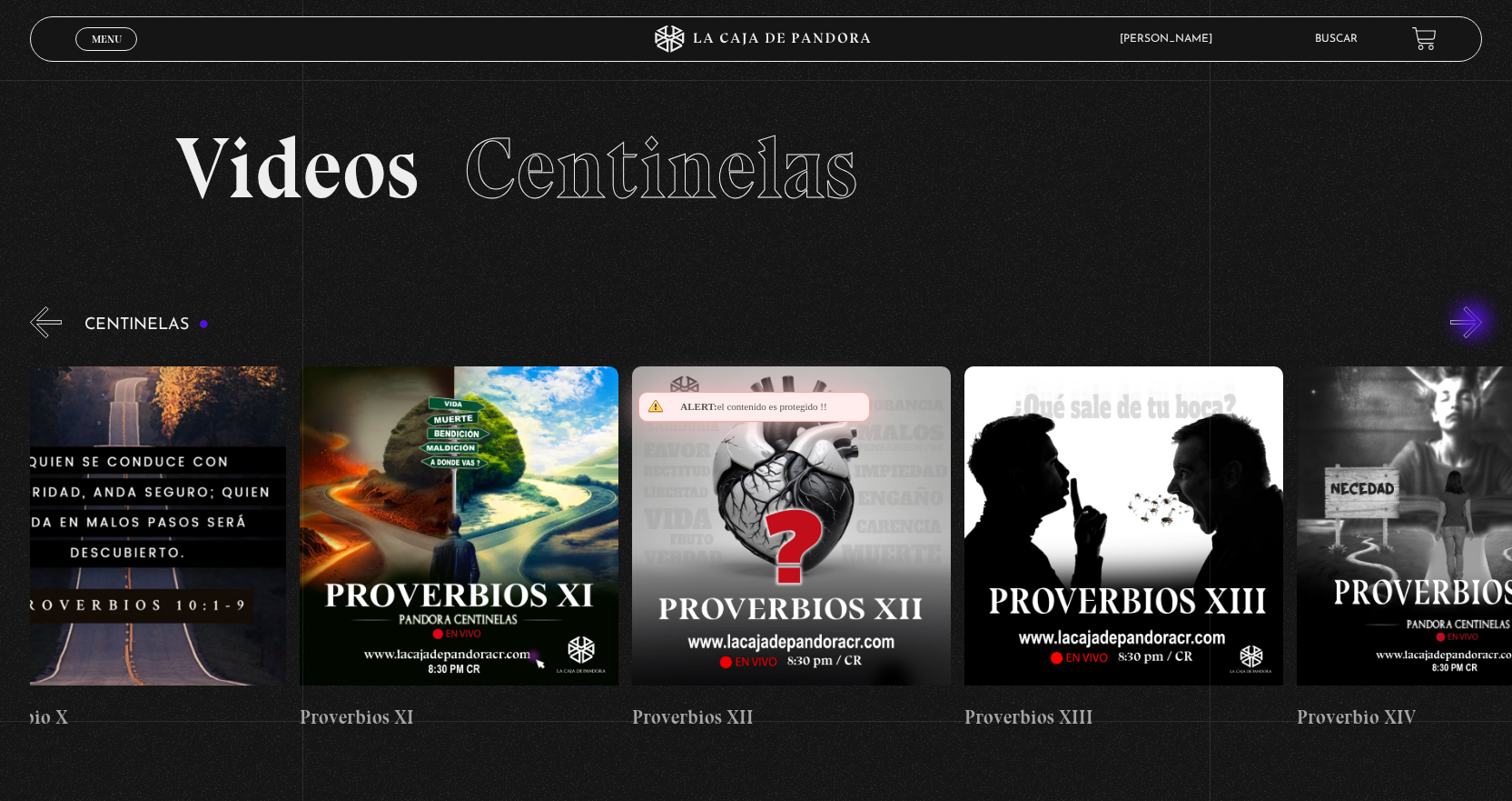
click at [1475, 323] on button "»" at bounding box center [1466, 322] width 32 height 32
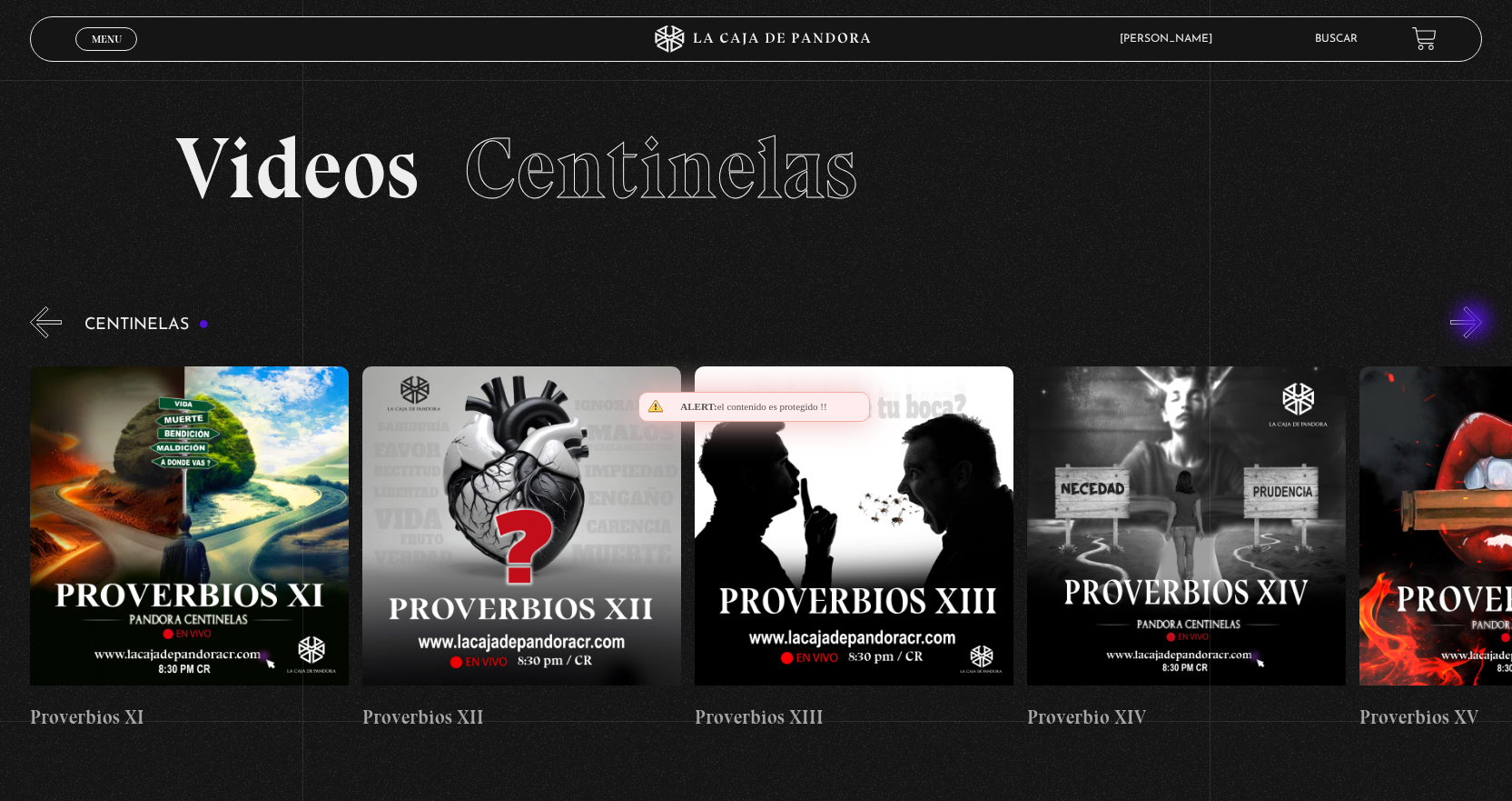
click at [1475, 323] on button "»" at bounding box center [1466, 322] width 32 height 32
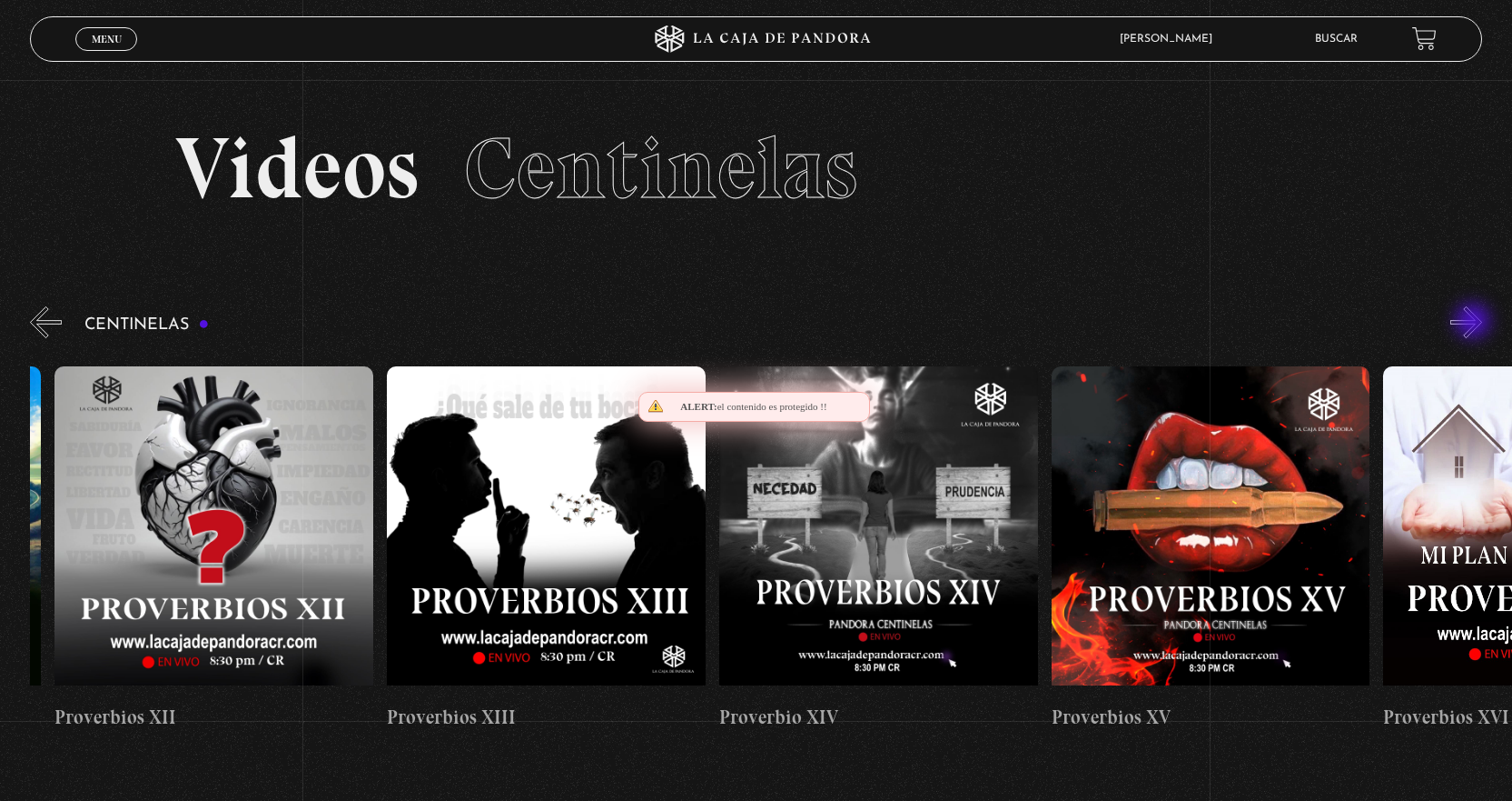
click at [1475, 323] on button "»" at bounding box center [1466, 322] width 32 height 32
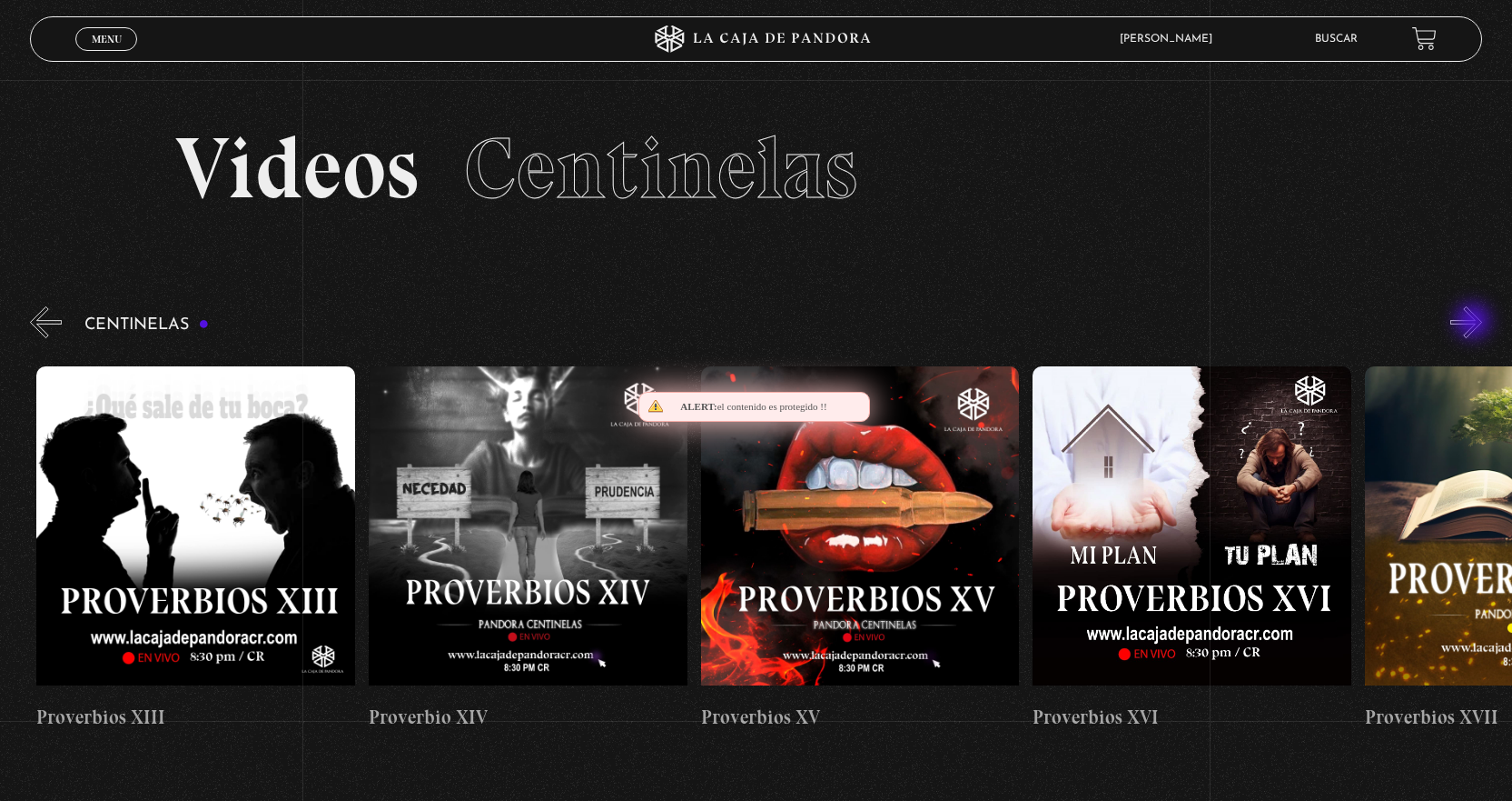
click at [1475, 323] on button "»" at bounding box center [1466, 322] width 32 height 32
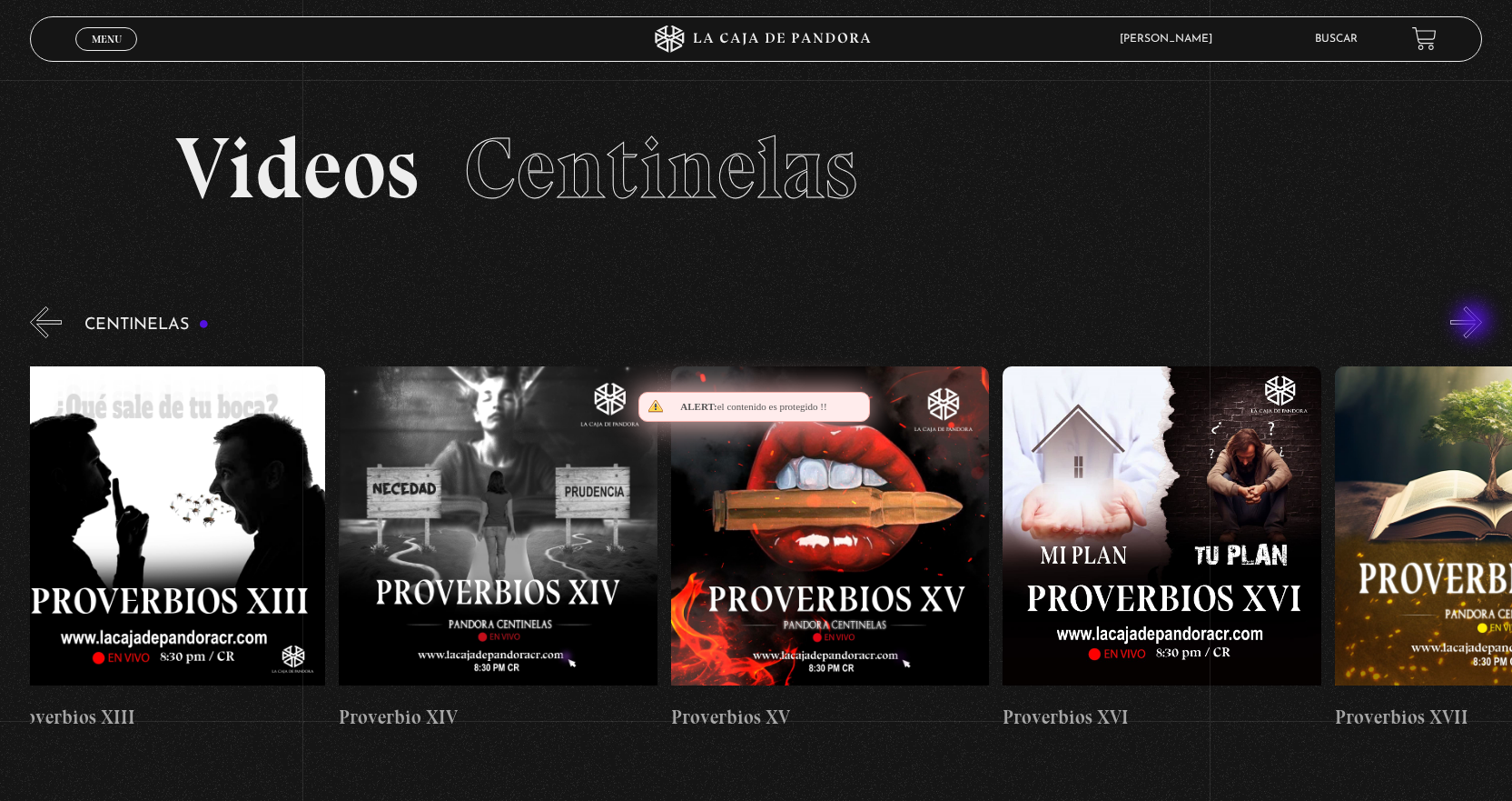
click at [1475, 323] on button "»" at bounding box center [1466, 322] width 32 height 32
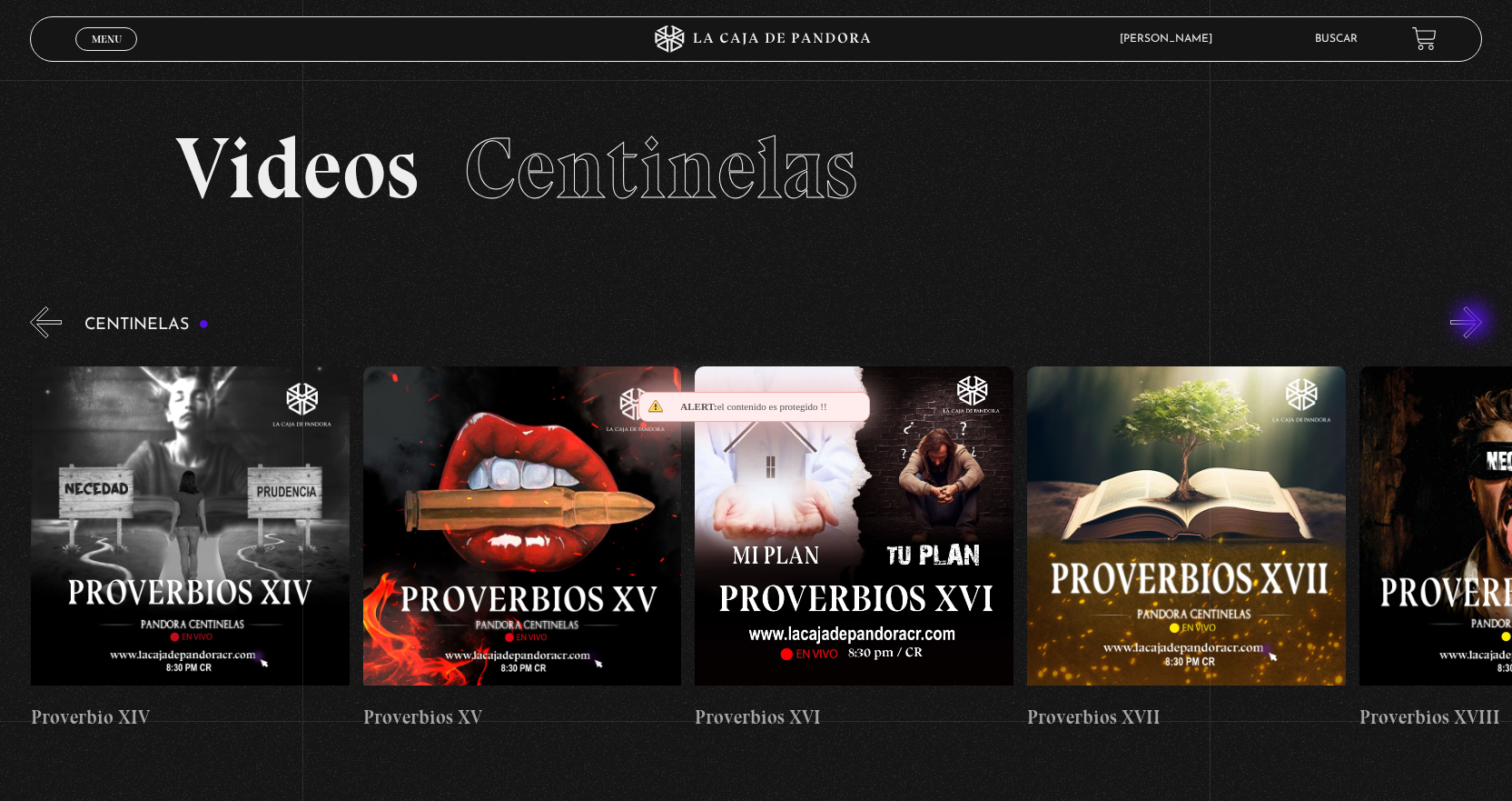
click at [1475, 323] on button "»" at bounding box center [1466, 322] width 32 height 32
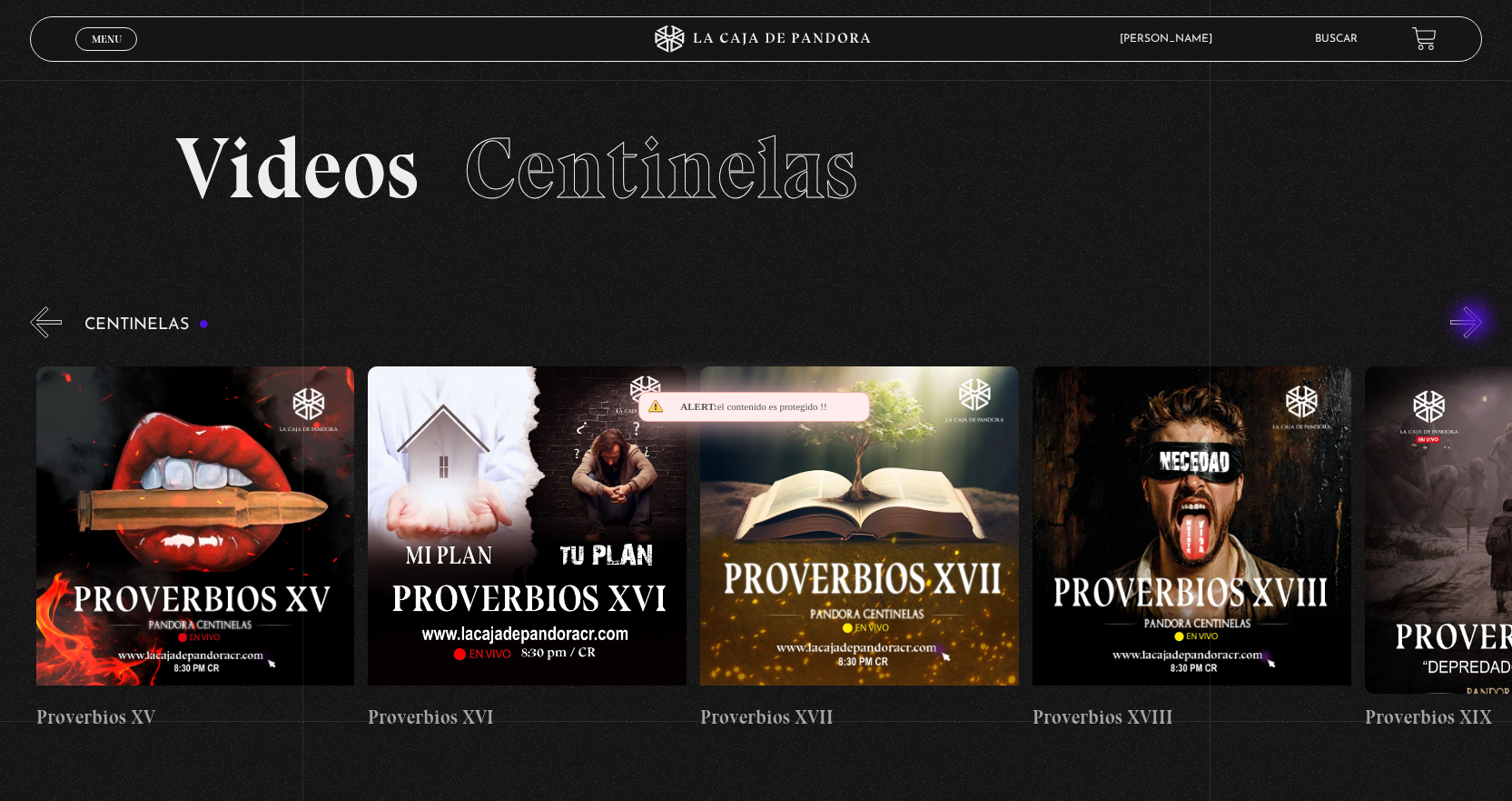
click at [1475, 323] on button "»" at bounding box center [1466, 322] width 32 height 32
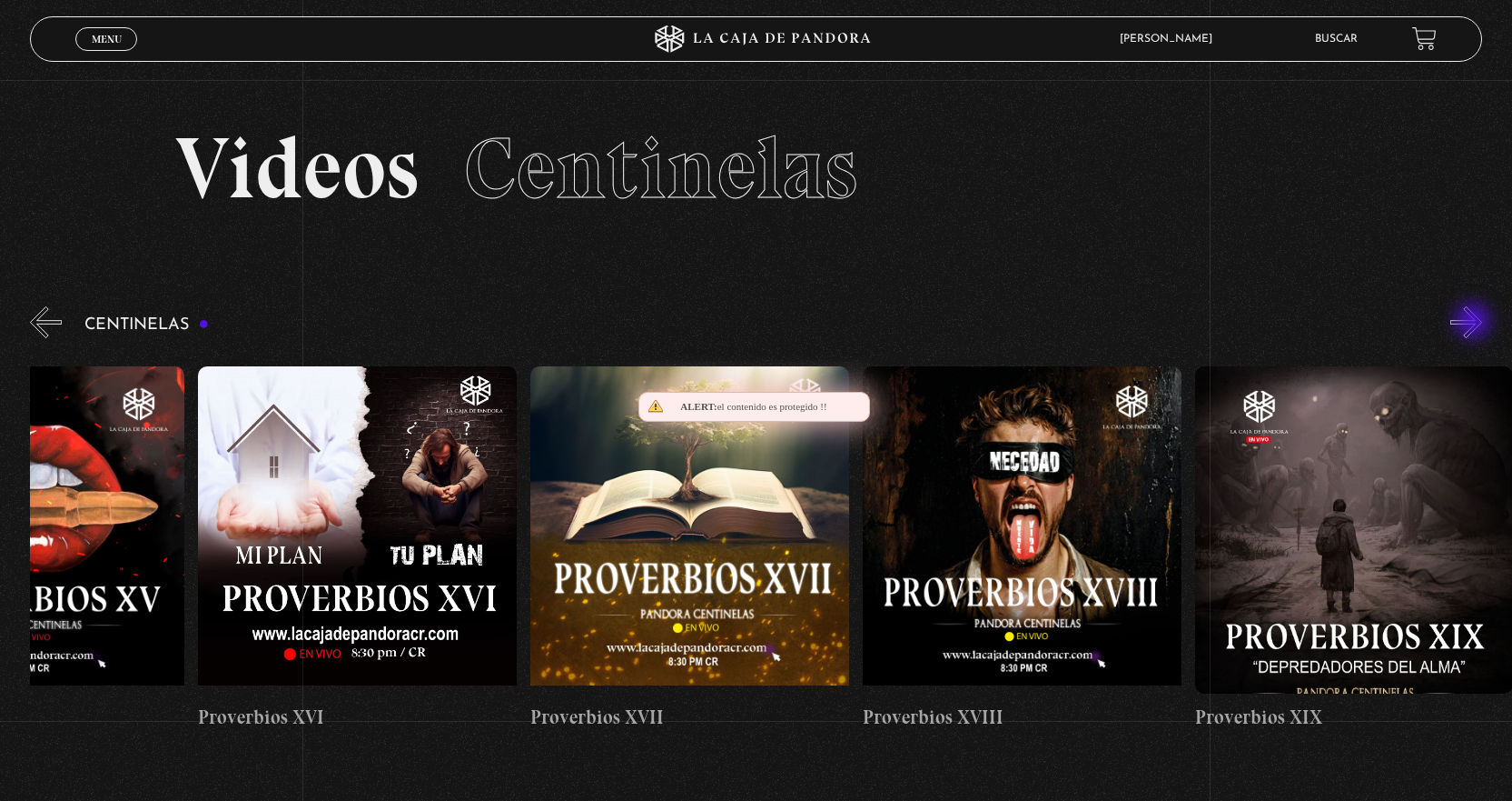
click at [1475, 323] on button "»" at bounding box center [1466, 322] width 32 height 32
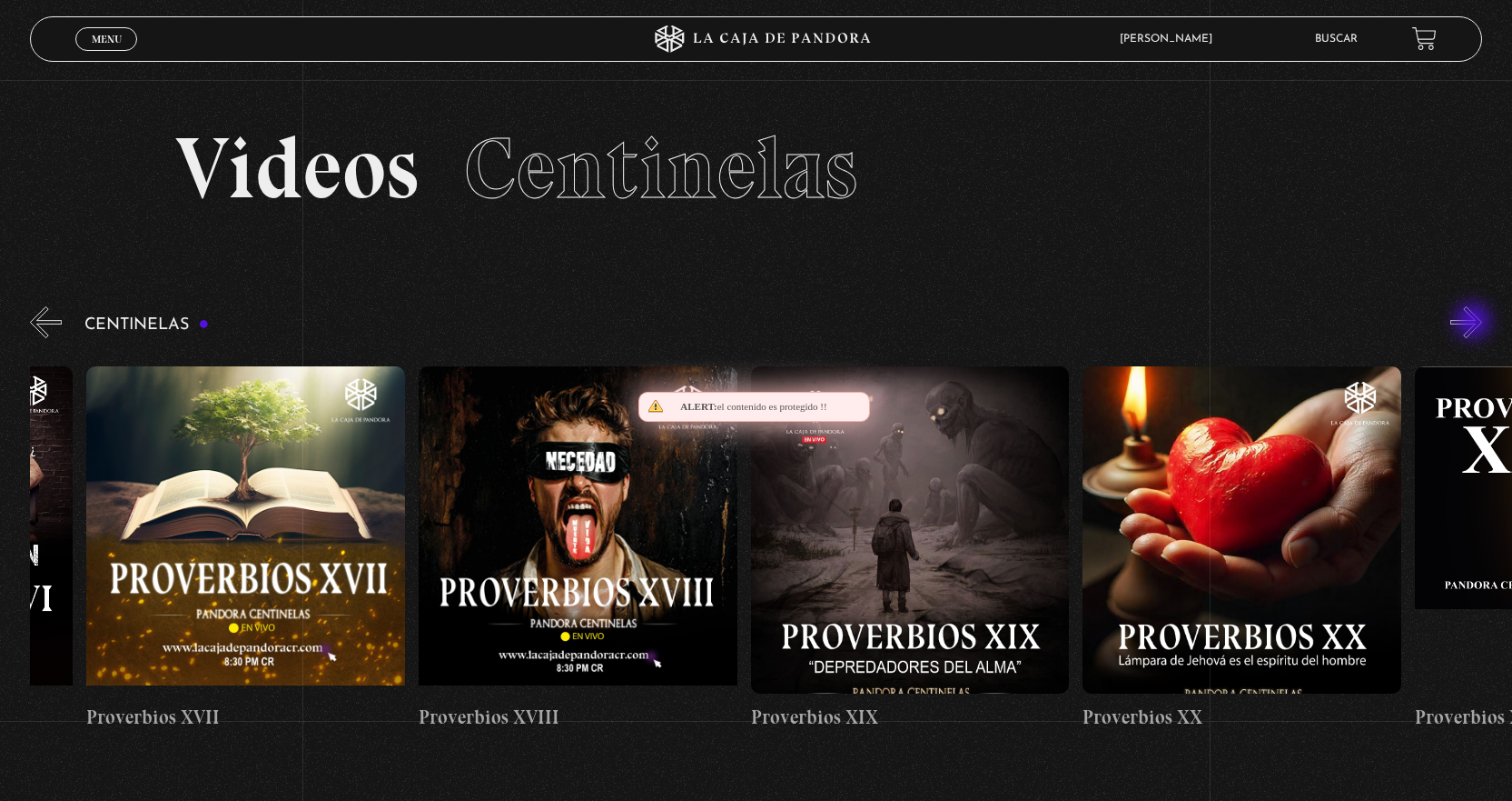
click at [1475, 323] on button "»" at bounding box center [1466, 322] width 32 height 32
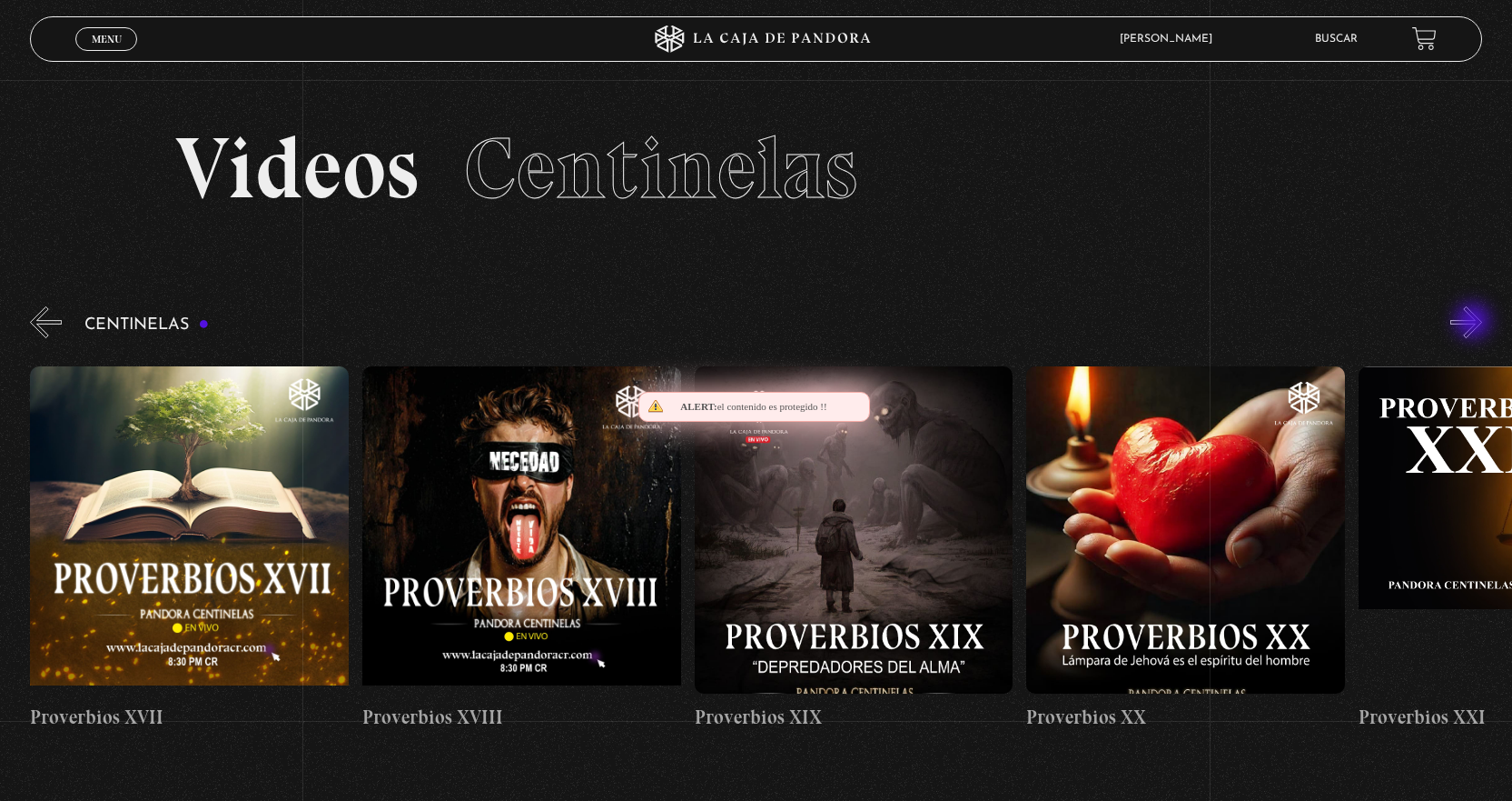
click at [1475, 323] on button "»" at bounding box center [1466, 322] width 32 height 32
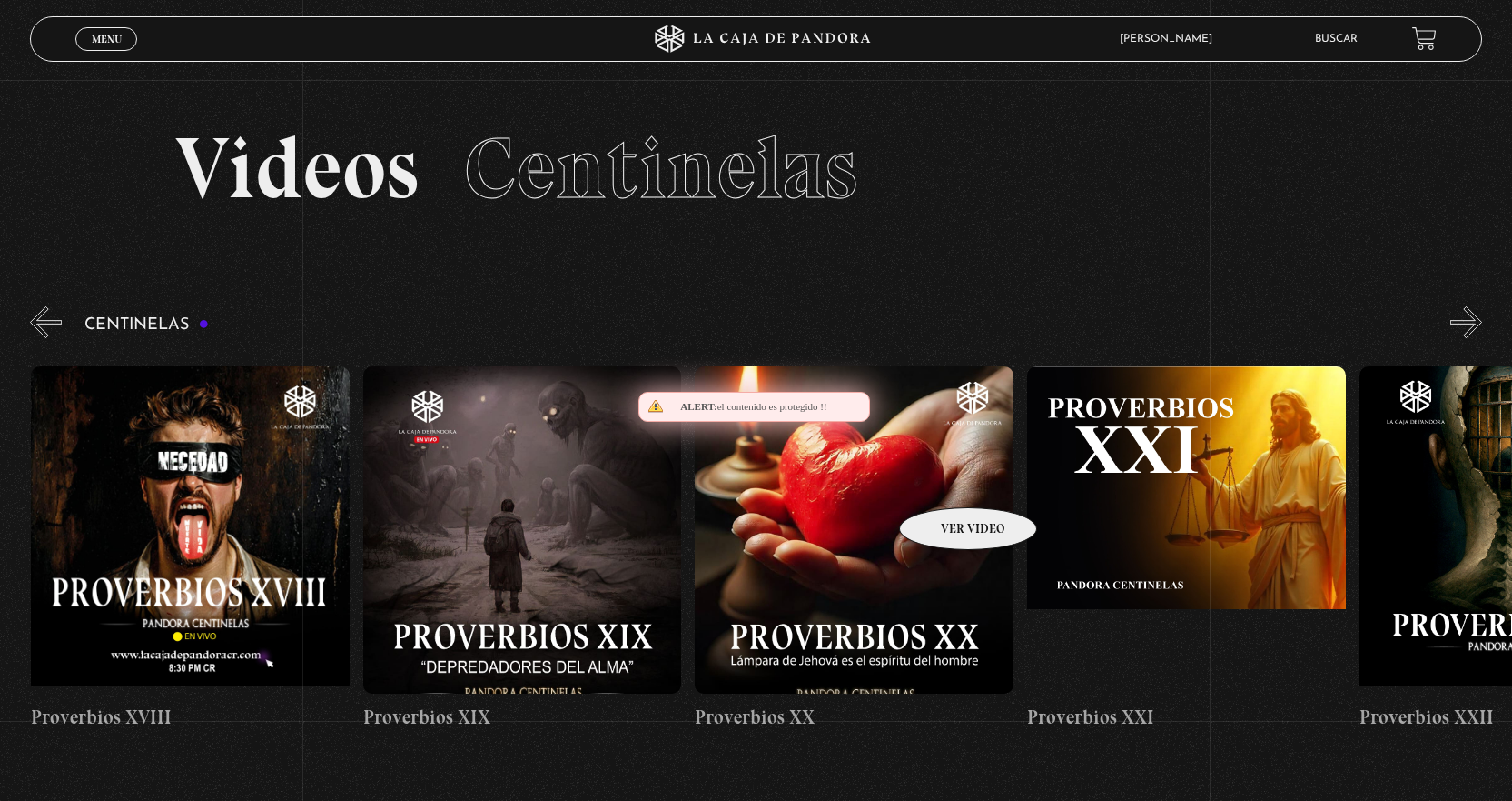
scroll to position [0, 6645]
click at [945, 480] on figure at bounding box center [853, 530] width 319 height 327
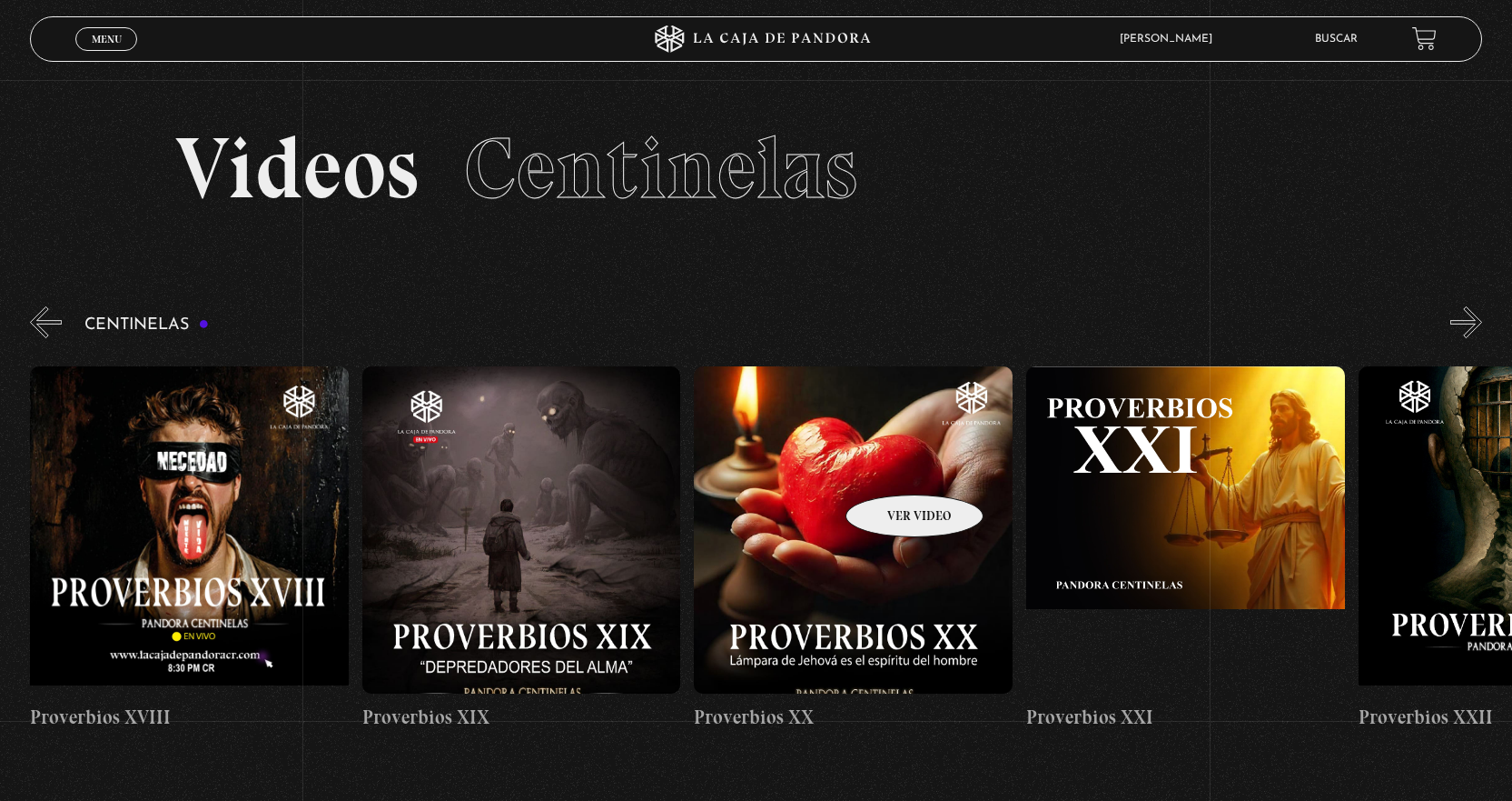
click at [891, 467] on figure at bounding box center [853, 530] width 319 height 327
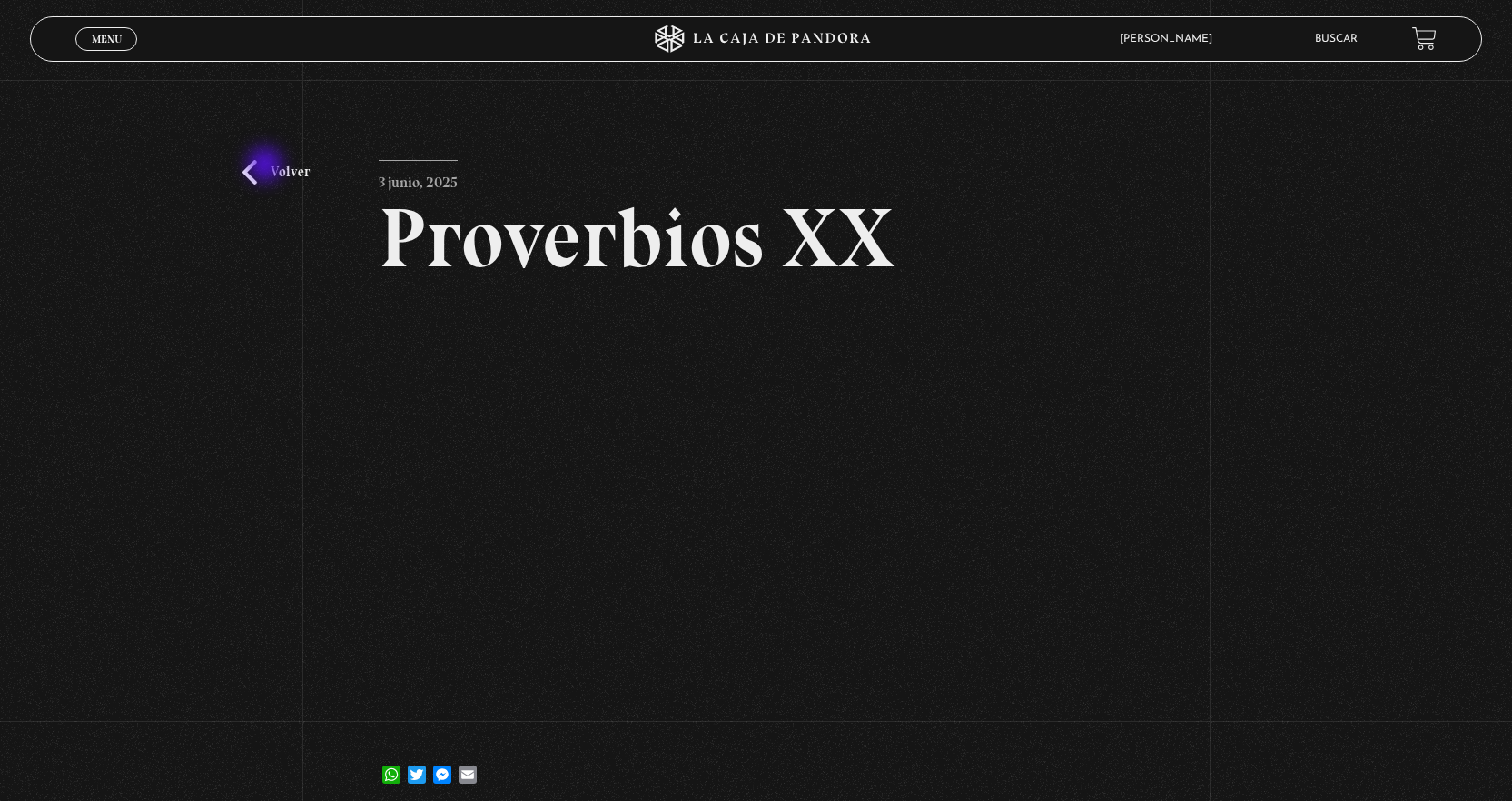
click at [267, 167] on link "Volver" at bounding box center [276, 172] width 67 height 24
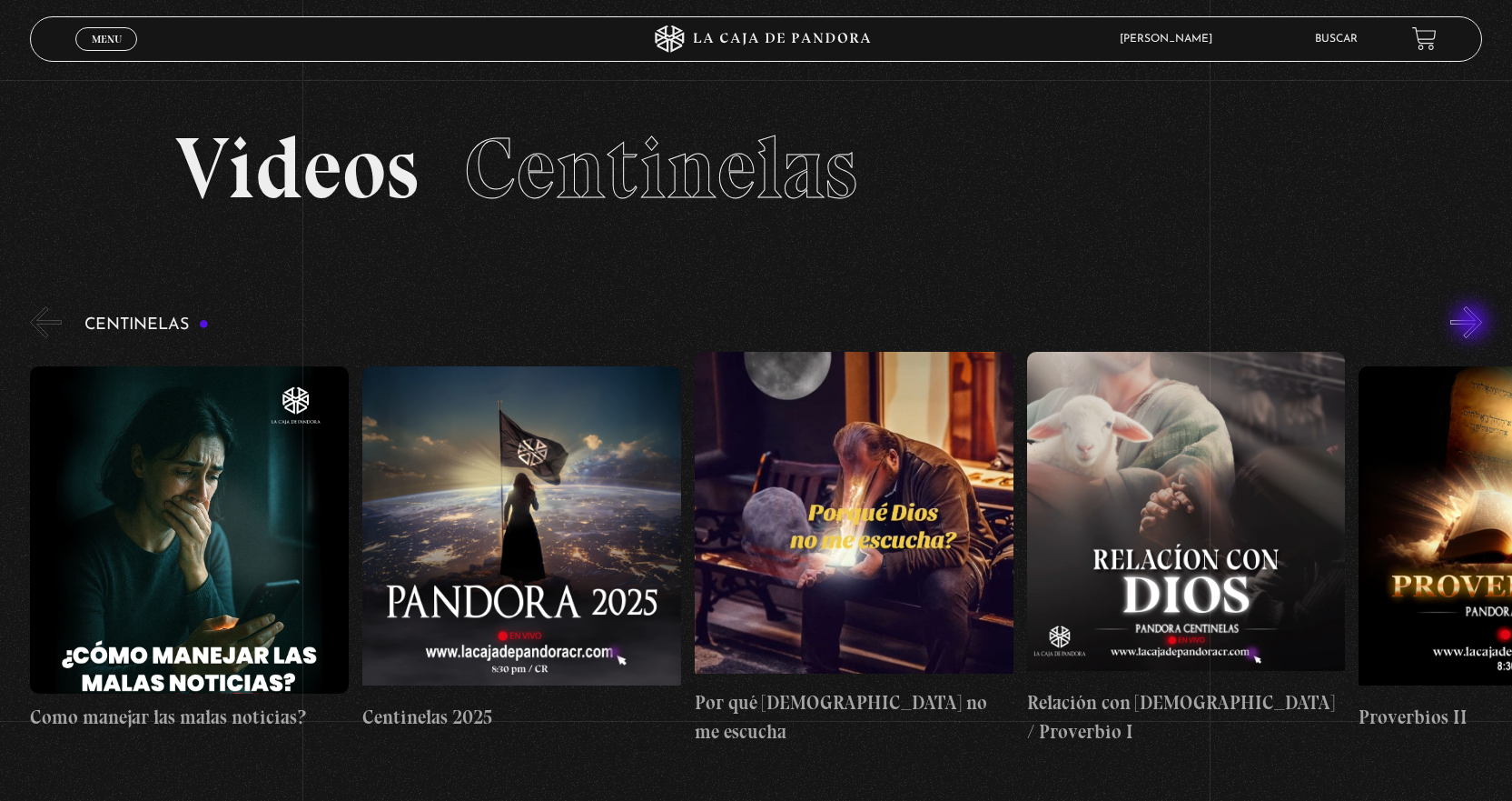
click at [1474, 323] on button "»" at bounding box center [1466, 322] width 32 height 32
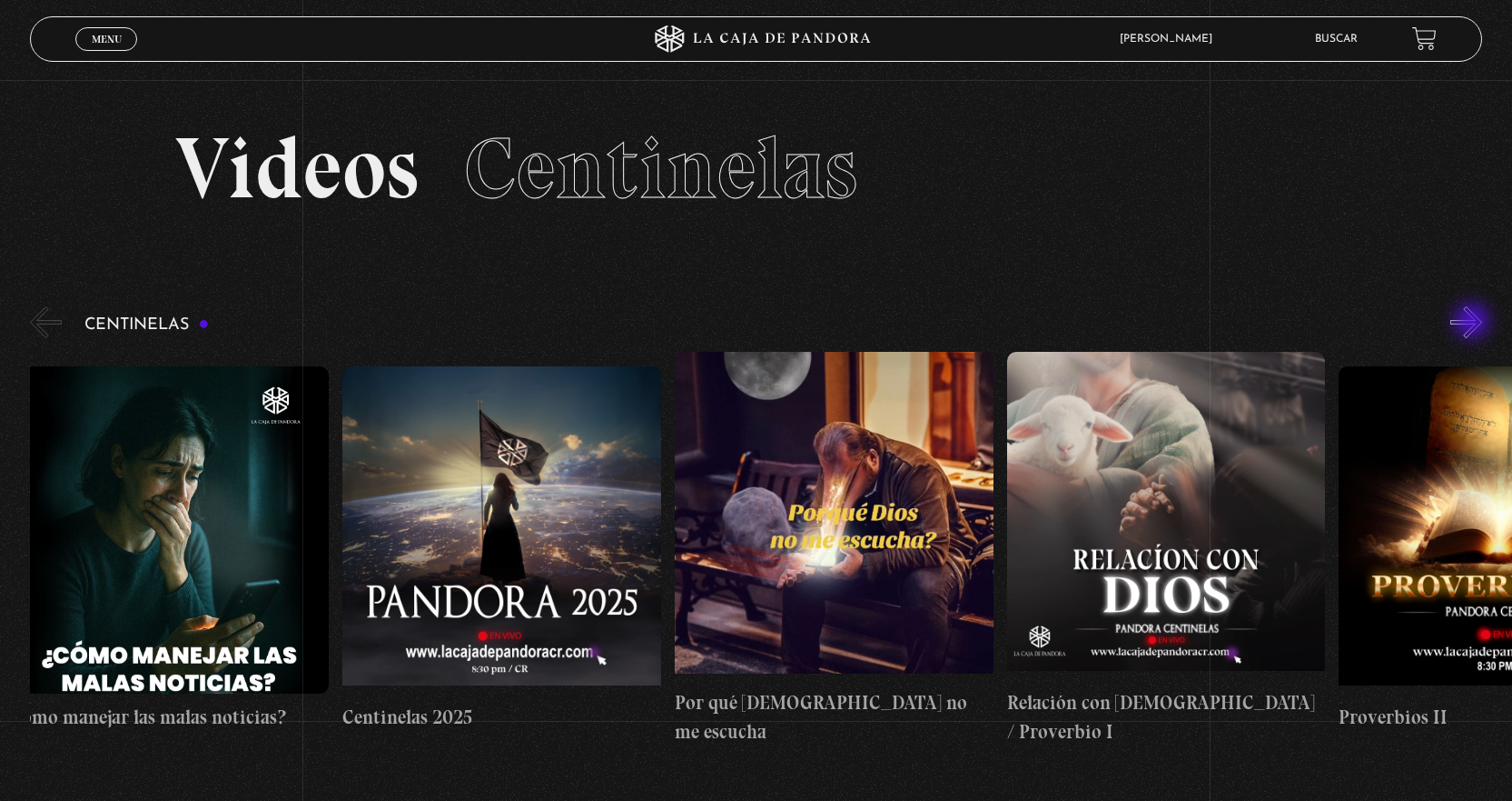
click at [1474, 323] on button "»" at bounding box center [1466, 322] width 32 height 32
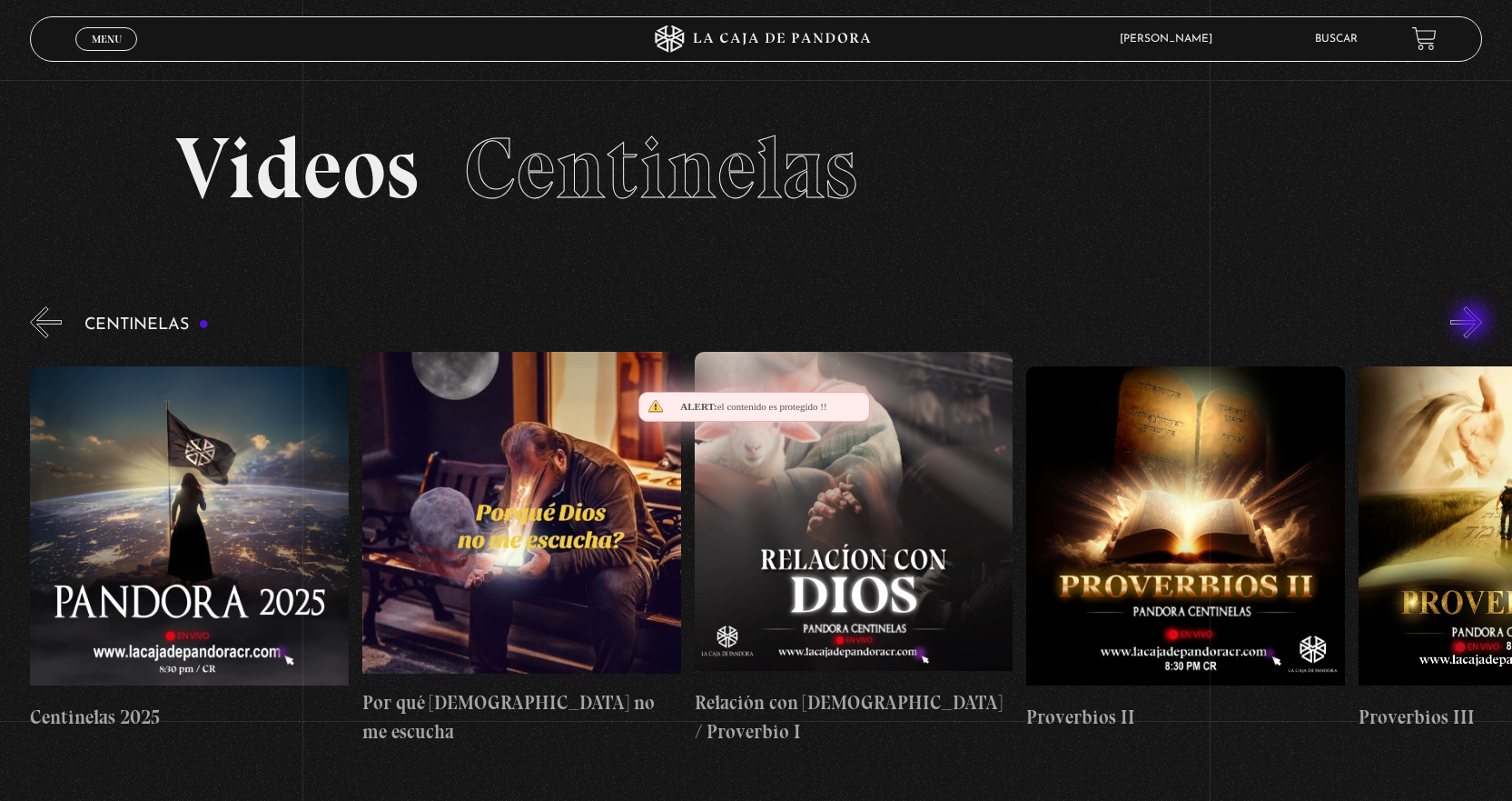
click at [1474, 323] on button "»" at bounding box center [1466, 322] width 32 height 32
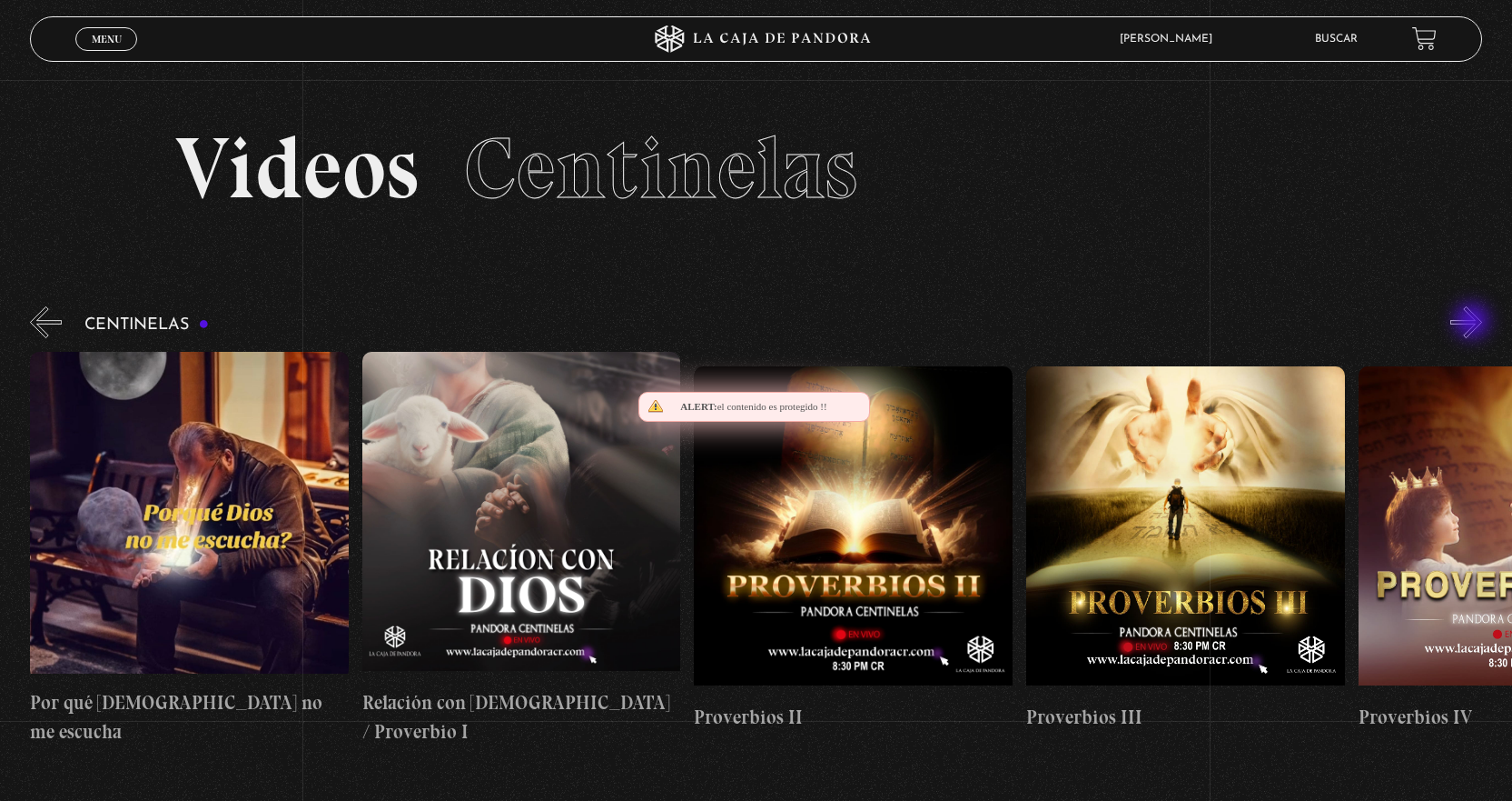
click at [1474, 323] on button "»" at bounding box center [1466, 322] width 32 height 32
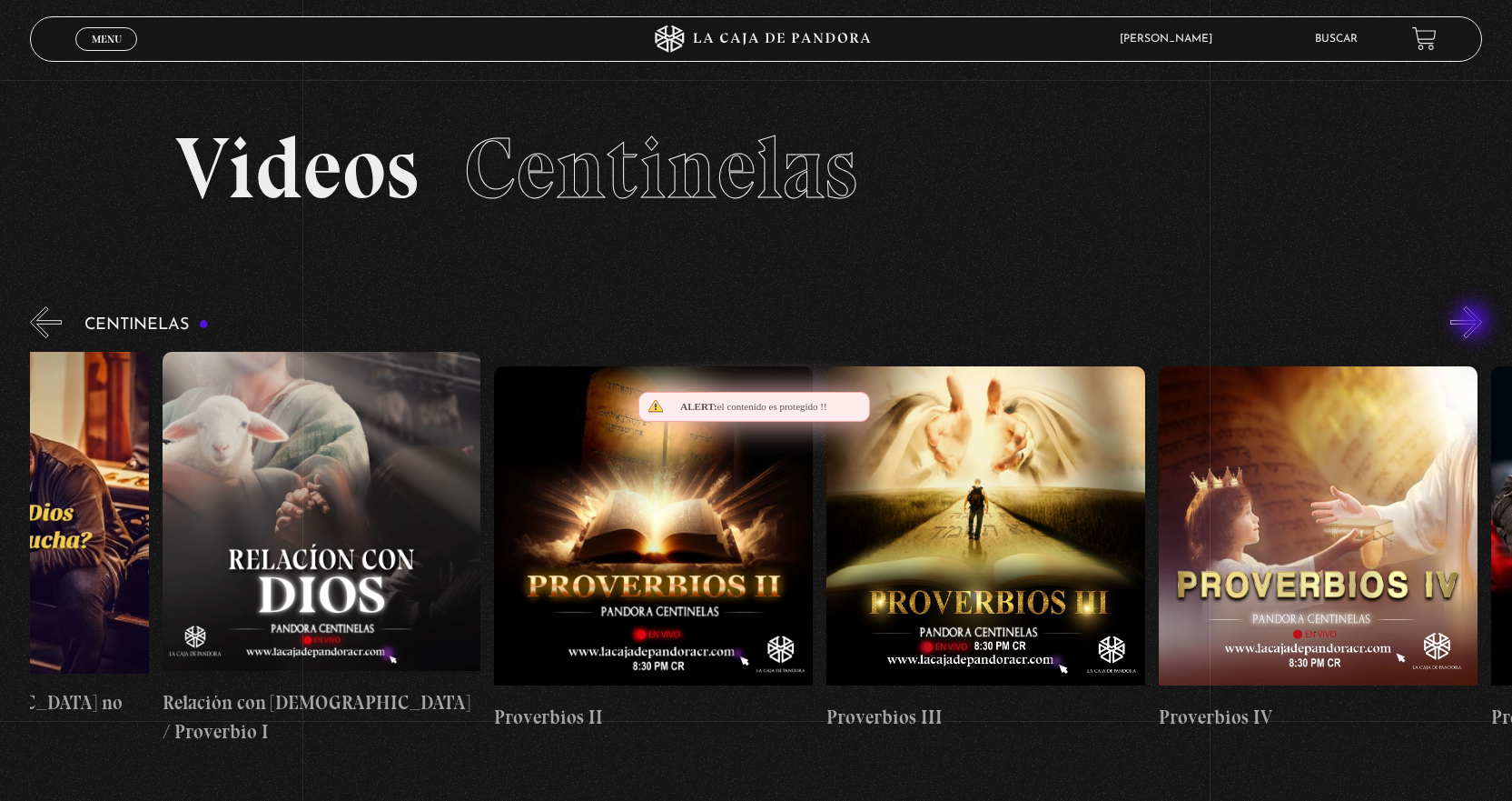
click at [1474, 323] on button "»" at bounding box center [1466, 322] width 32 height 32
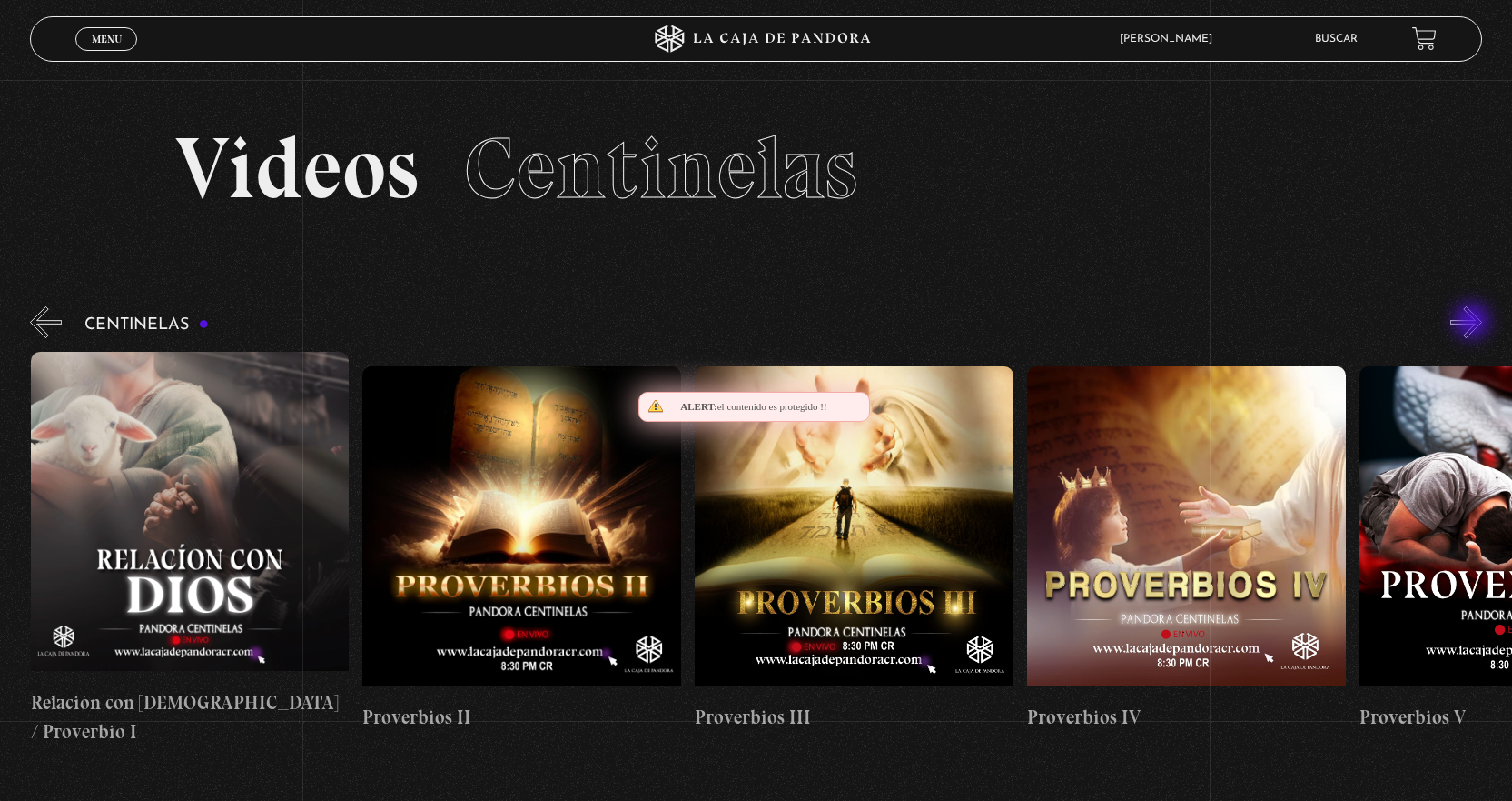
click at [1474, 323] on button "»" at bounding box center [1466, 322] width 32 height 32
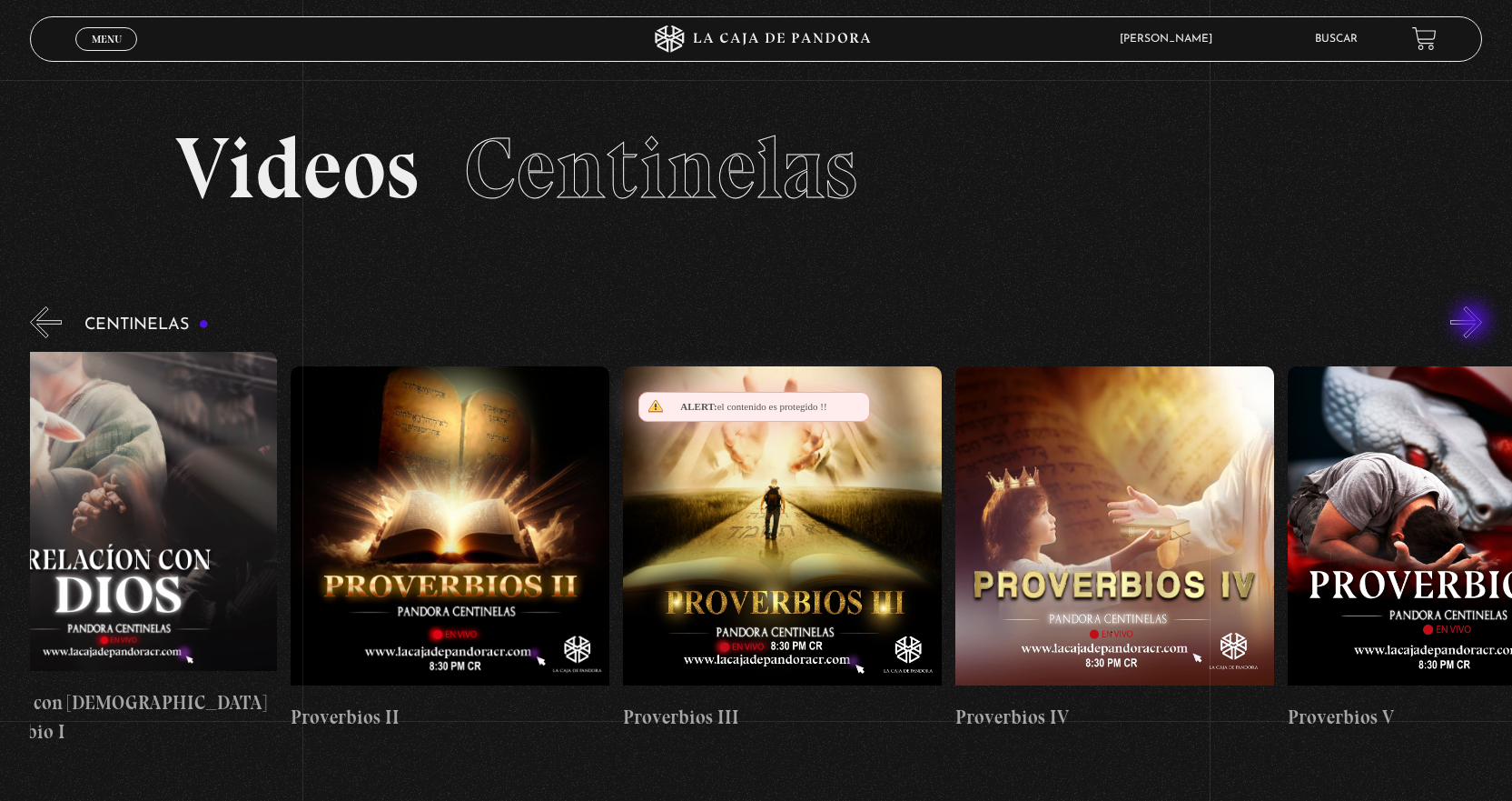
click at [1474, 323] on button "»" at bounding box center [1466, 322] width 32 height 32
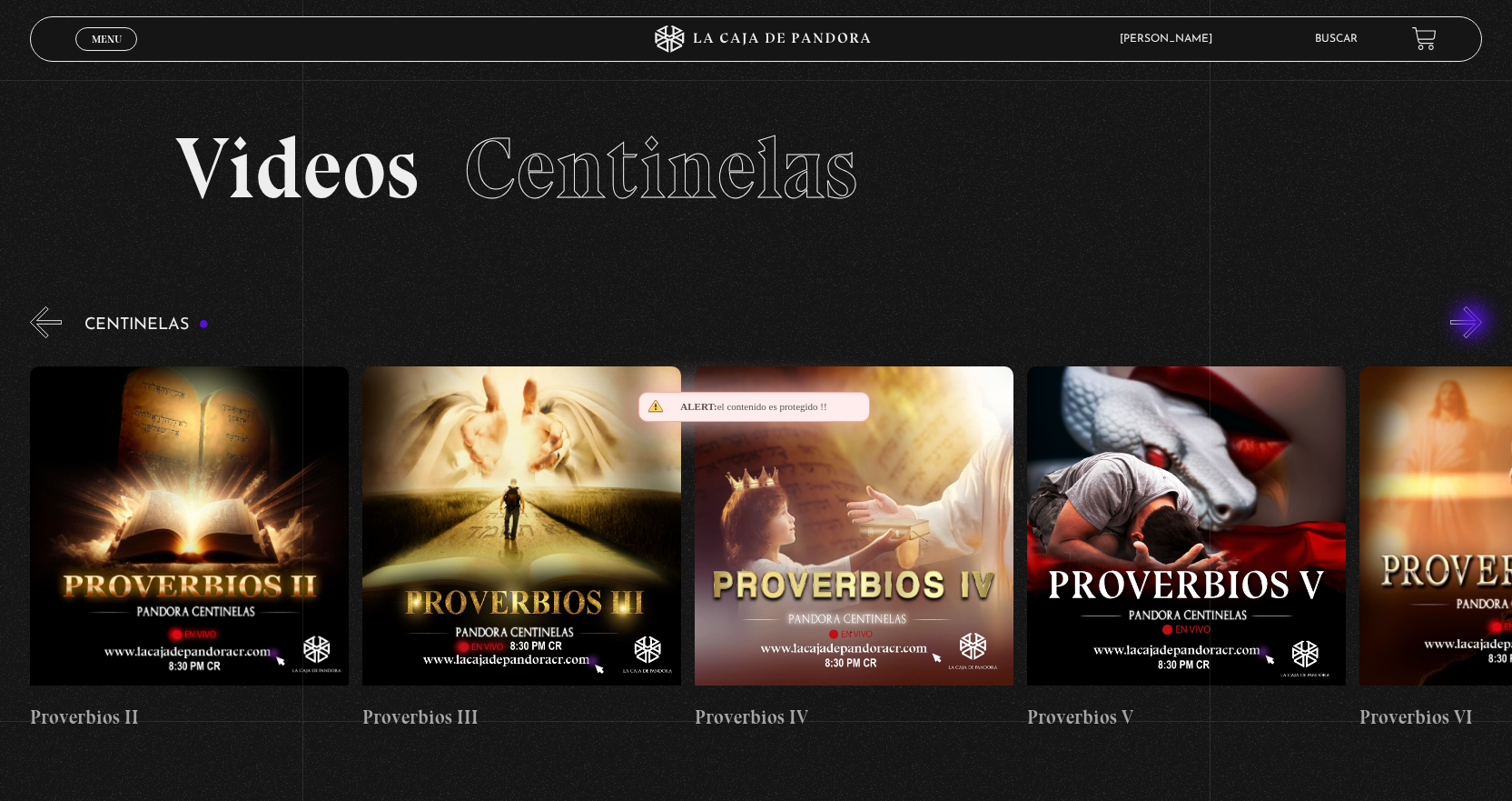
click at [1474, 323] on button "»" at bounding box center [1466, 322] width 32 height 32
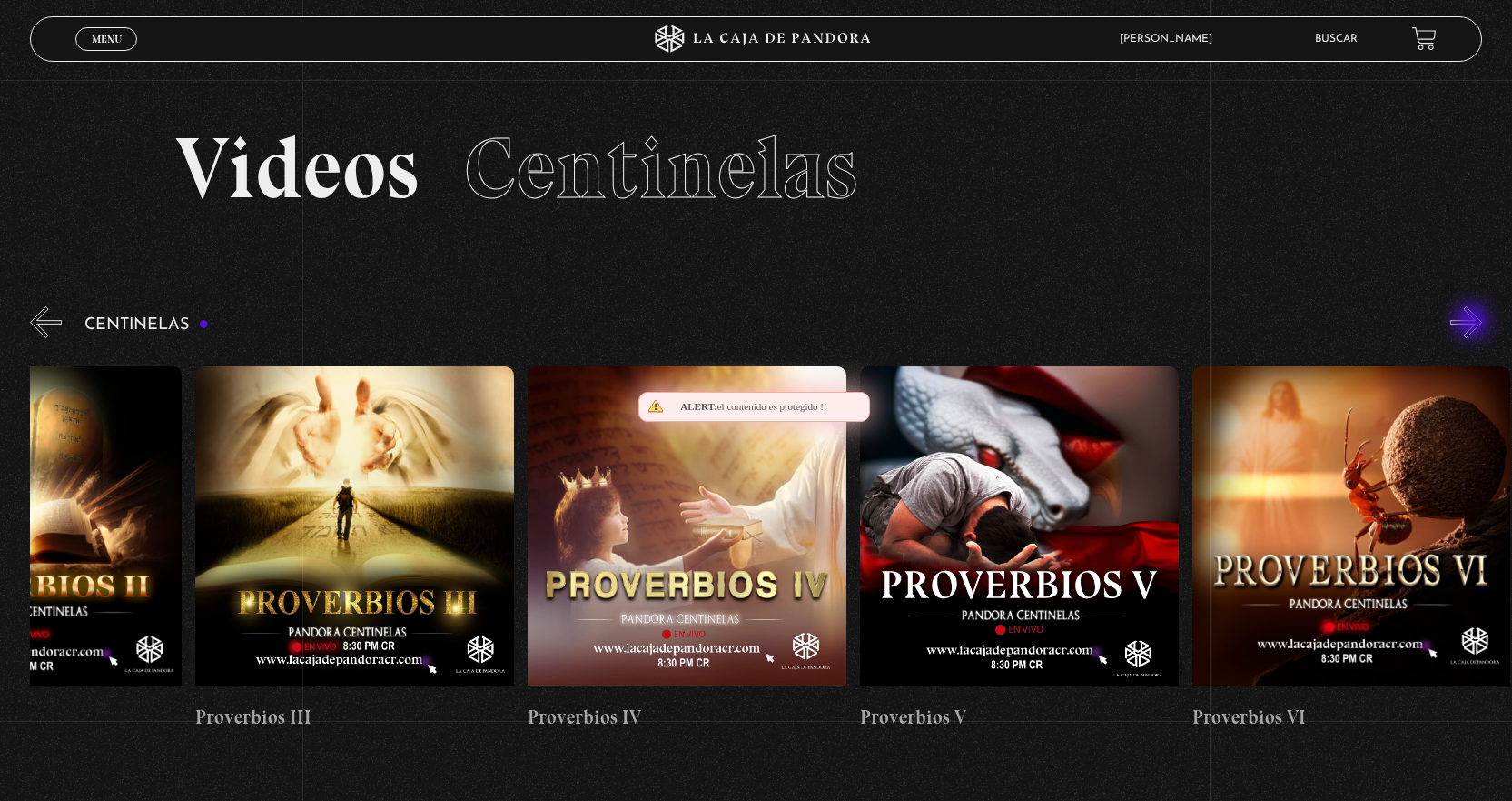
click at [1474, 323] on button "»" at bounding box center [1466, 322] width 32 height 32
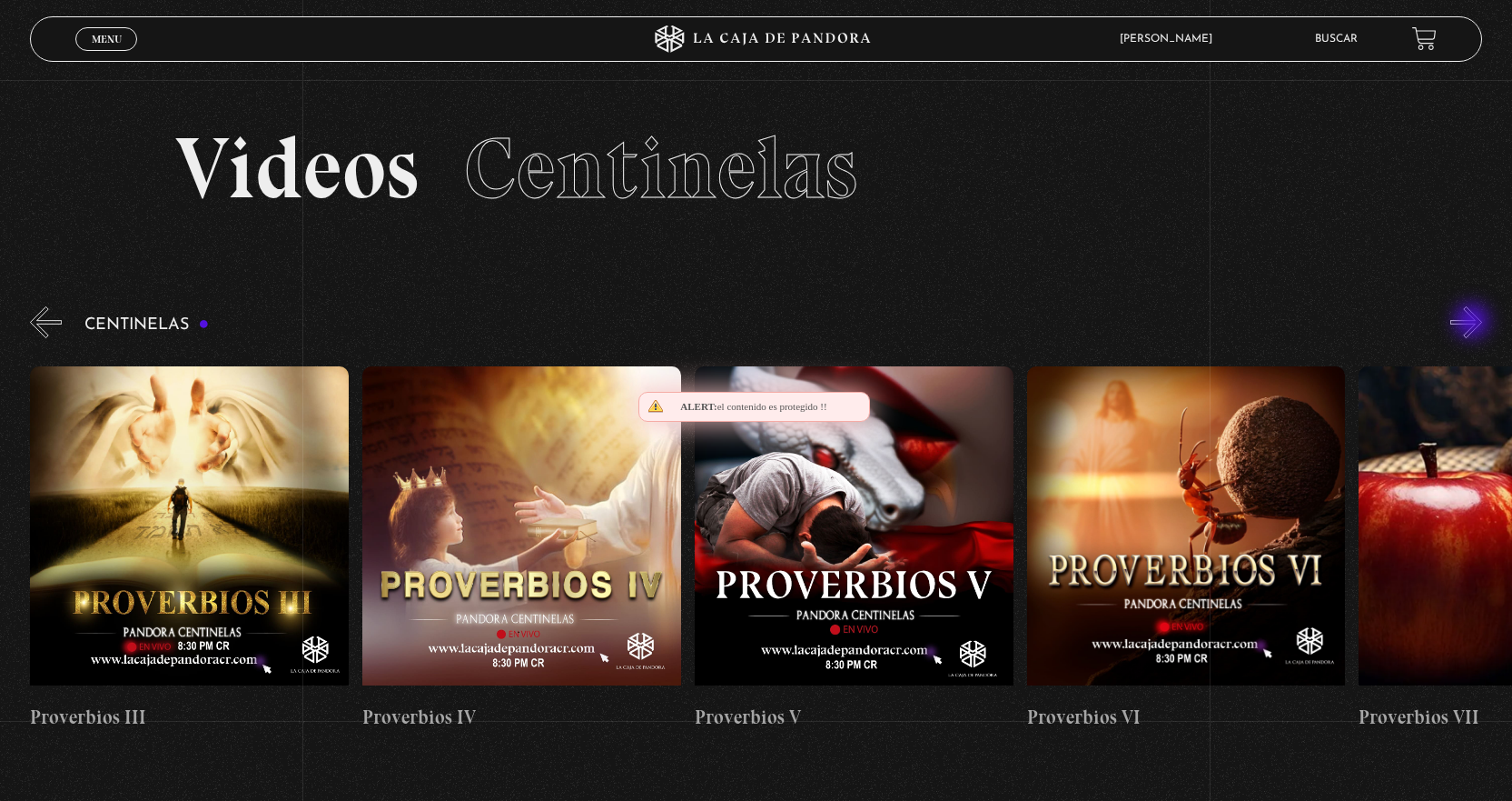
click at [1474, 323] on button "»" at bounding box center [1466, 322] width 32 height 32
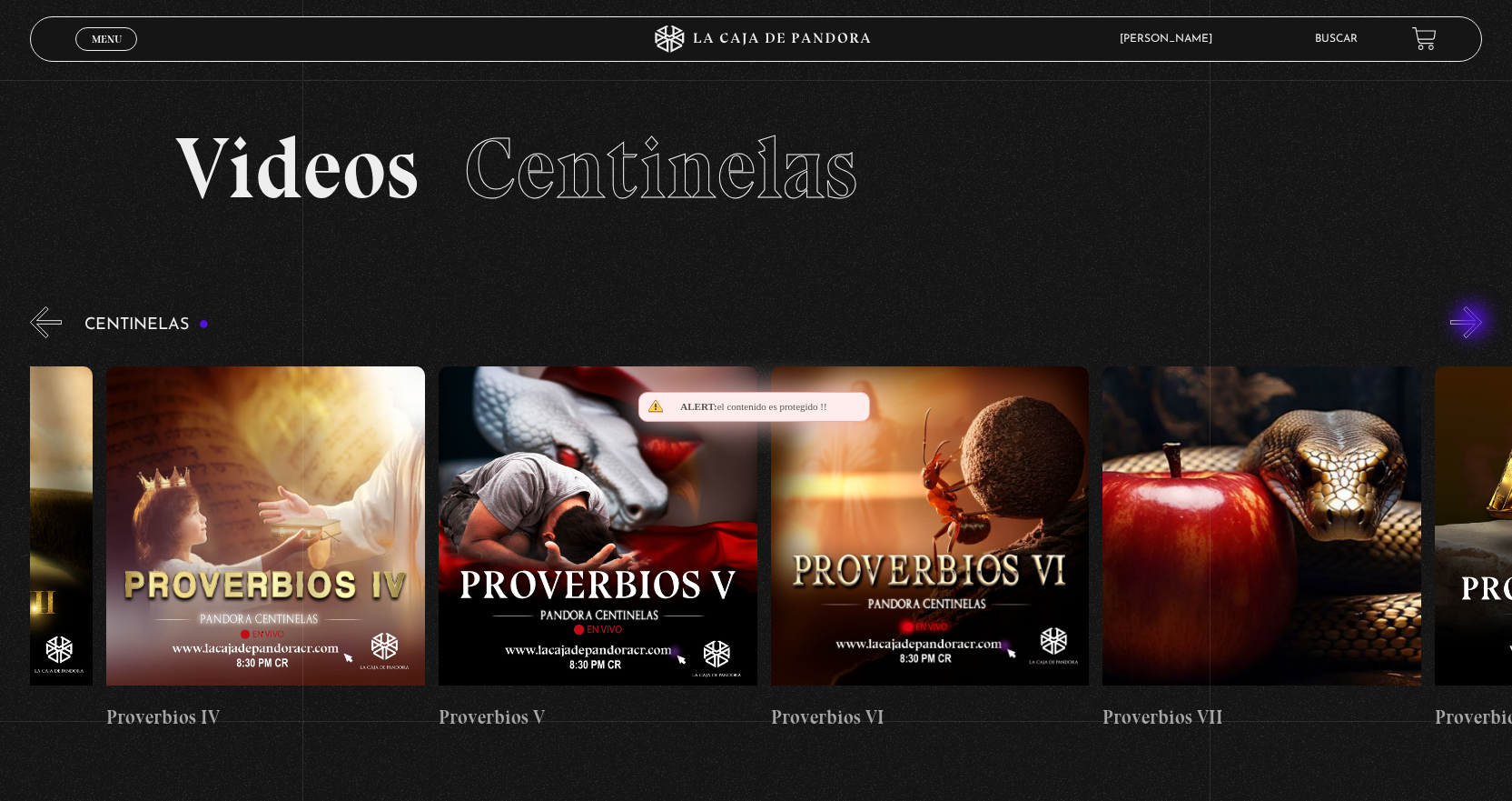
click at [1474, 323] on button "»" at bounding box center [1466, 322] width 32 height 32
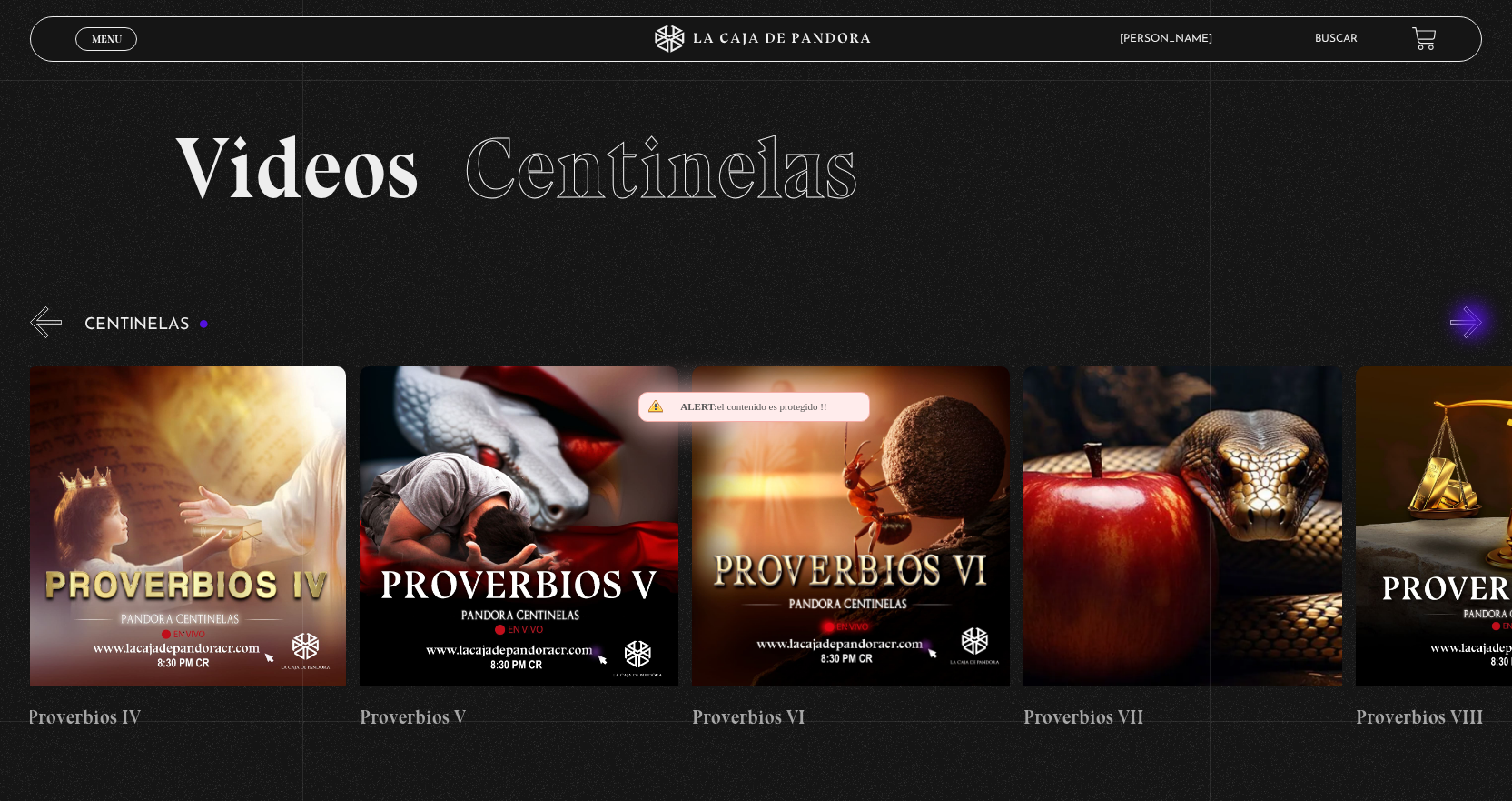
click at [1474, 323] on button "»" at bounding box center [1466, 322] width 32 height 32
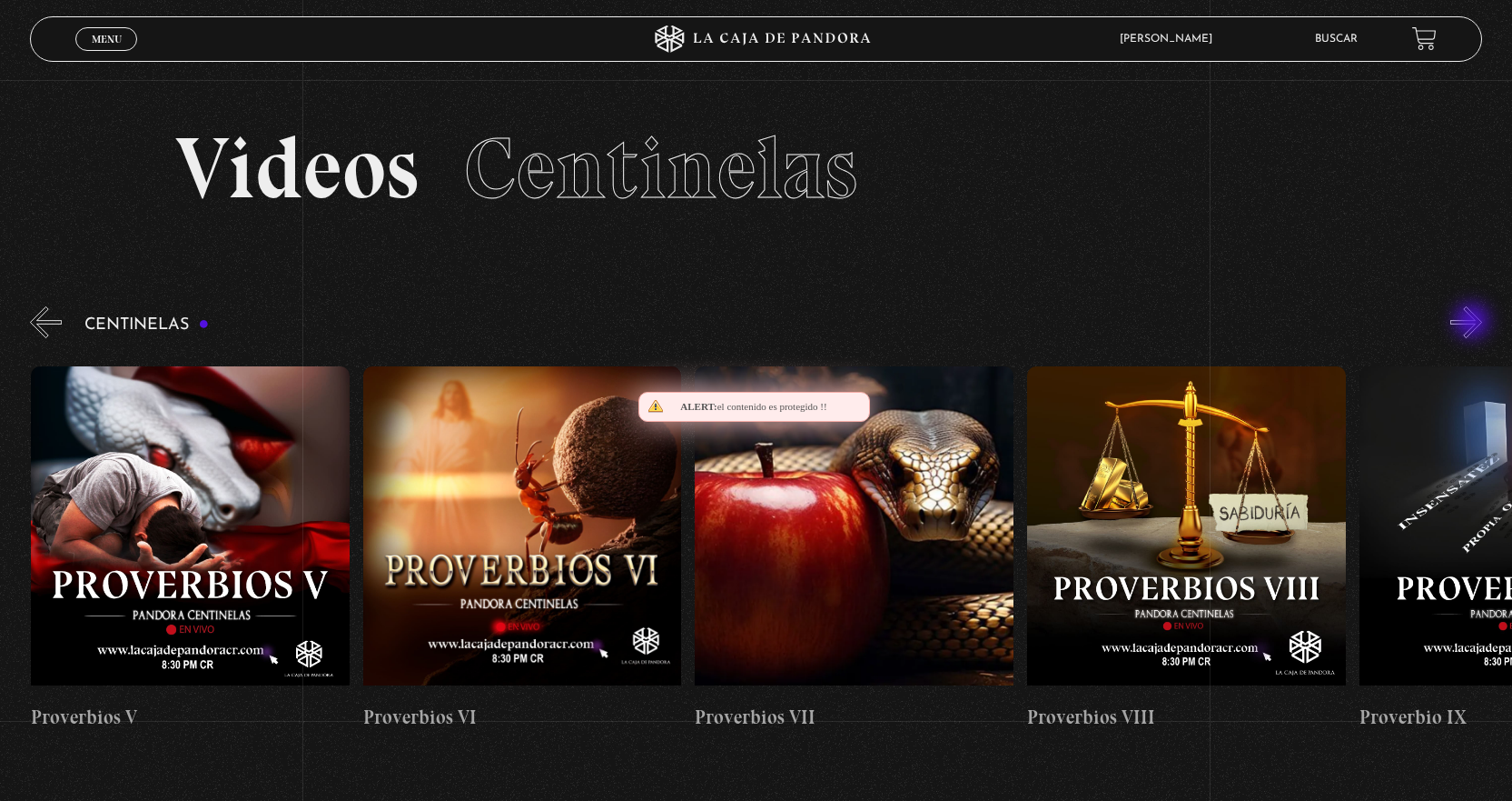
click at [1474, 323] on button "»" at bounding box center [1466, 322] width 32 height 32
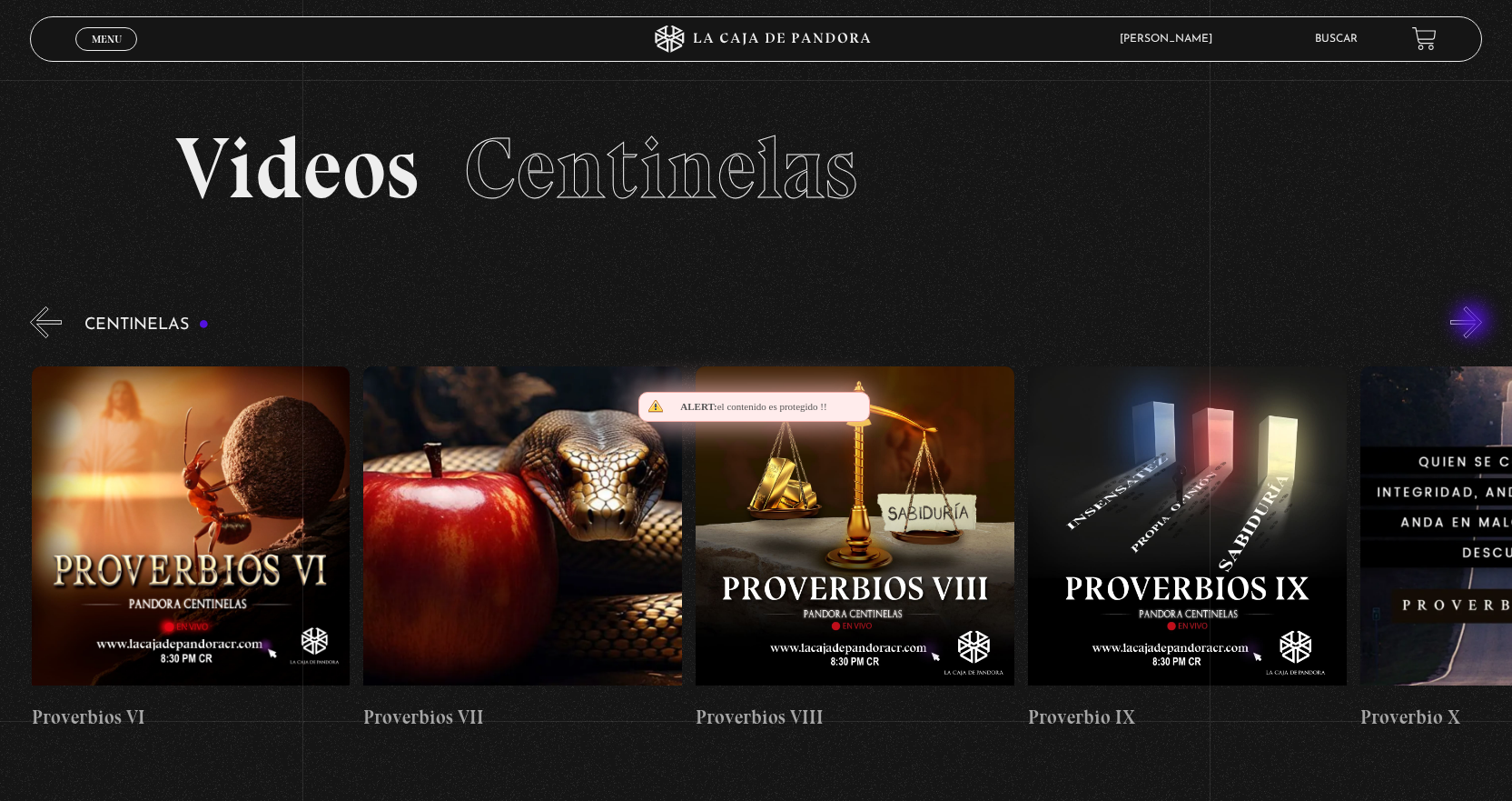
click at [1474, 323] on button "»" at bounding box center [1466, 322] width 32 height 32
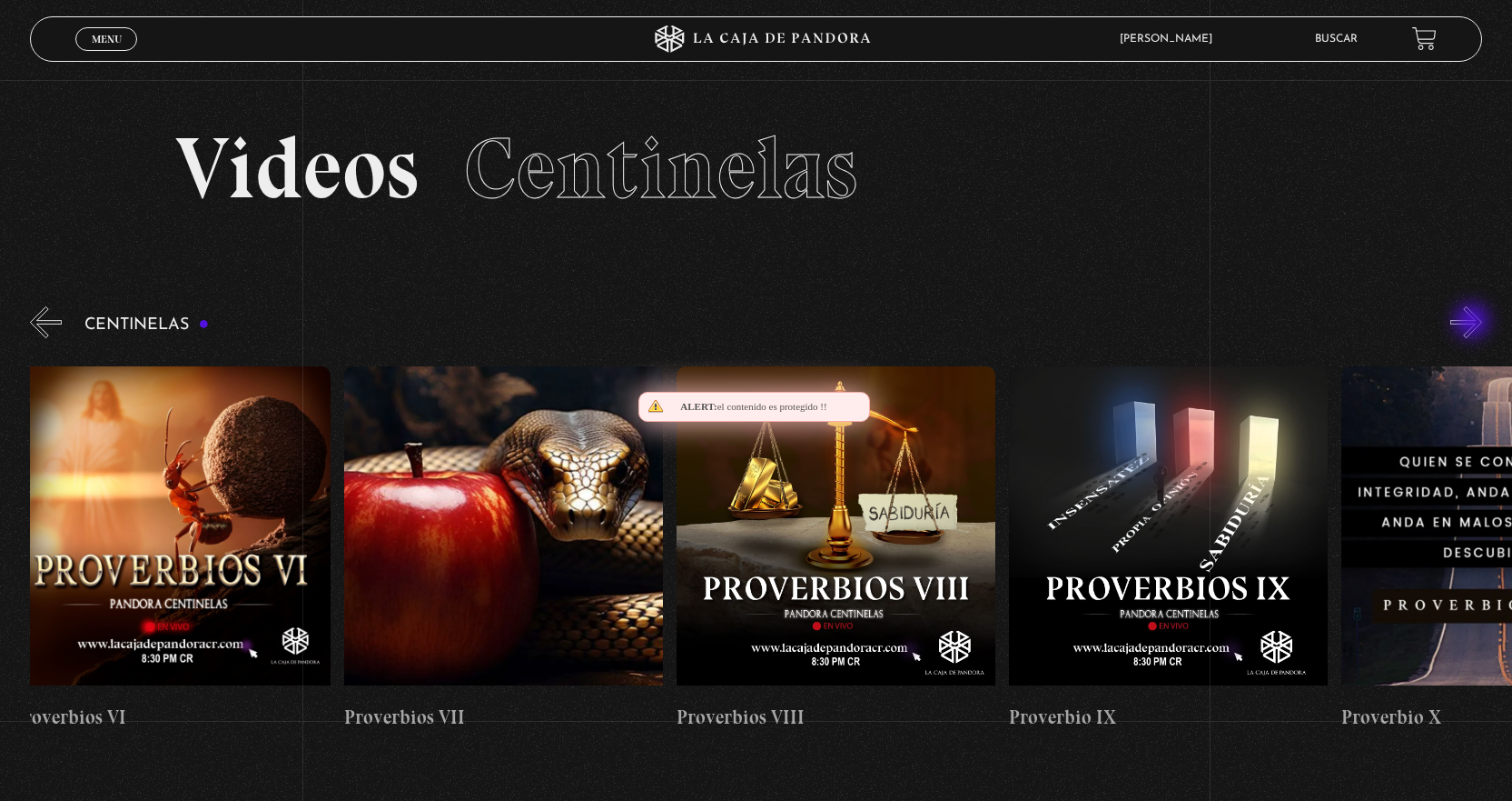
click at [1474, 323] on button "»" at bounding box center [1466, 322] width 32 height 32
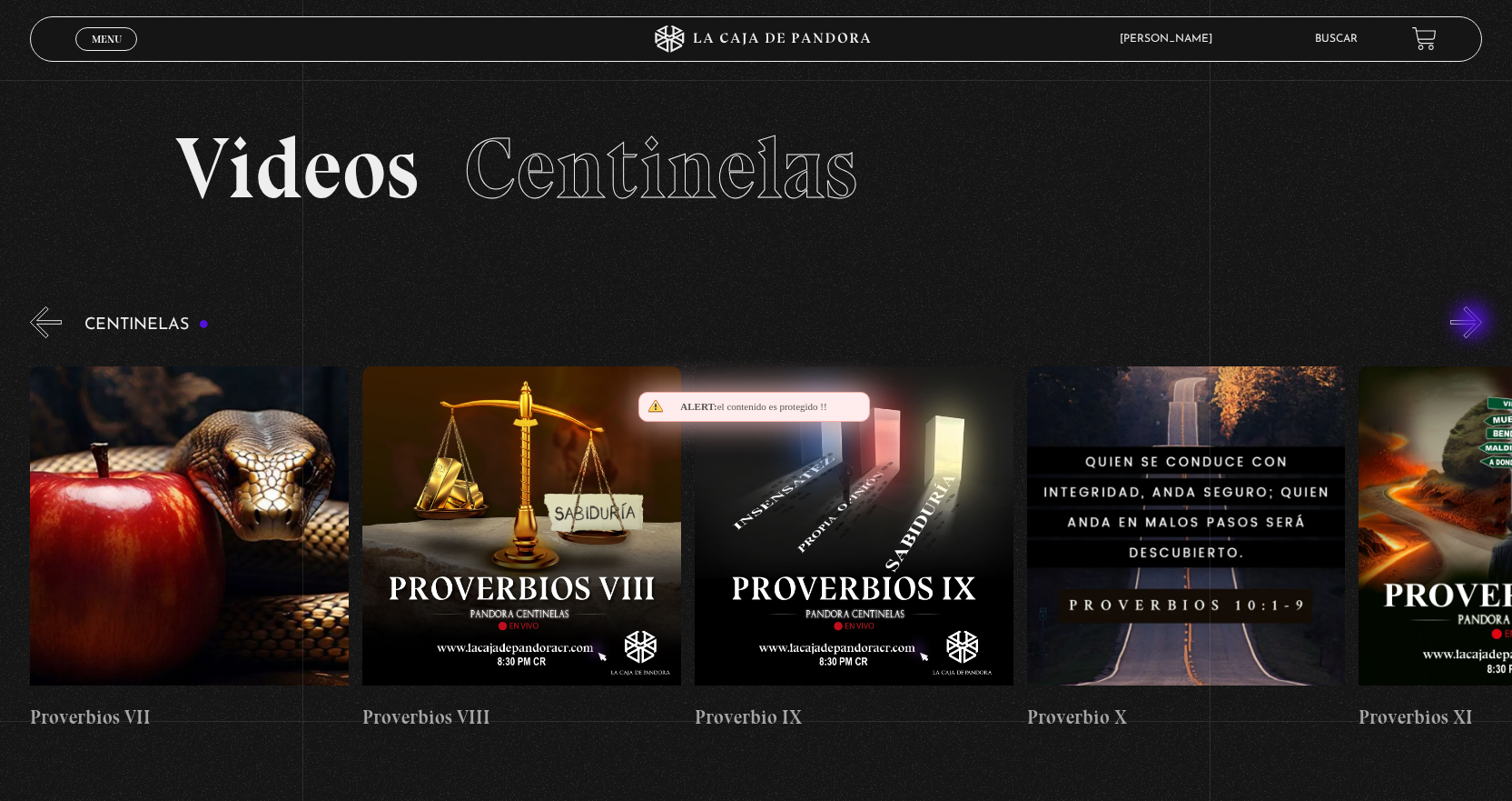
click at [1474, 323] on button "»" at bounding box center [1466, 322] width 32 height 32
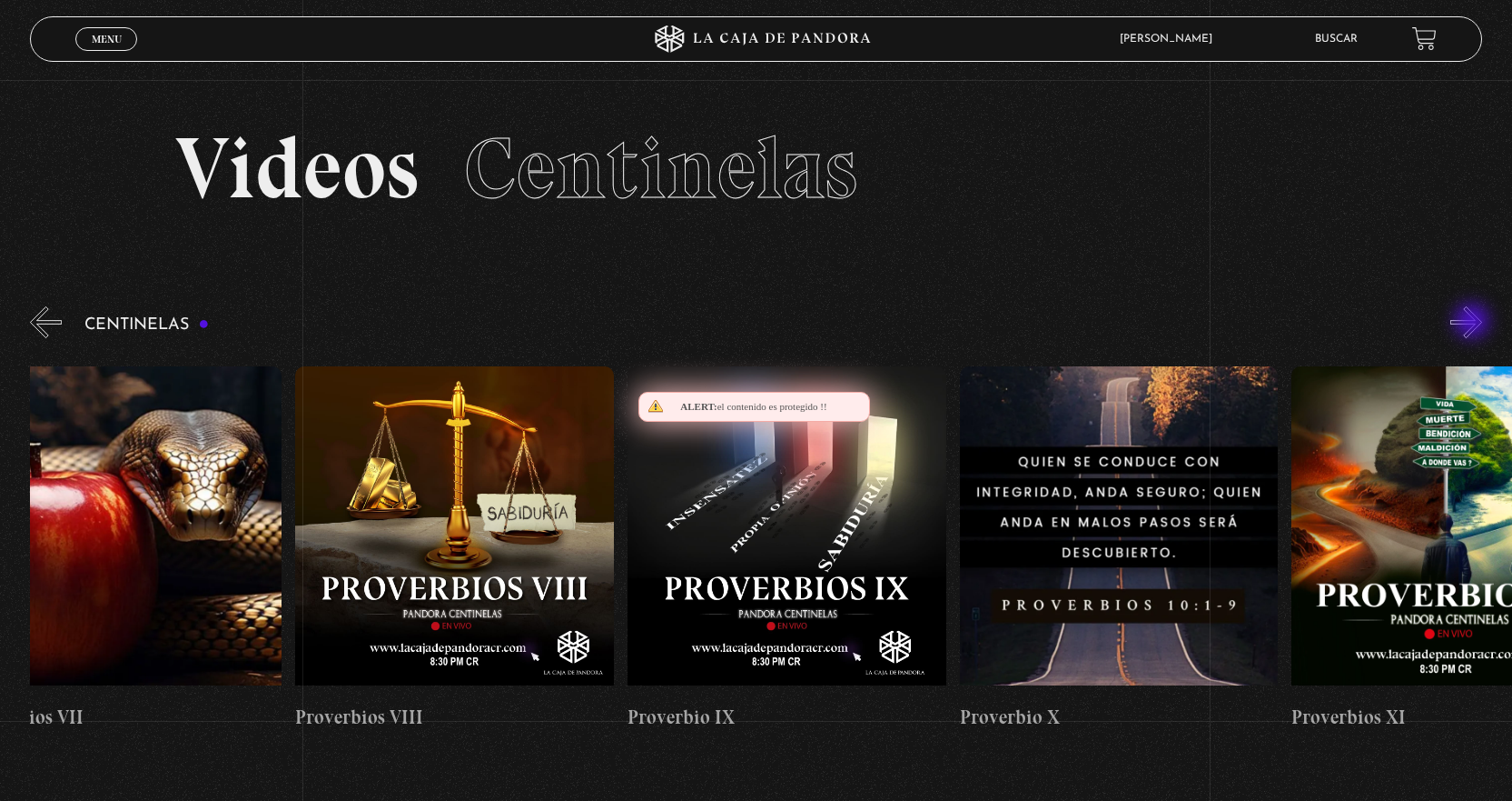
click at [1474, 323] on button "»" at bounding box center [1466, 322] width 32 height 32
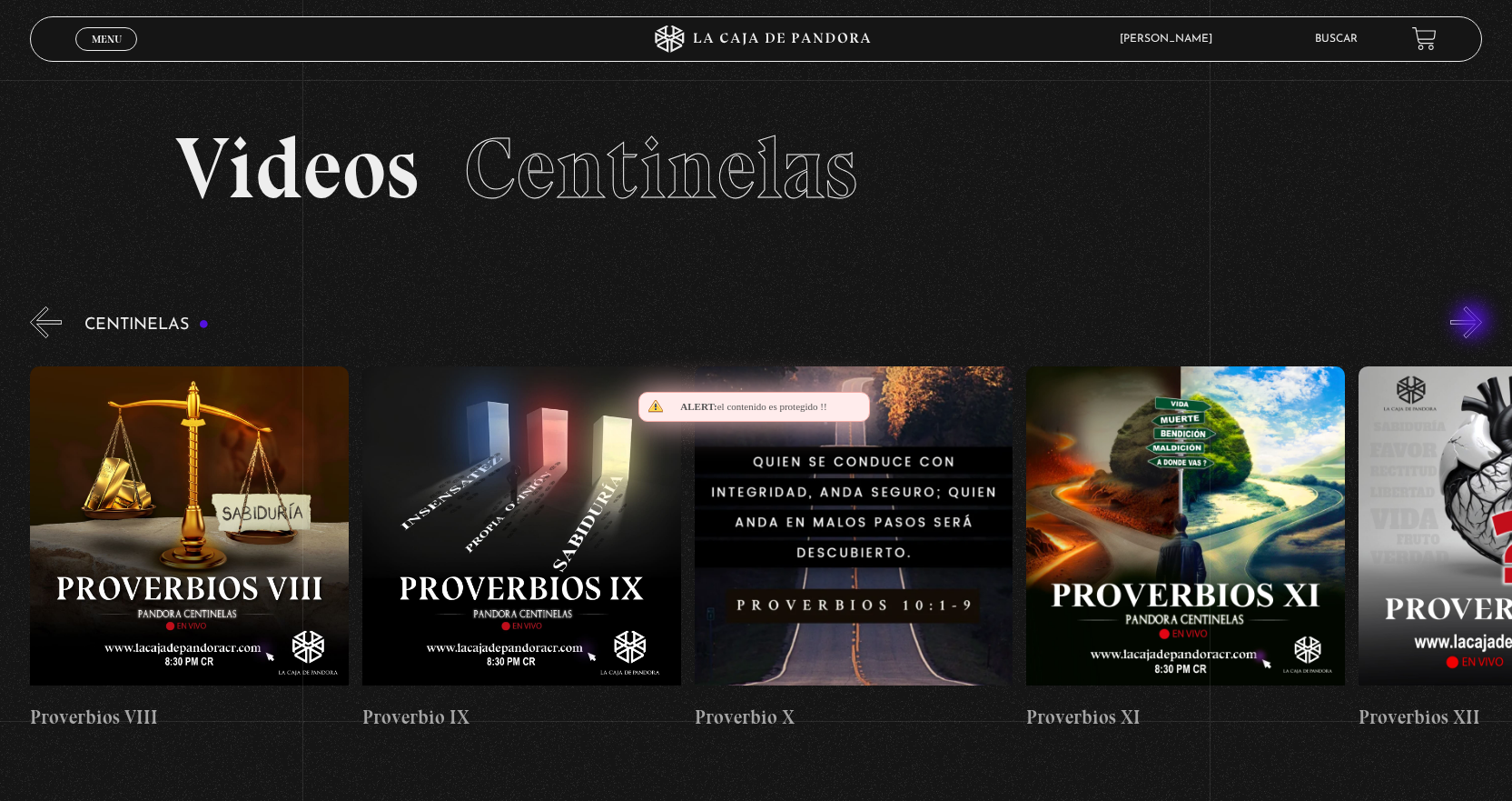
click at [1474, 323] on button "»" at bounding box center [1466, 322] width 32 height 32
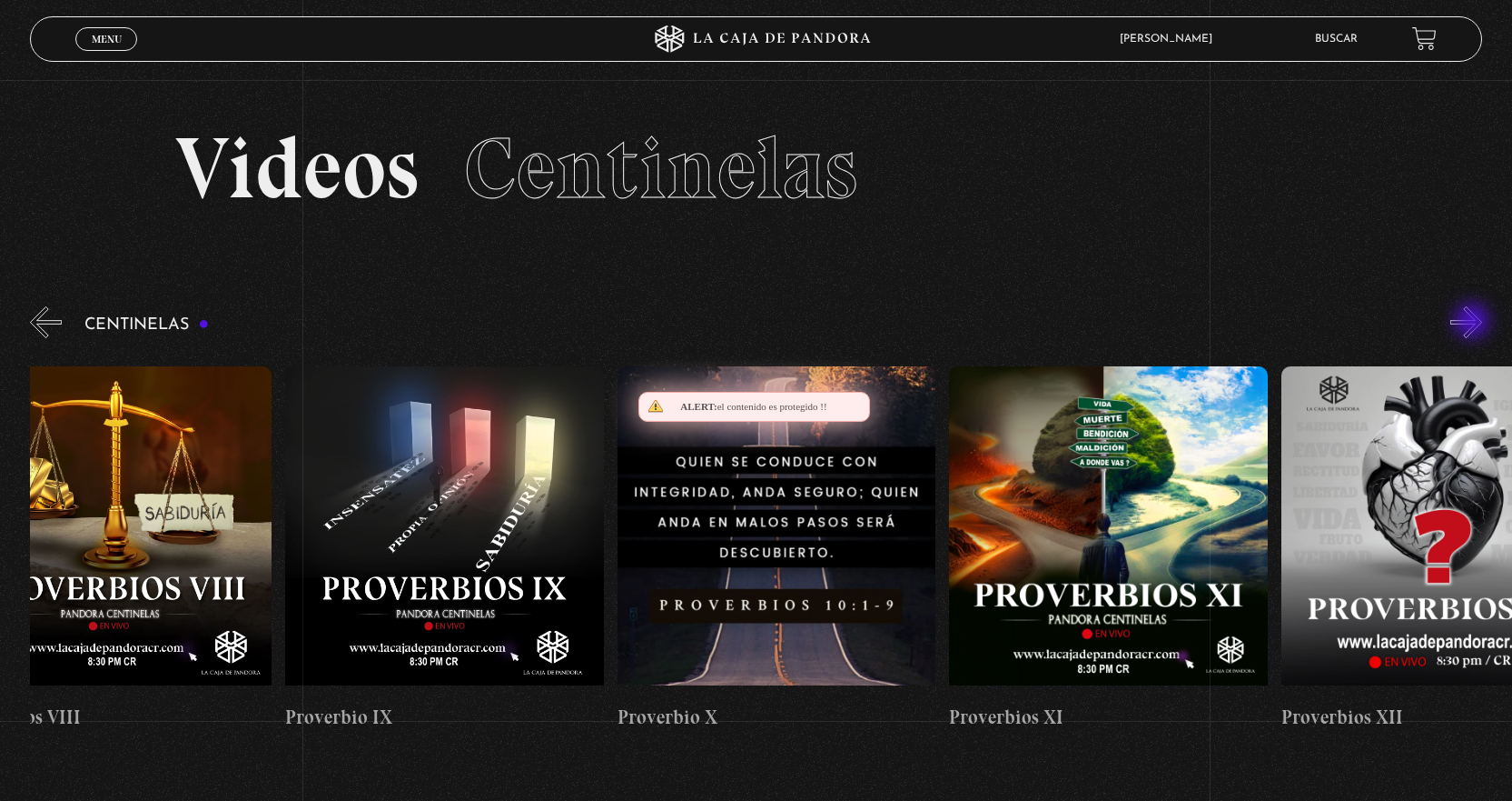
click at [1474, 323] on button "»" at bounding box center [1466, 322] width 32 height 32
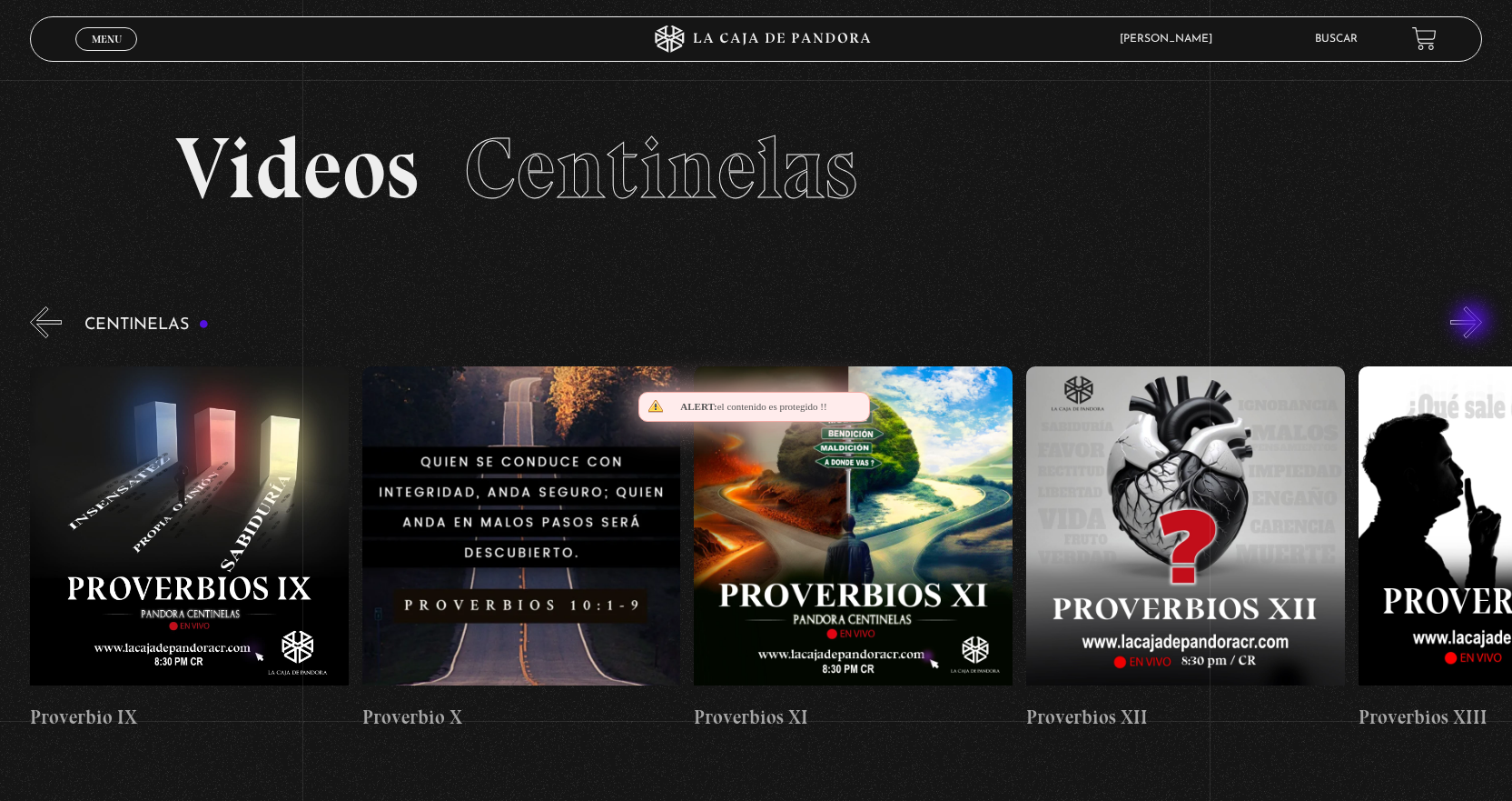
click at [1474, 323] on button "»" at bounding box center [1466, 322] width 32 height 32
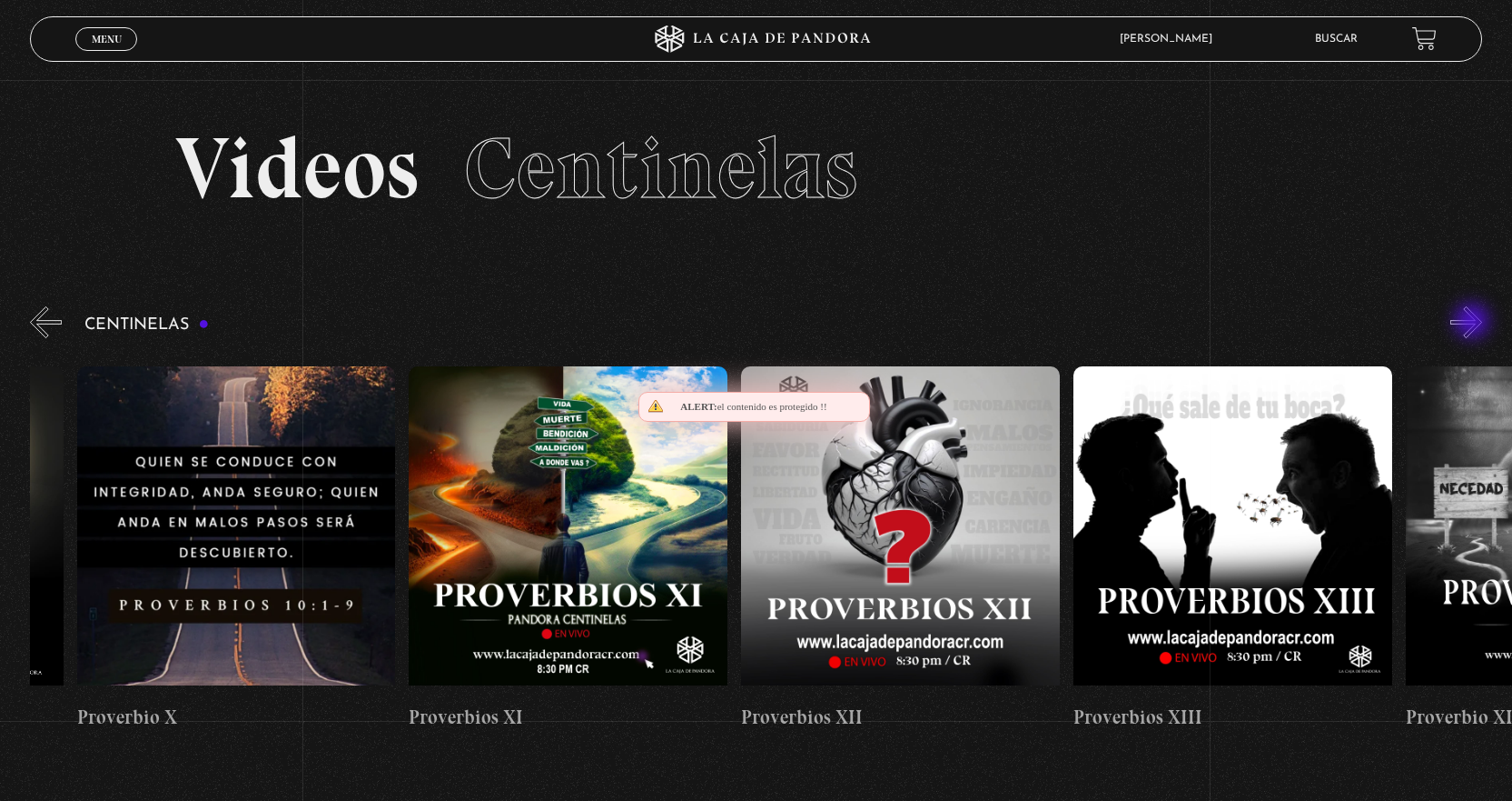
click at [1474, 323] on button "»" at bounding box center [1466, 322] width 32 height 32
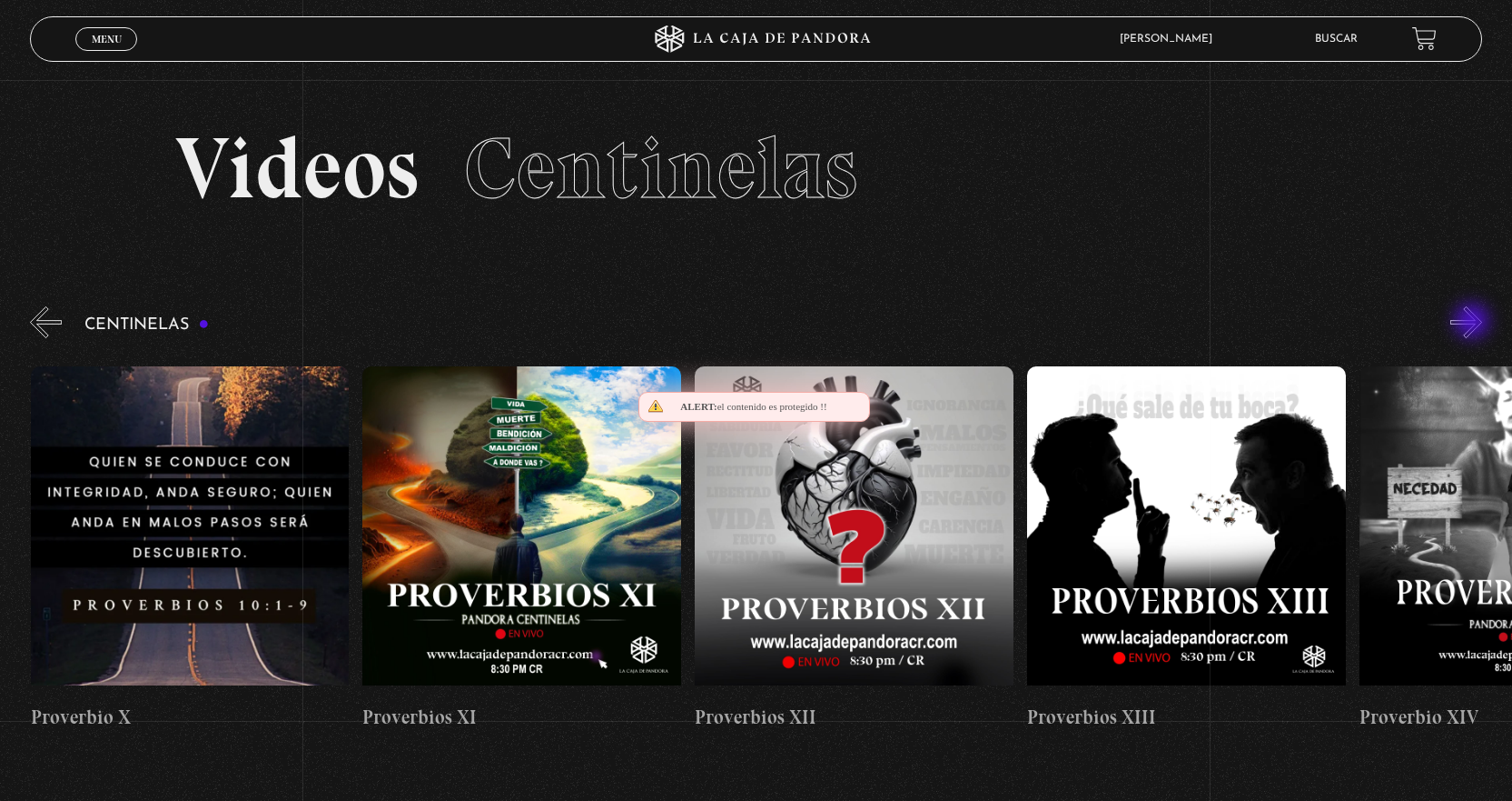
click at [1474, 323] on button "»" at bounding box center [1466, 322] width 32 height 32
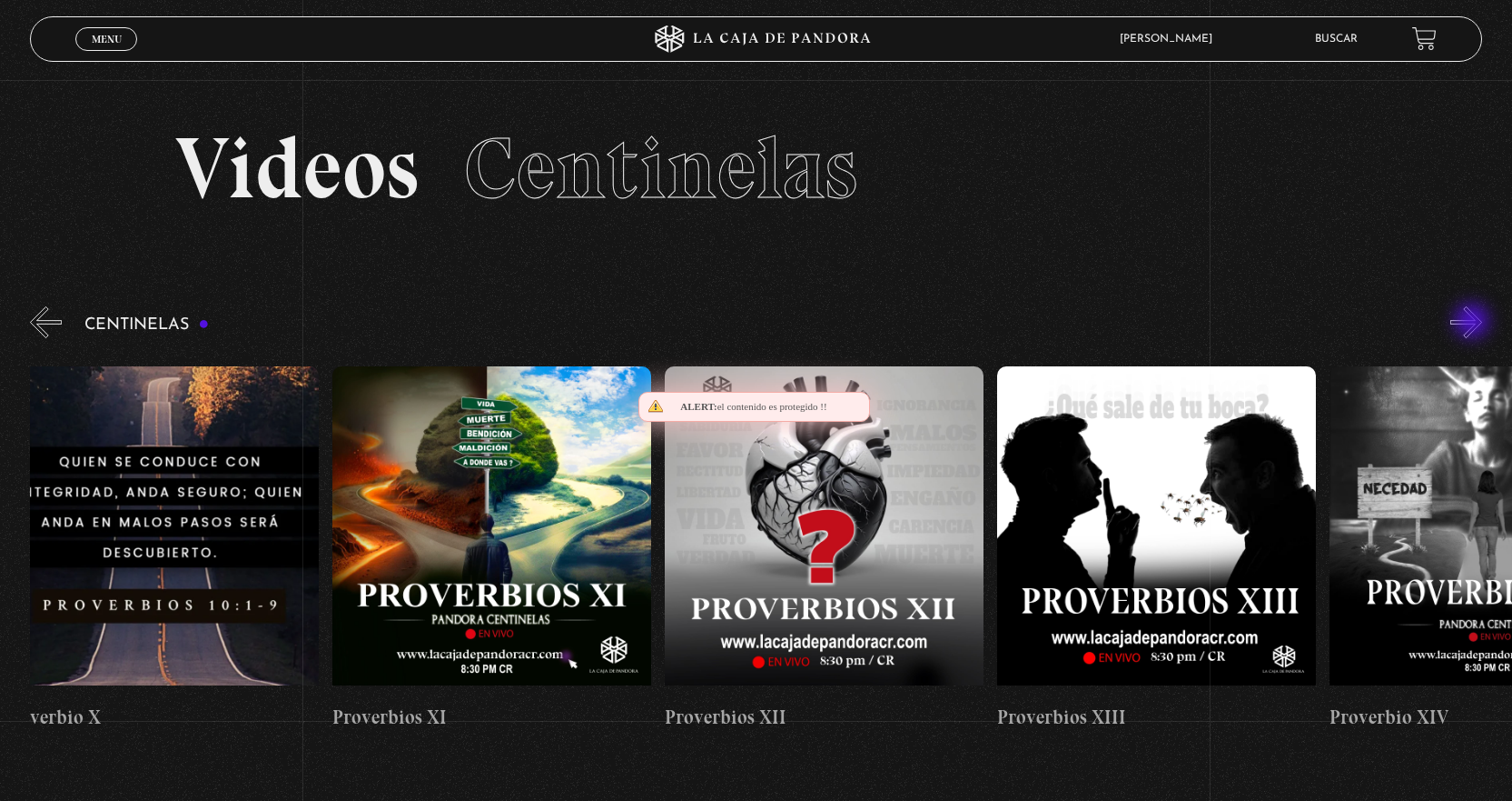
click at [1474, 323] on button "»" at bounding box center [1466, 322] width 32 height 32
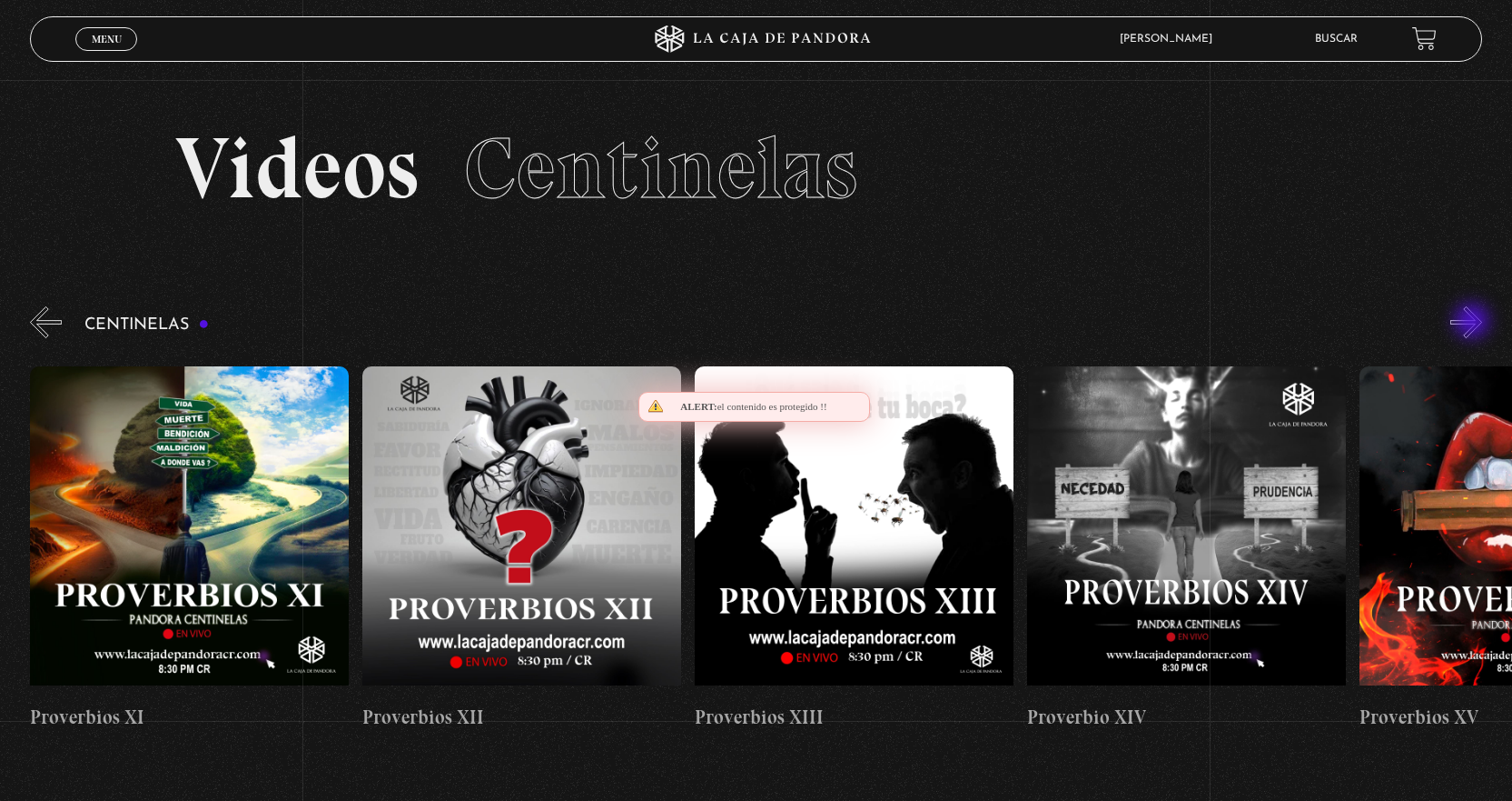
click at [1474, 323] on button "»" at bounding box center [1466, 322] width 32 height 32
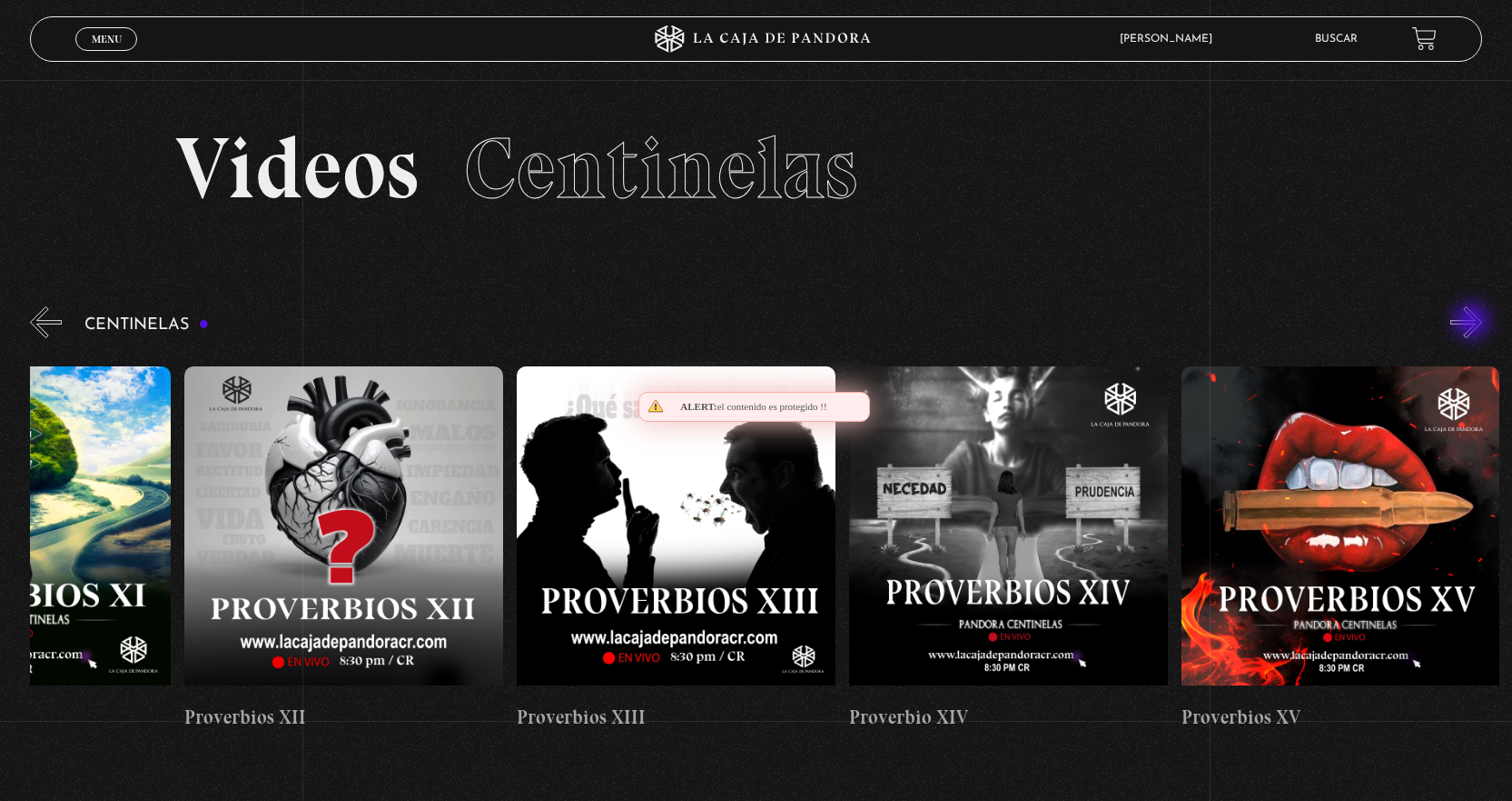
click at [1474, 323] on button "»" at bounding box center [1466, 322] width 32 height 32
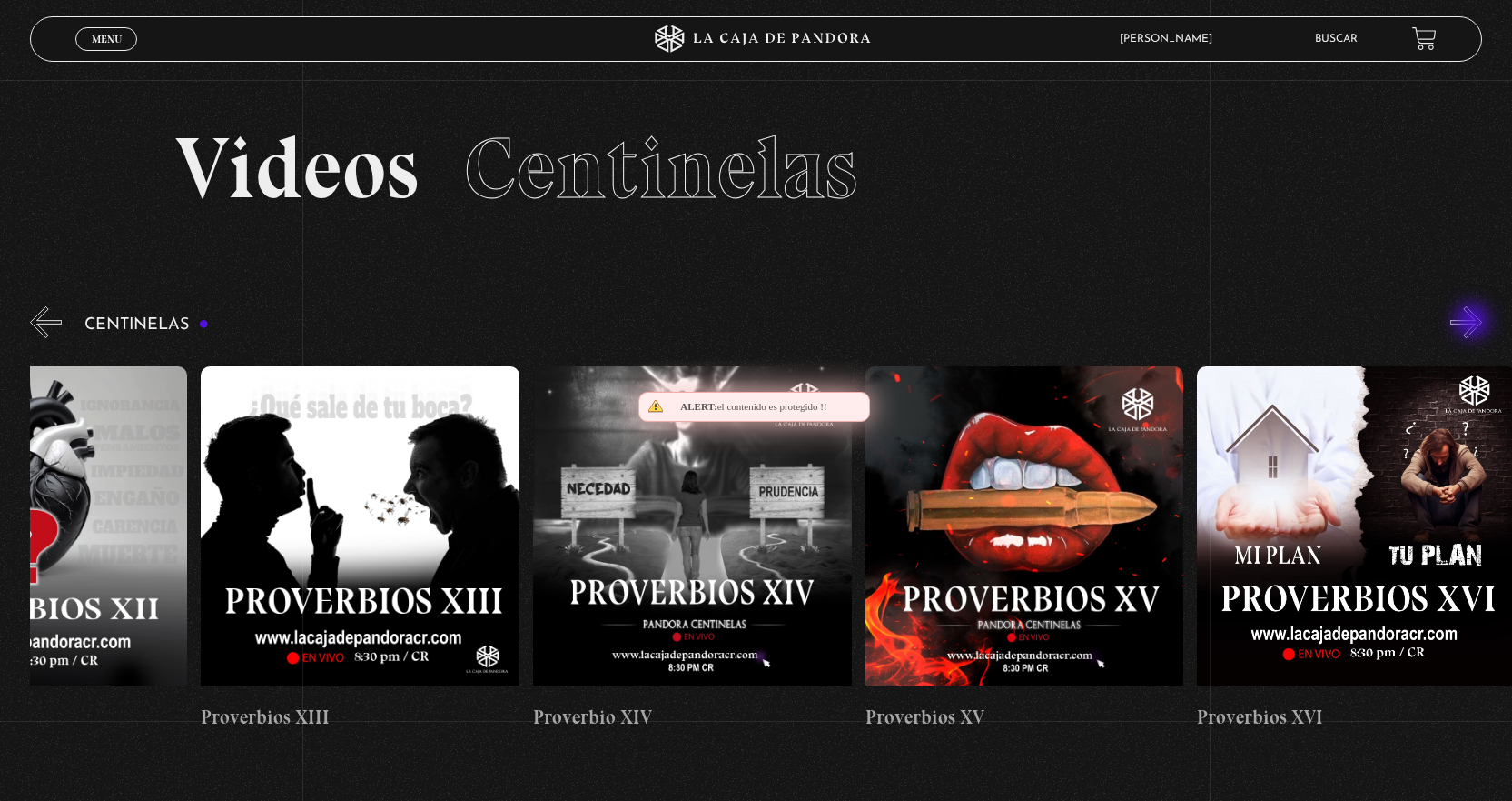
click at [1474, 323] on button "»" at bounding box center [1466, 322] width 32 height 32
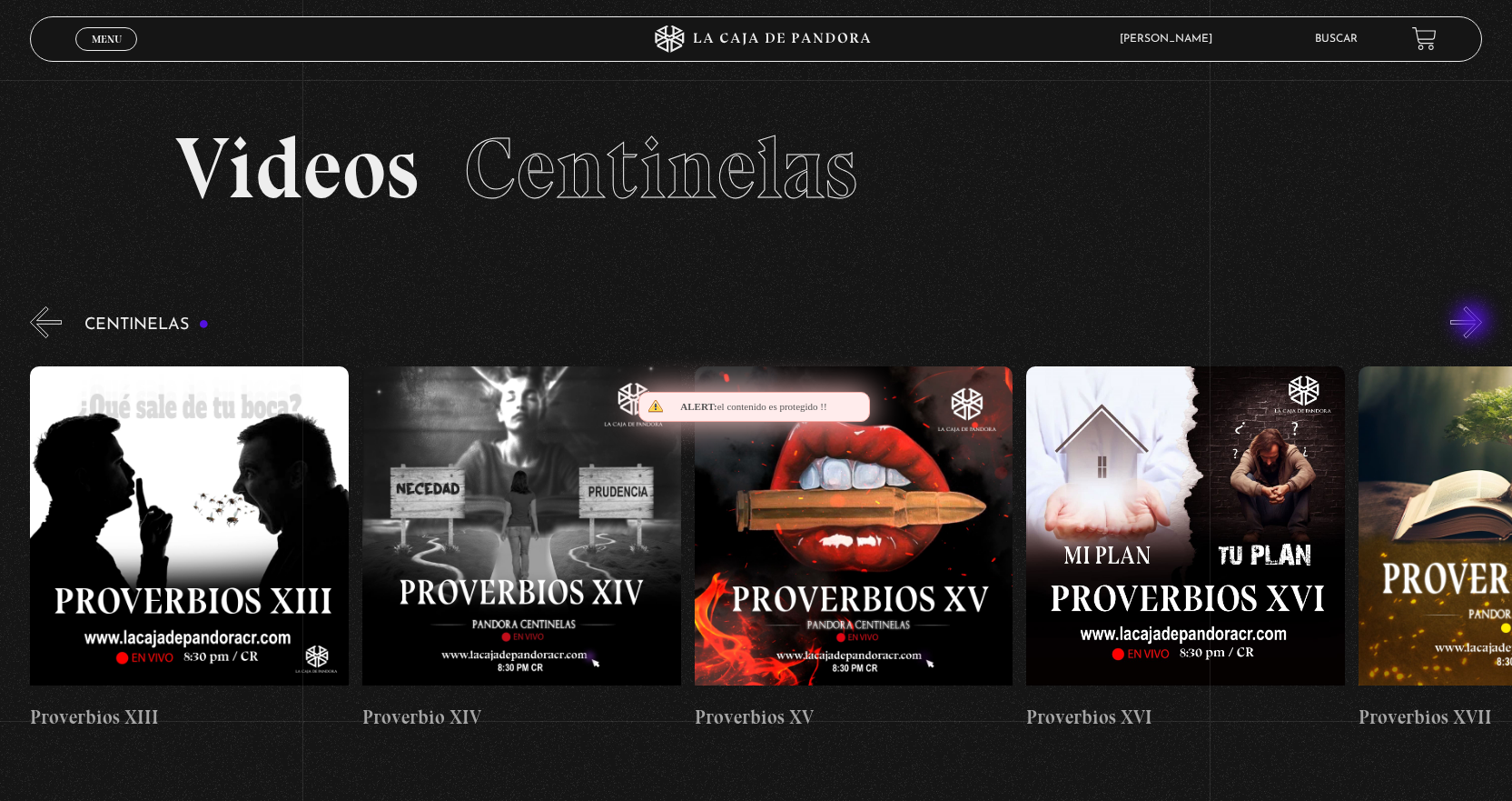
click at [1474, 323] on button "»" at bounding box center [1466, 322] width 32 height 32
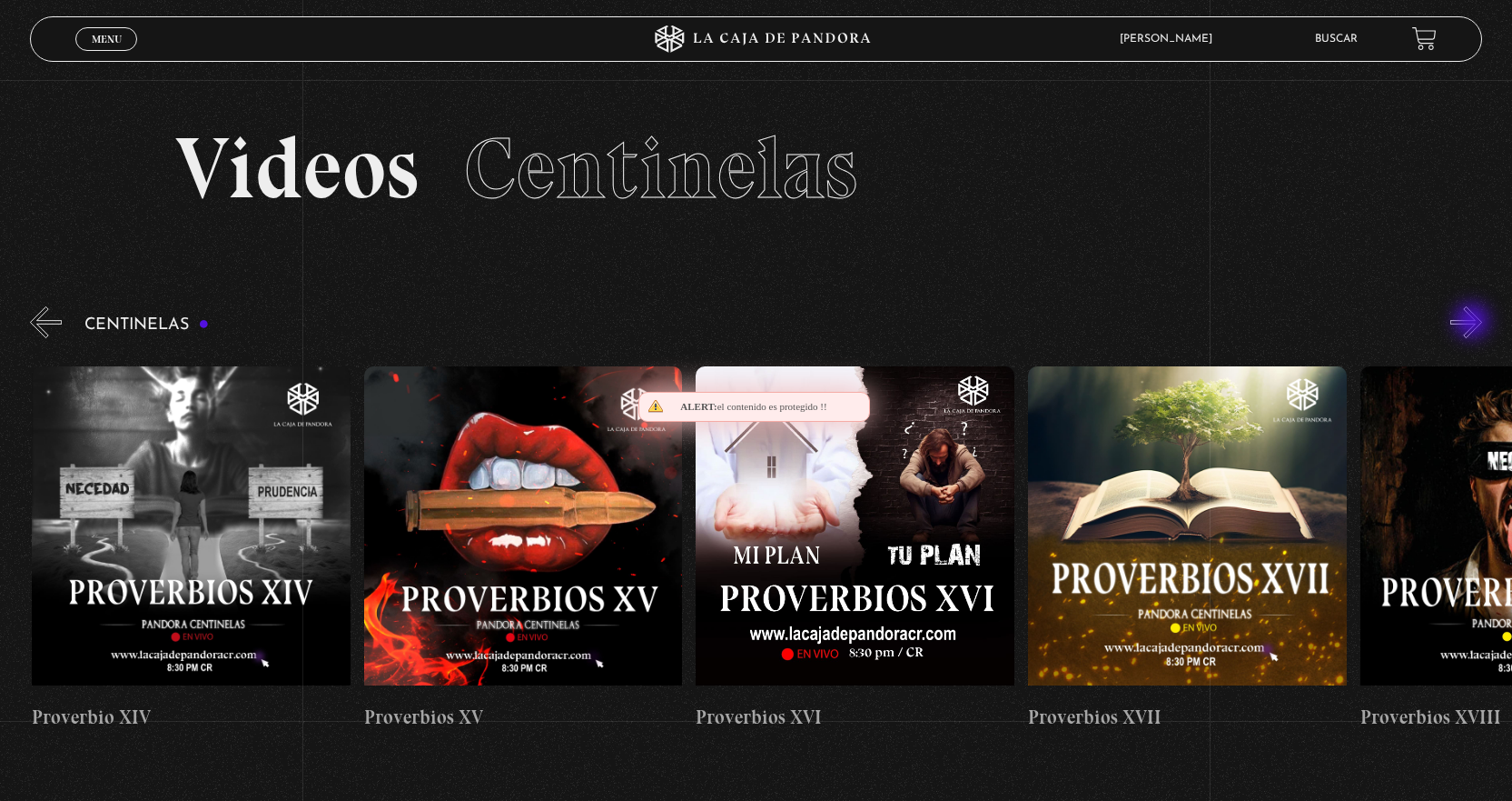
scroll to position [0, 5315]
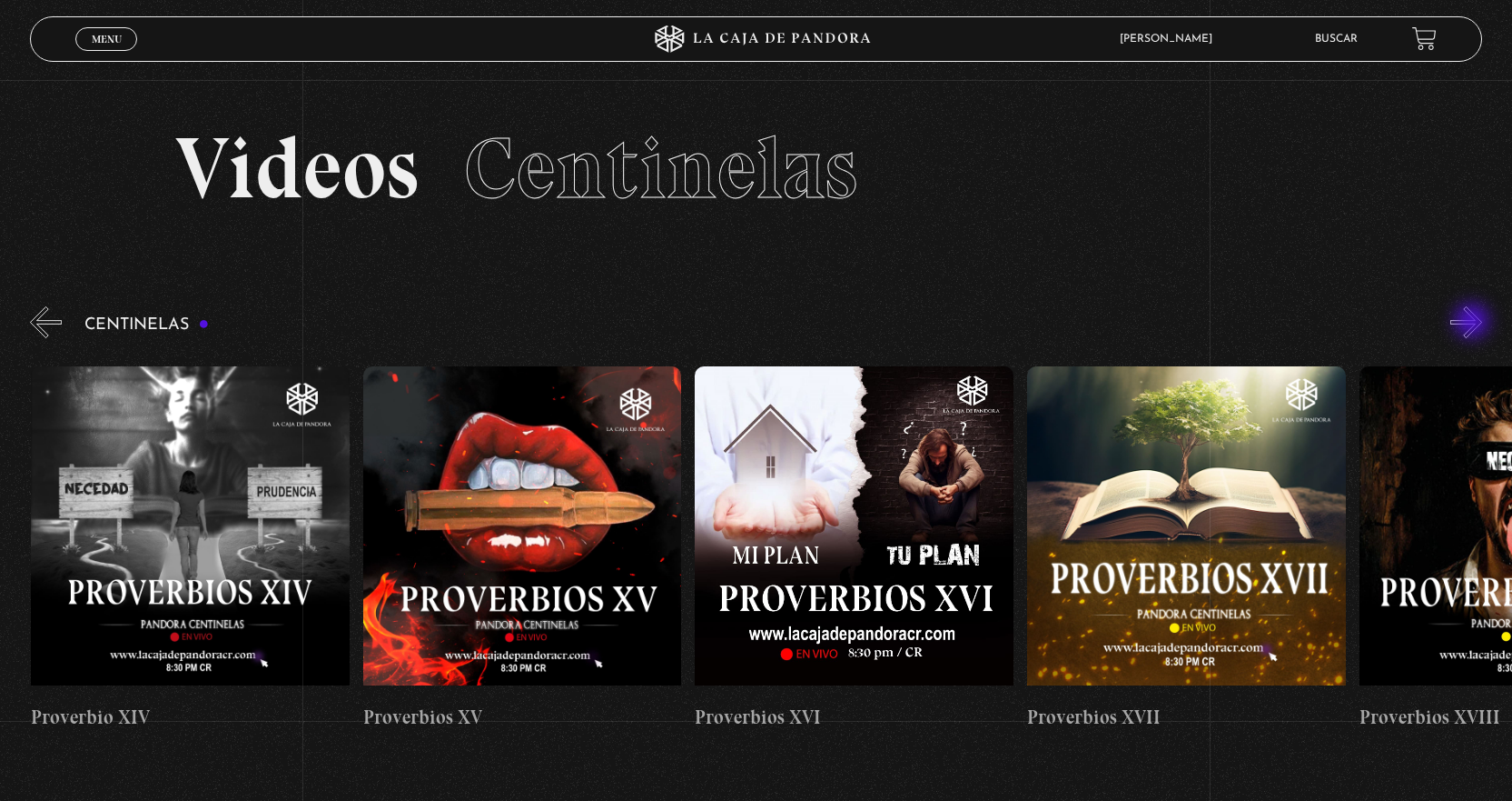
click at [1474, 323] on button "»" at bounding box center [1466, 322] width 32 height 32
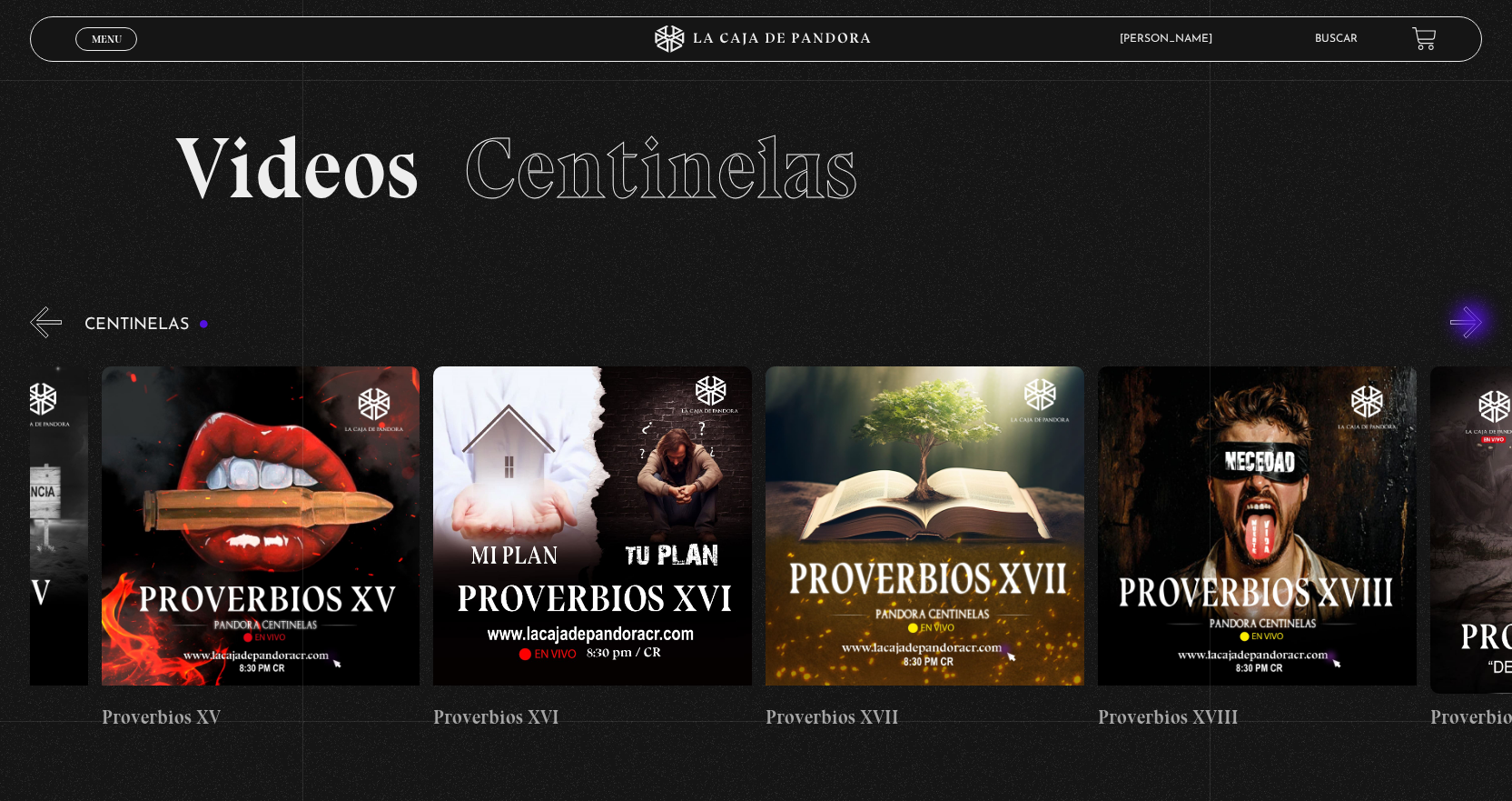
click at [1474, 323] on button "»" at bounding box center [1466, 322] width 32 height 32
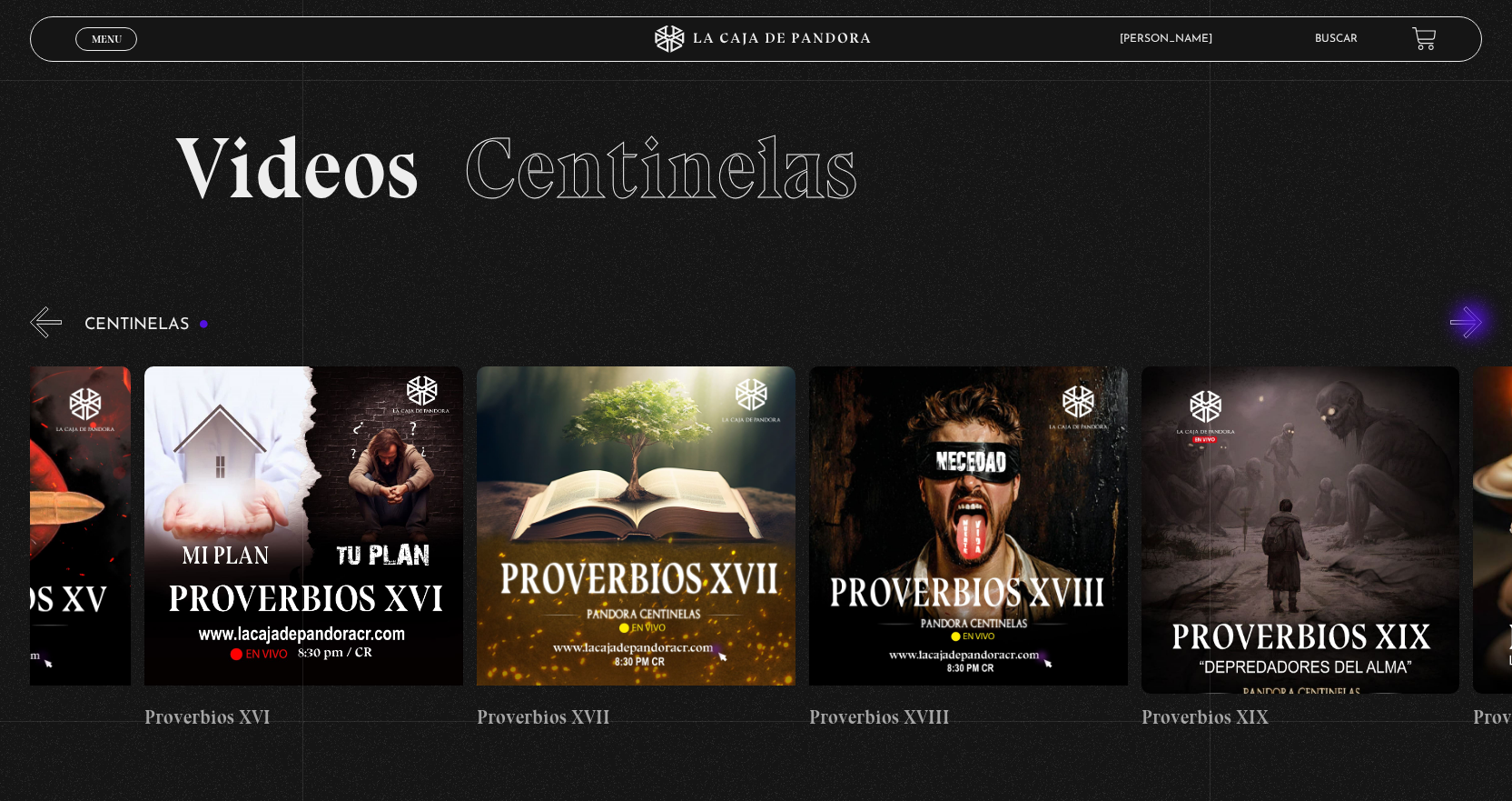
click at [1474, 323] on button "»" at bounding box center [1466, 322] width 32 height 32
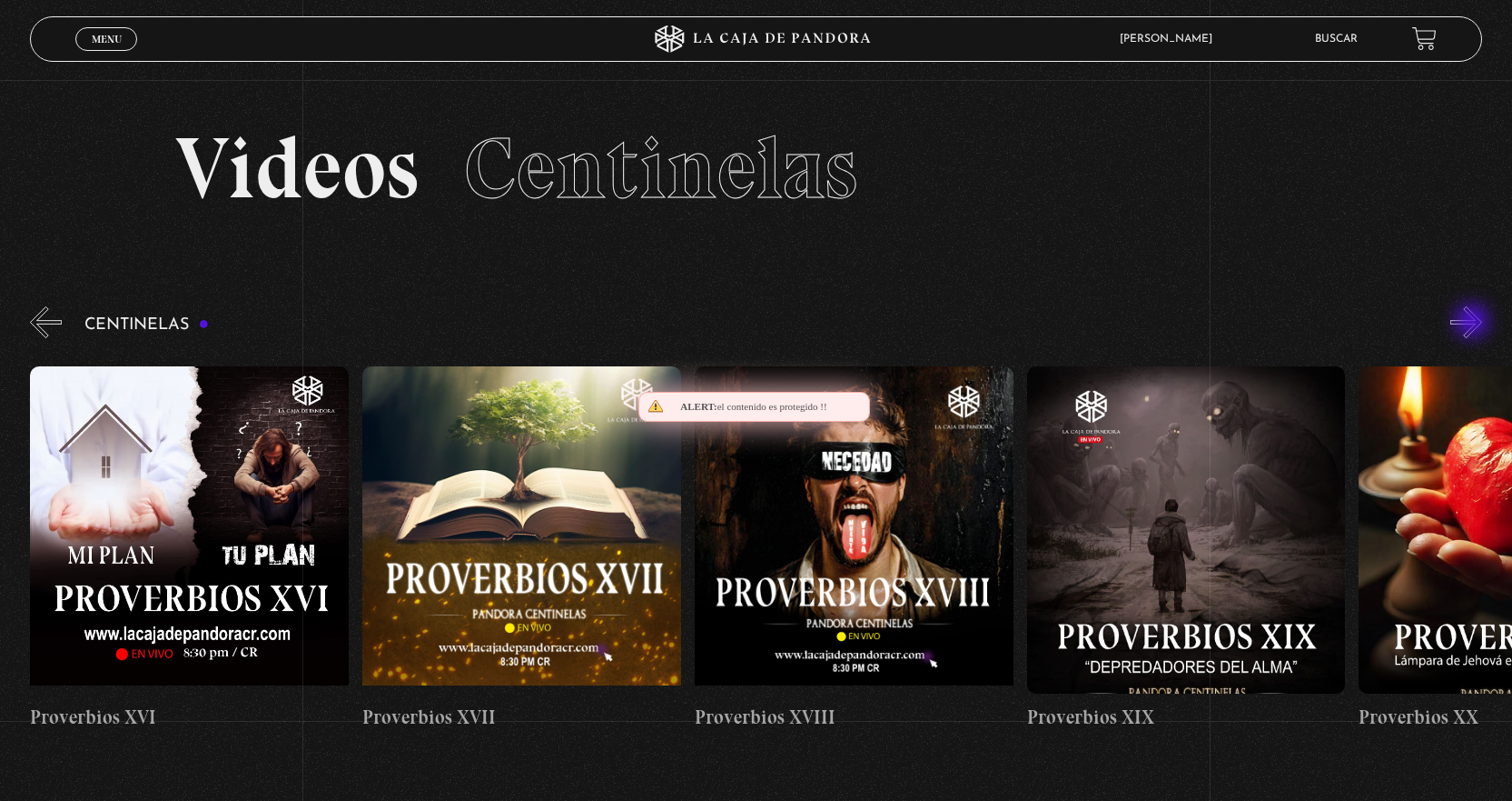
click at [1474, 323] on button "»" at bounding box center [1466, 322] width 32 height 32
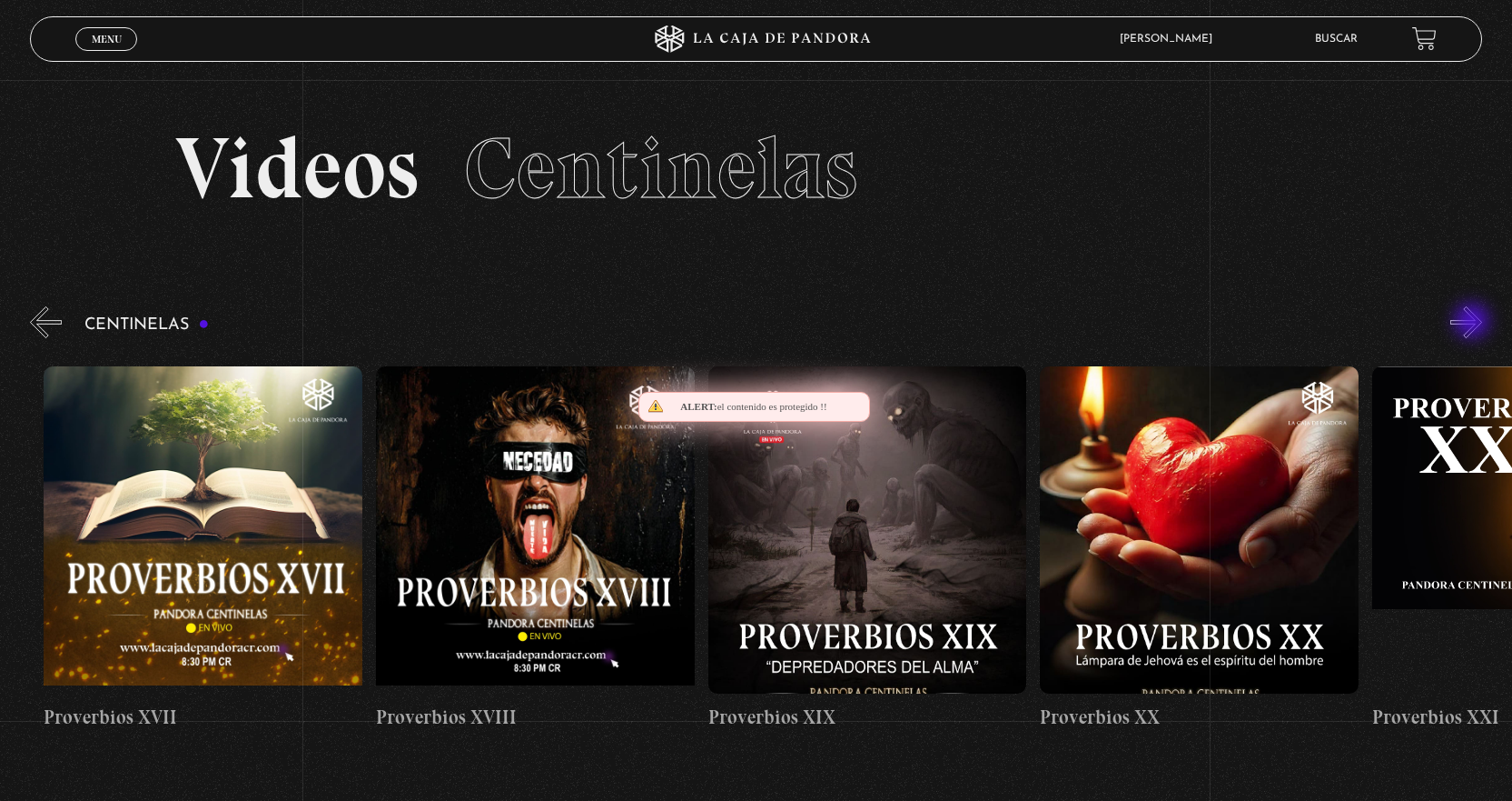
click at [1474, 323] on button "»" at bounding box center [1466, 322] width 32 height 32
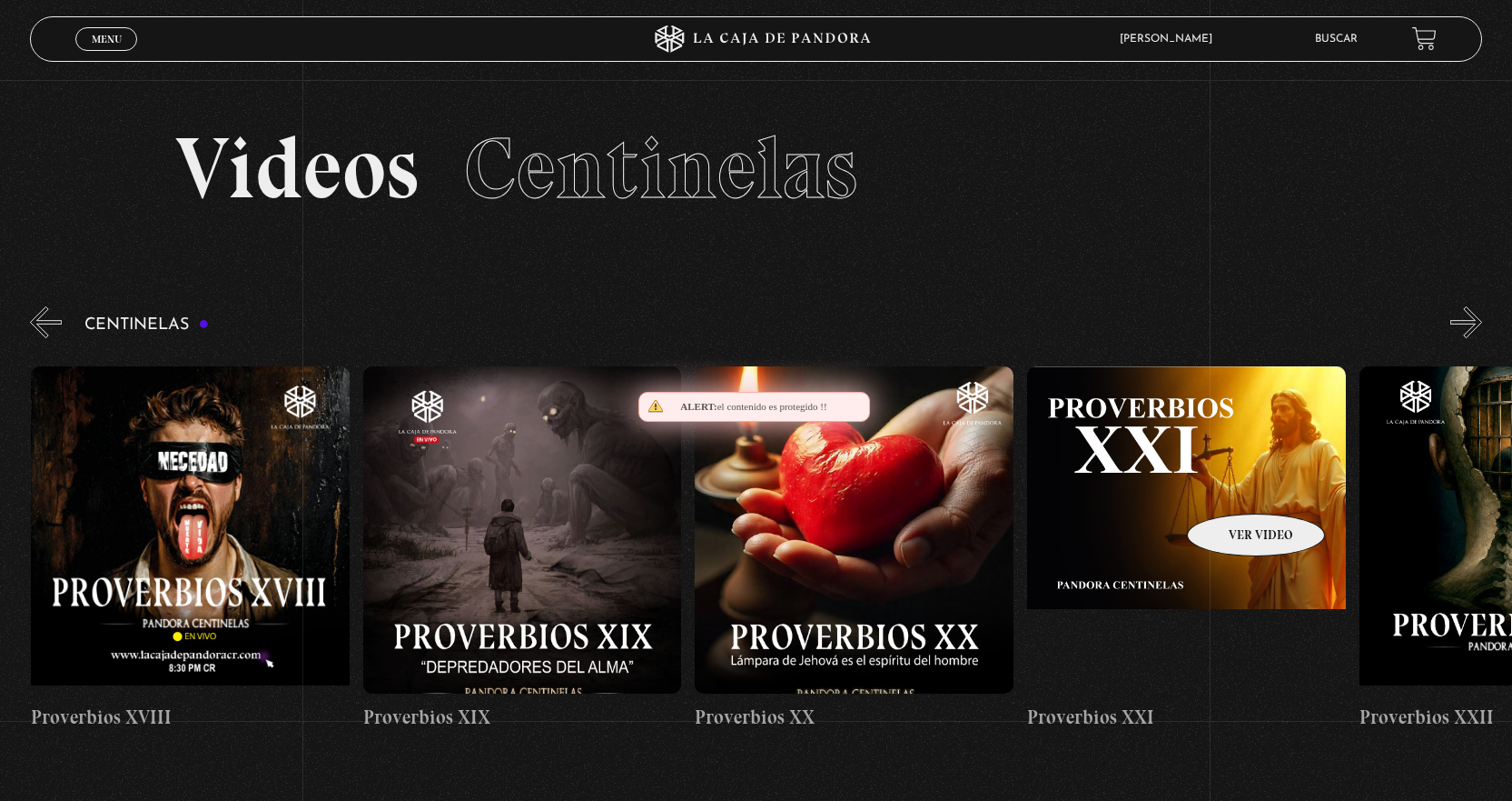
click at [1233, 487] on figure at bounding box center [1187, 530] width 319 height 327
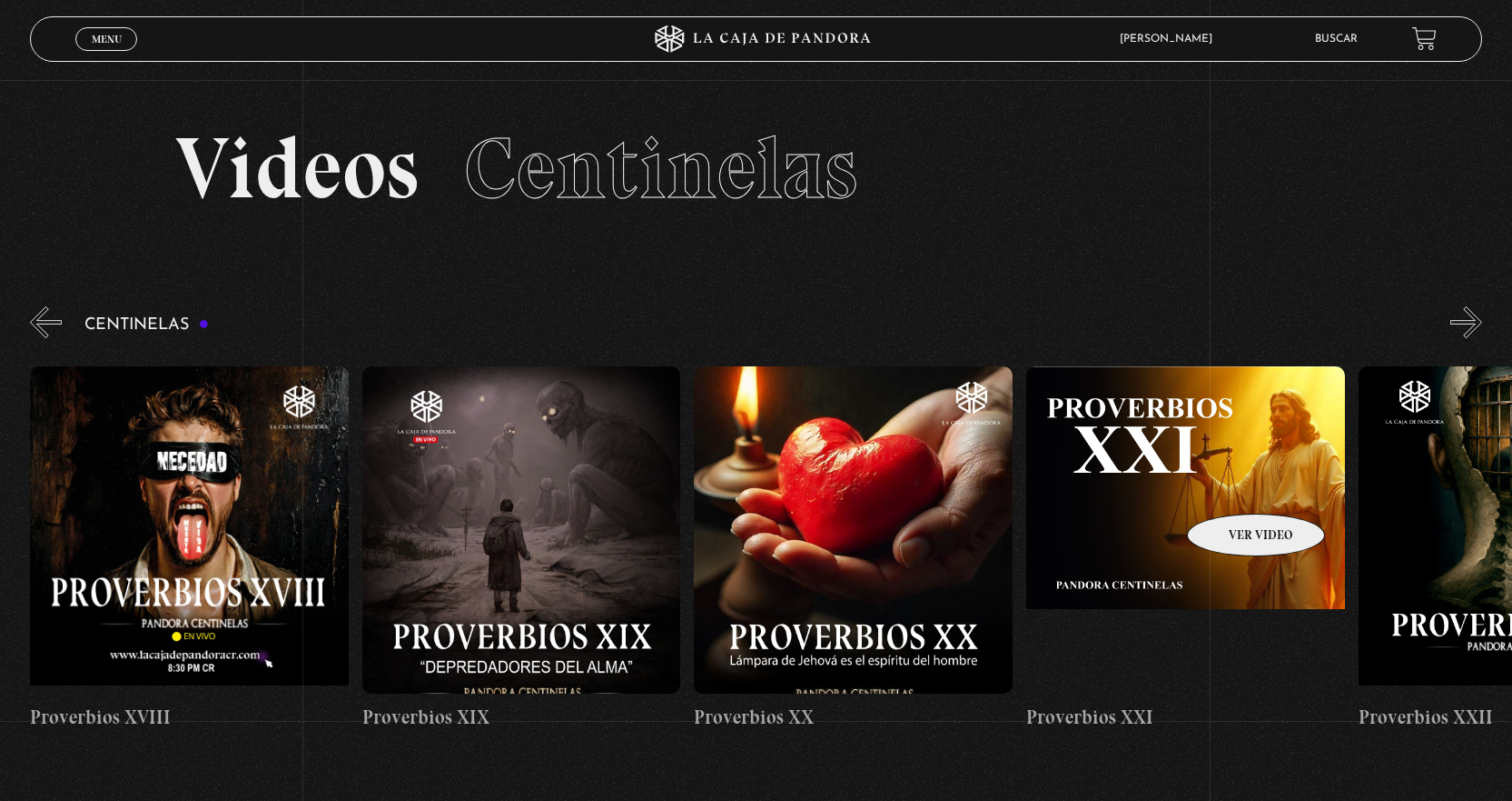
click at [1233, 487] on figure at bounding box center [1186, 530] width 319 height 327
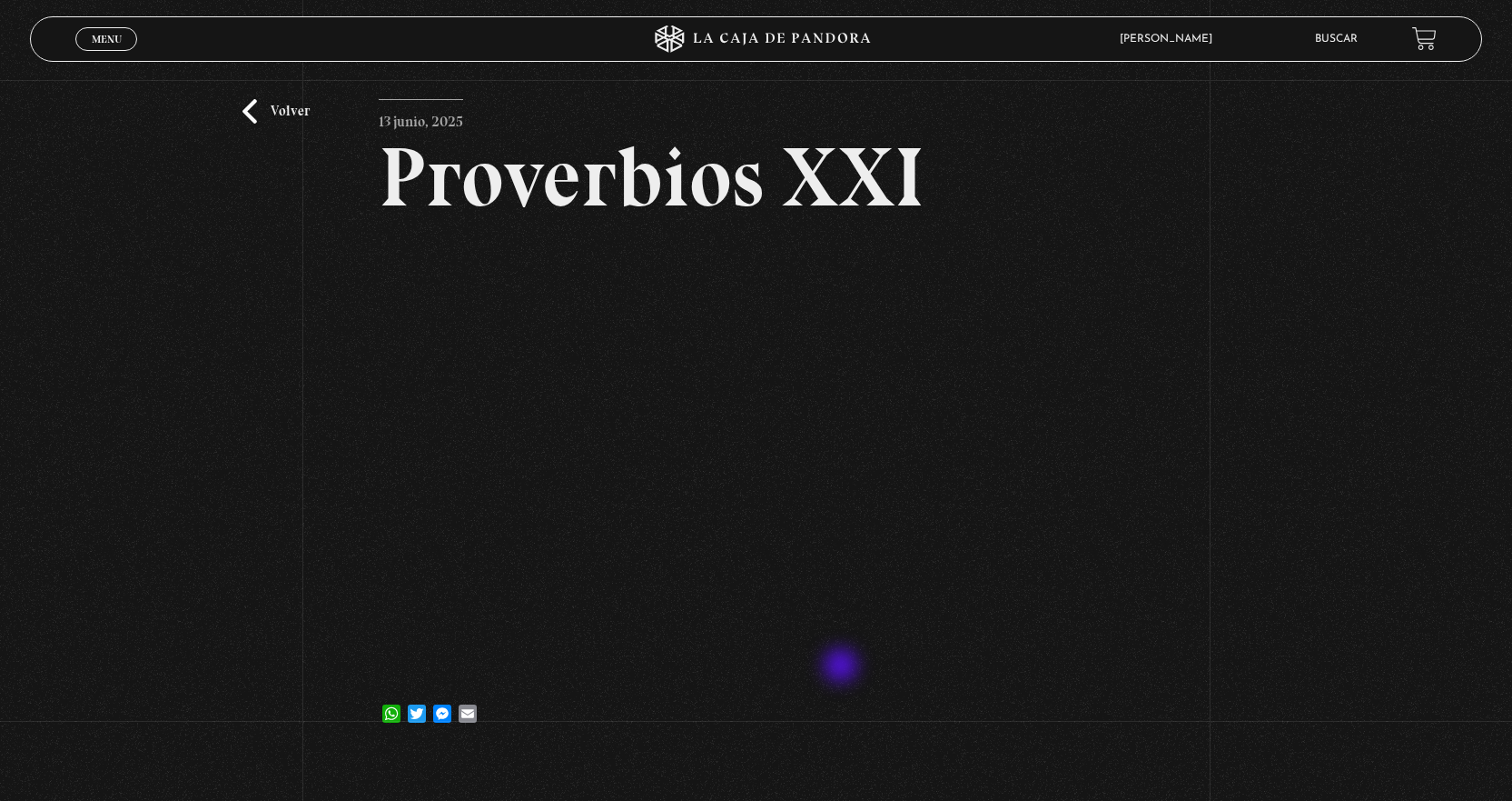
scroll to position [91, 0]
